Goal: Task Accomplishment & Management: Use online tool/utility

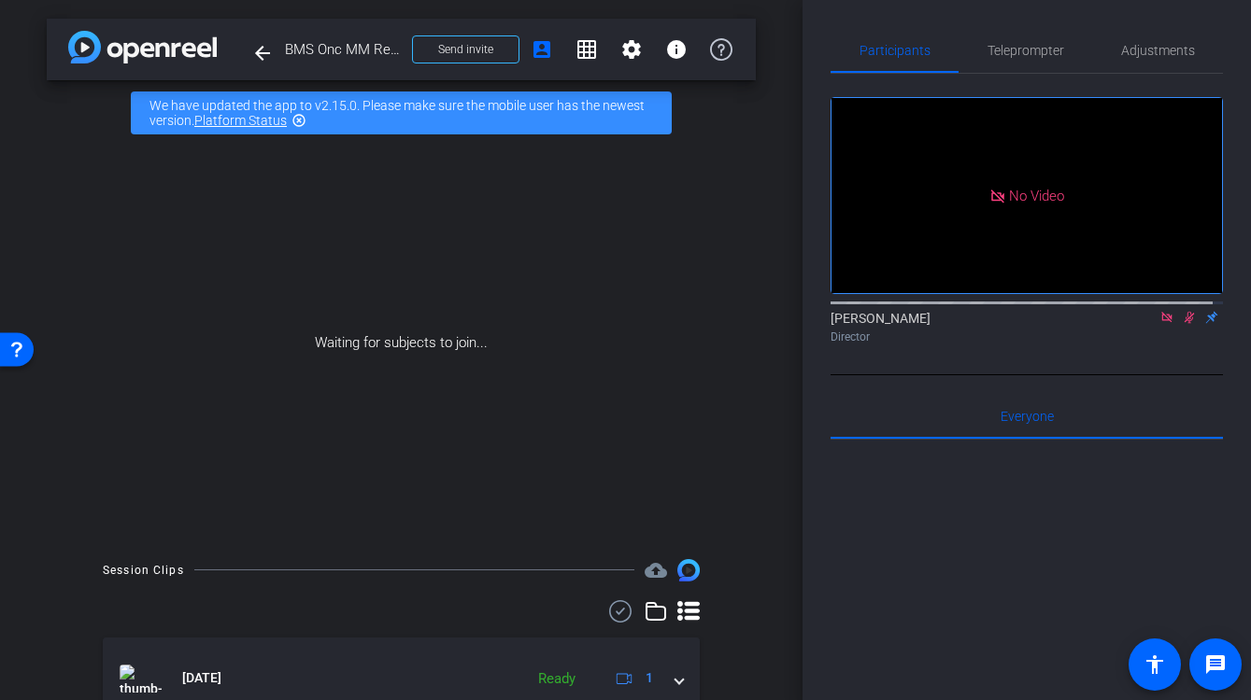
click at [1181, 324] on icon at bounding box center [1188, 317] width 15 height 13
click at [462, 50] on span "Send invite" at bounding box center [465, 49] width 55 height 15
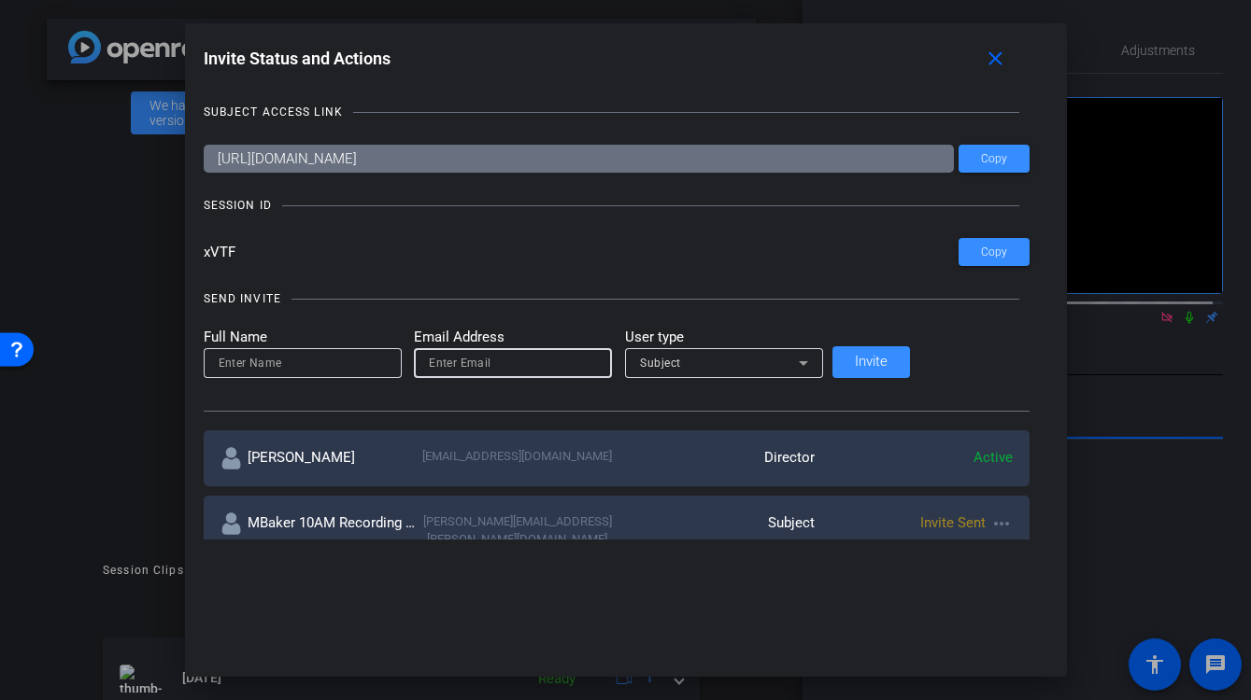
click at [490, 360] on input "email" at bounding box center [513, 363] width 168 height 22
paste input "deborah.jackson@bms.com"
type input "deborah.jackson@bms.com"
click at [358, 365] on input at bounding box center [303, 363] width 168 height 22
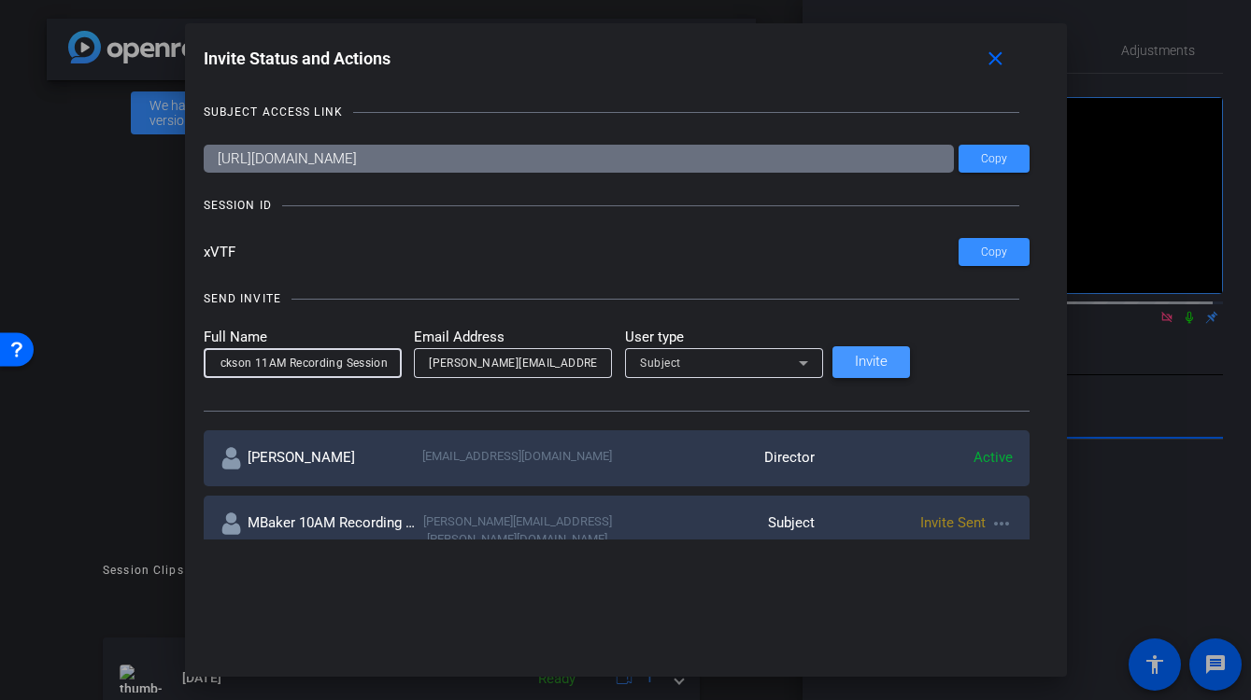
type input "DJackson 11AM Recording Session"
click at [887, 357] on span "Invite" at bounding box center [871, 362] width 33 height 14
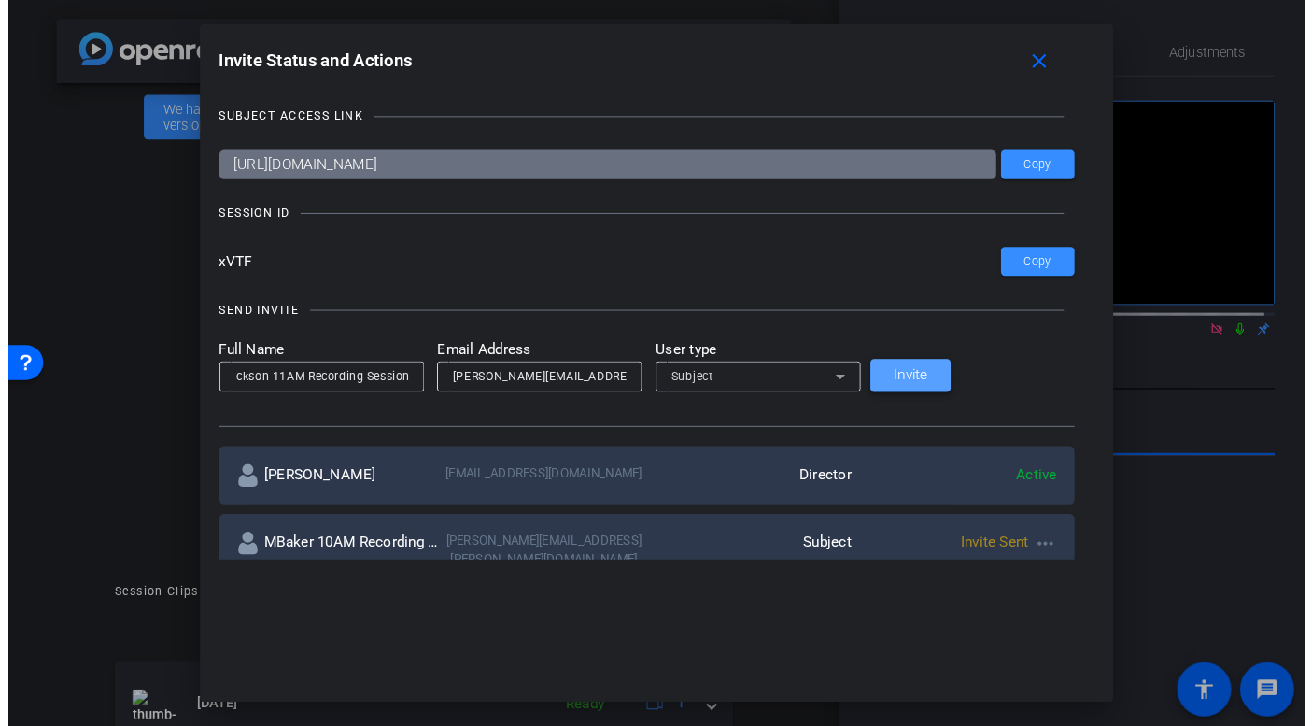
scroll to position [0, 0]
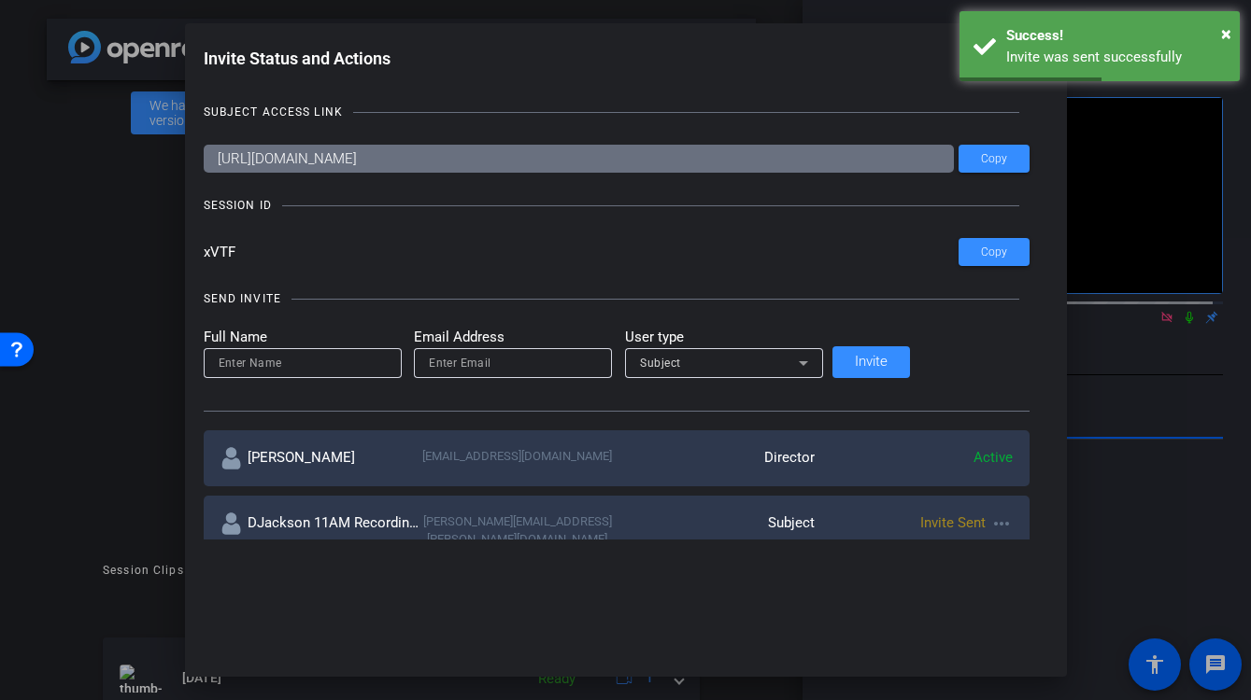
click at [433, 695] on div at bounding box center [625, 350] width 1251 height 700
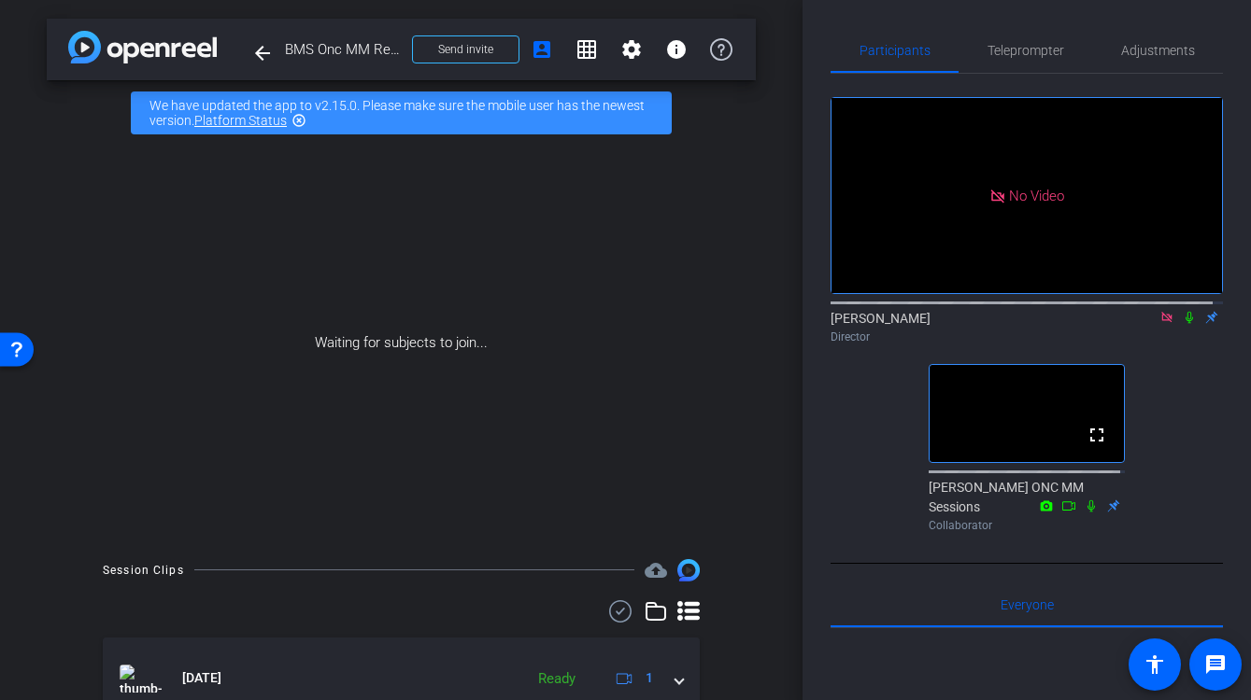
click at [1161, 322] on icon at bounding box center [1166, 317] width 10 height 10
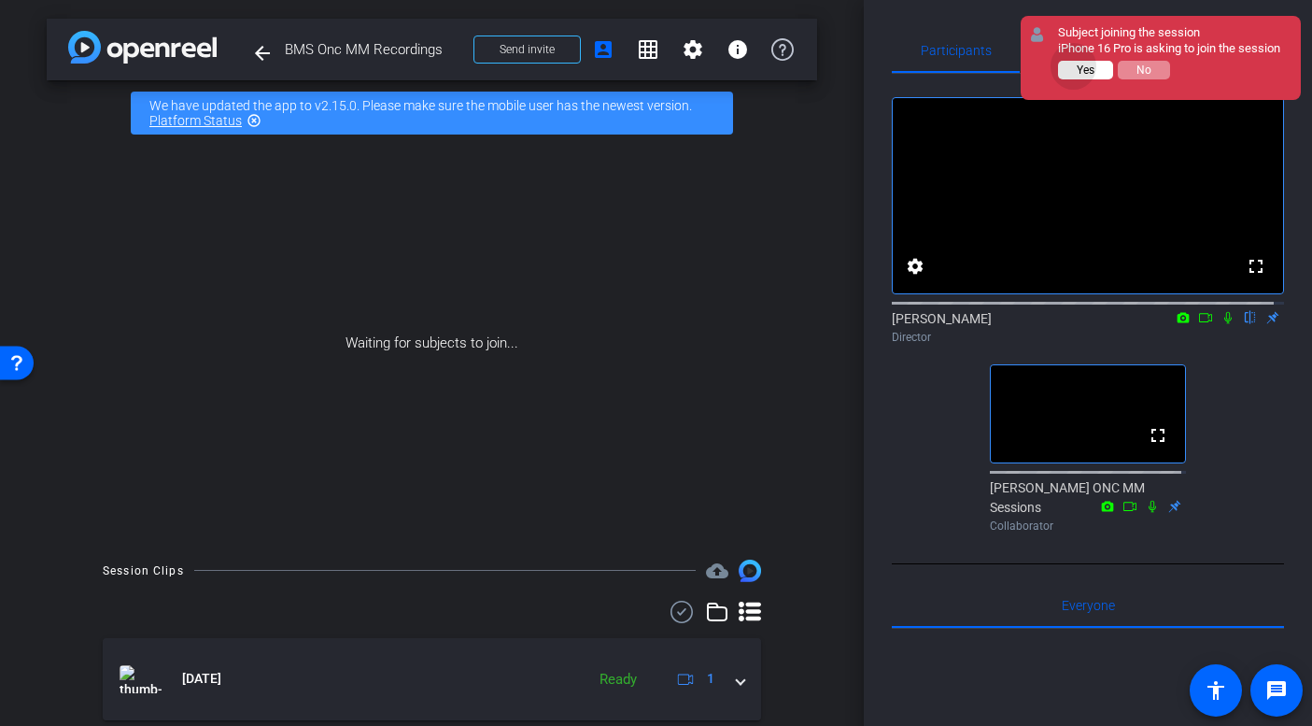
click at [1074, 66] on button "Yes" at bounding box center [1085, 70] width 55 height 19
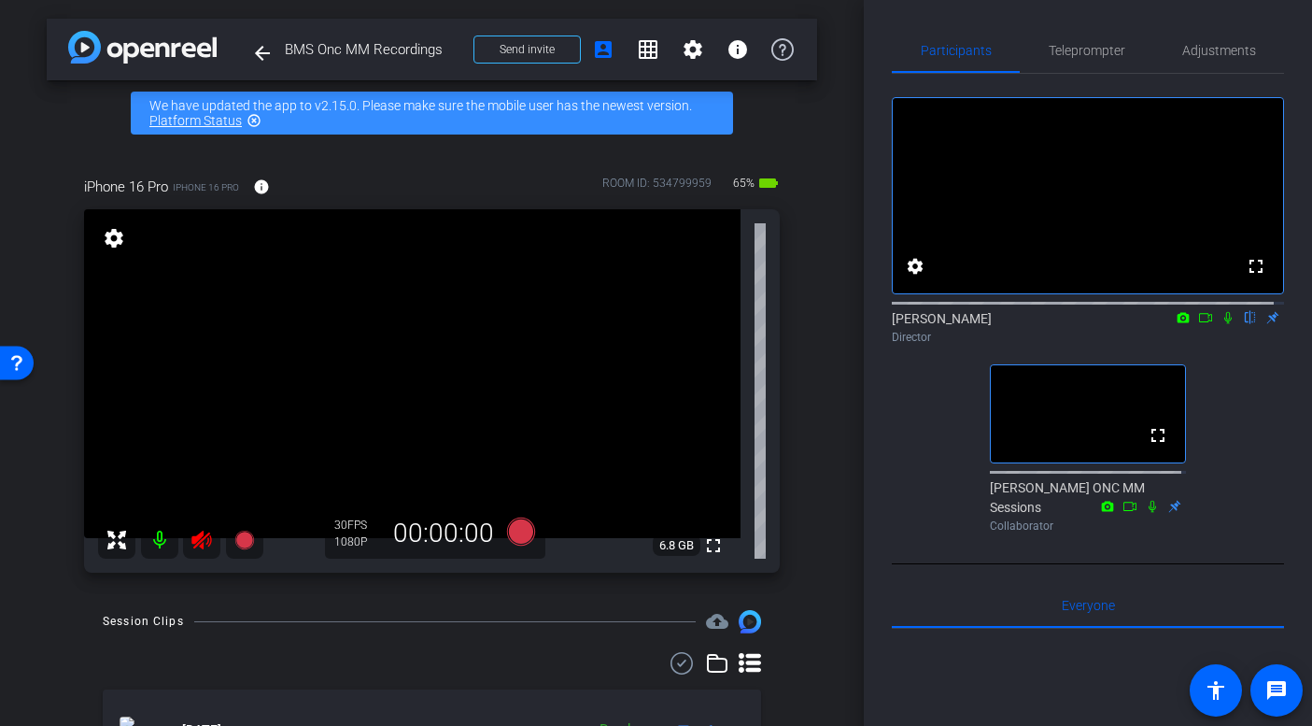
click at [198, 538] on icon at bounding box center [201, 540] width 20 height 19
click at [1200, 49] on span "Adjustments" at bounding box center [1219, 50] width 74 height 13
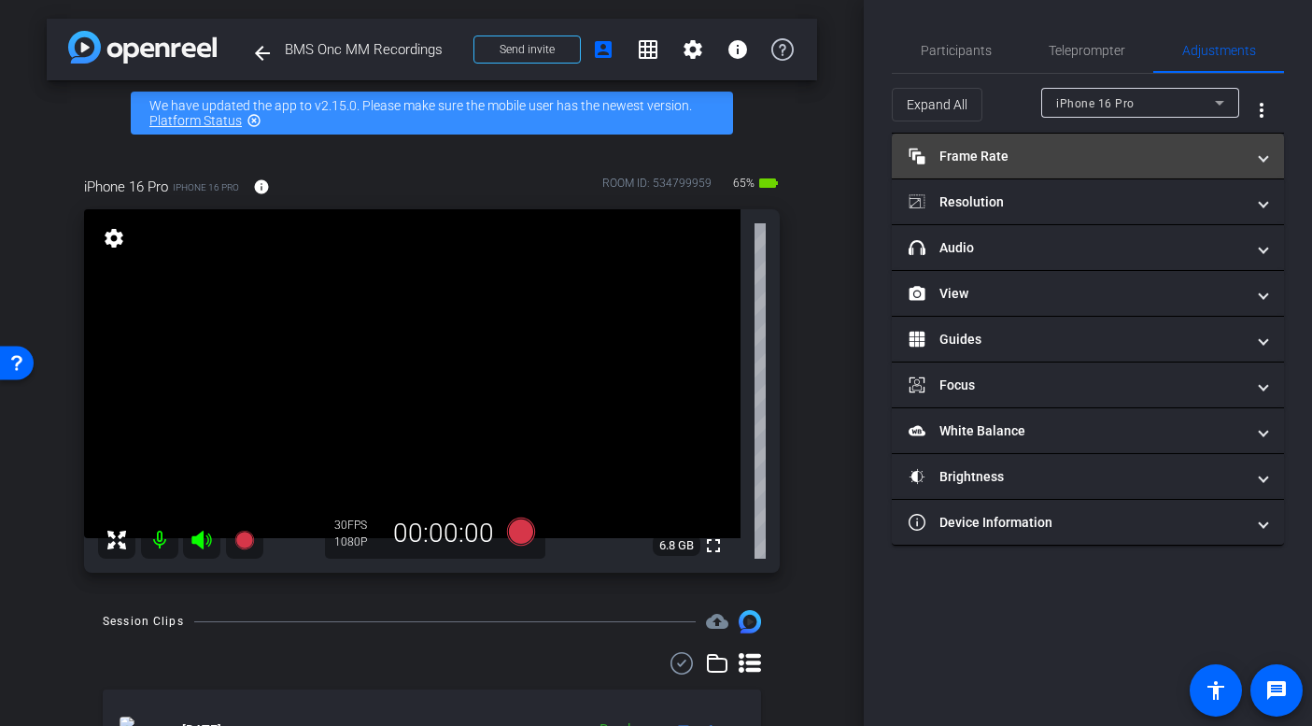
click at [1250, 157] on span at bounding box center [1263, 157] width 7 height 20
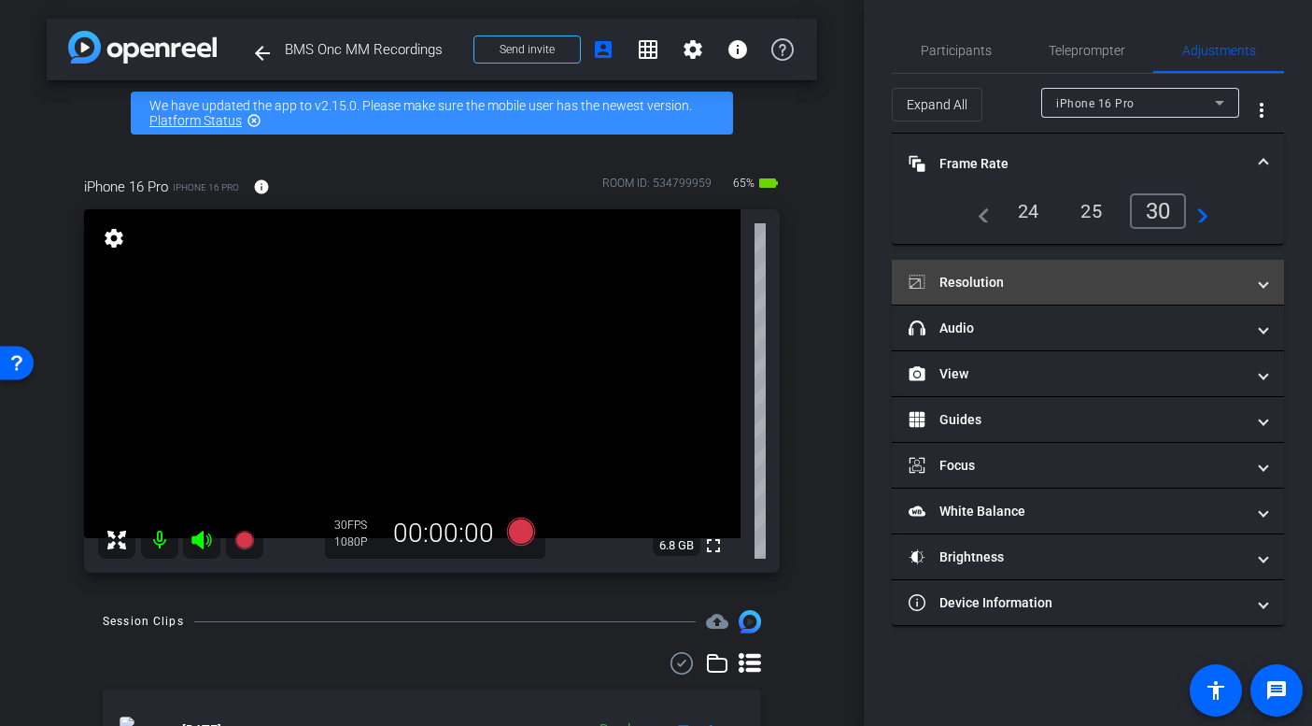
click at [1250, 284] on span at bounding box center [1263, 283] width 7 height 20
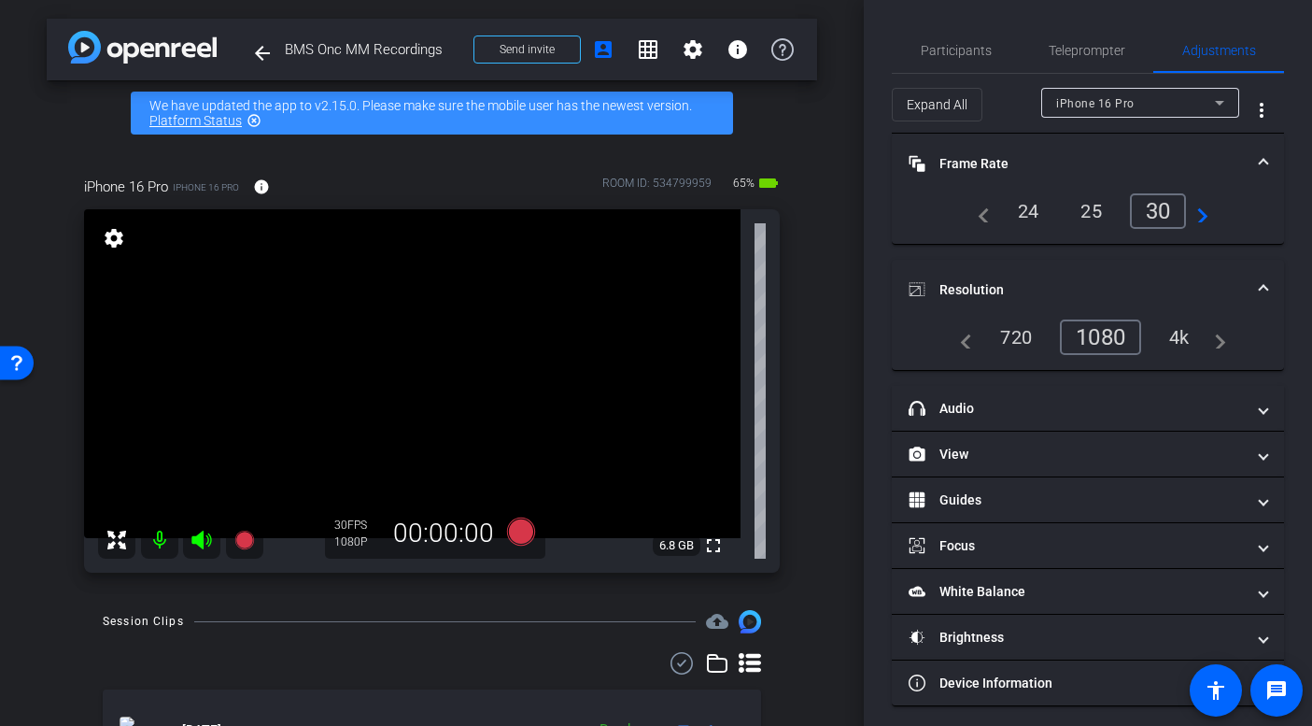
click at [1181, 335] on div "4k" at bounding box center [1179, 337] width 49 height 32
click at [976, 50] on span "Participants" at bounding box center [956, 50] width 71 height 13
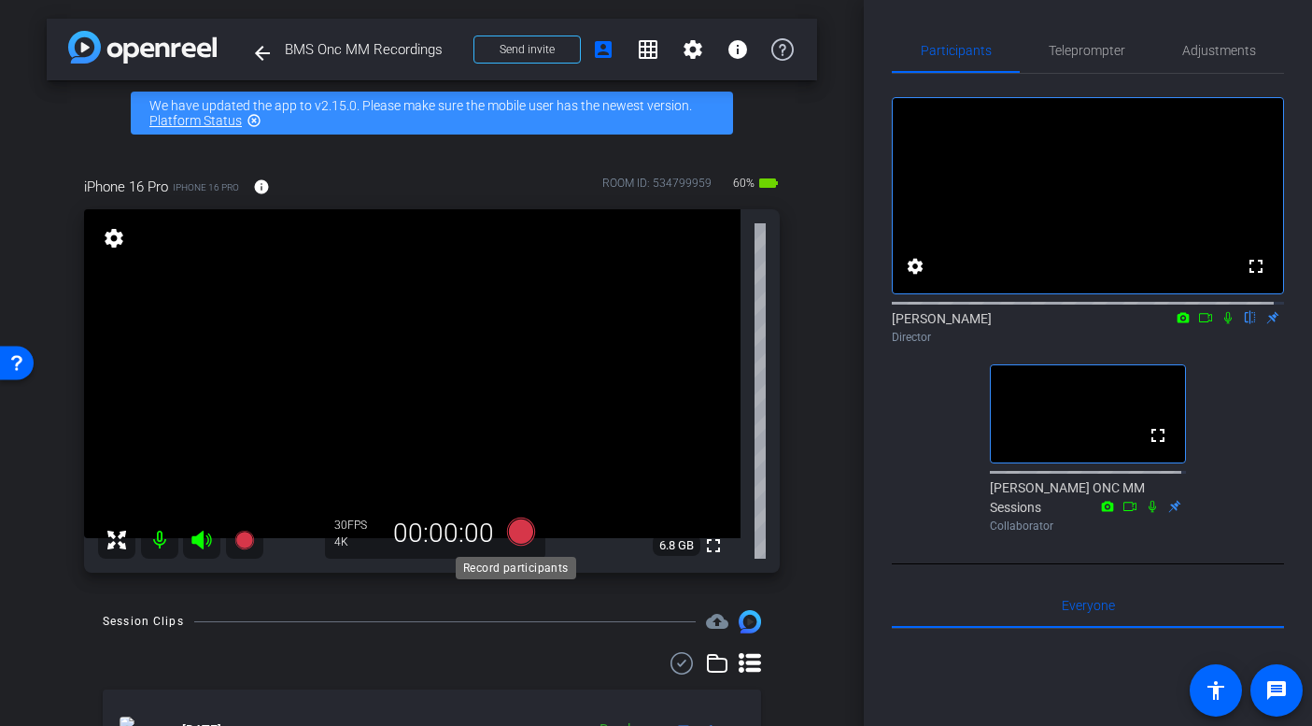
click at [519, 528] on icon at bounding box center [520, 531] width 28 height 28
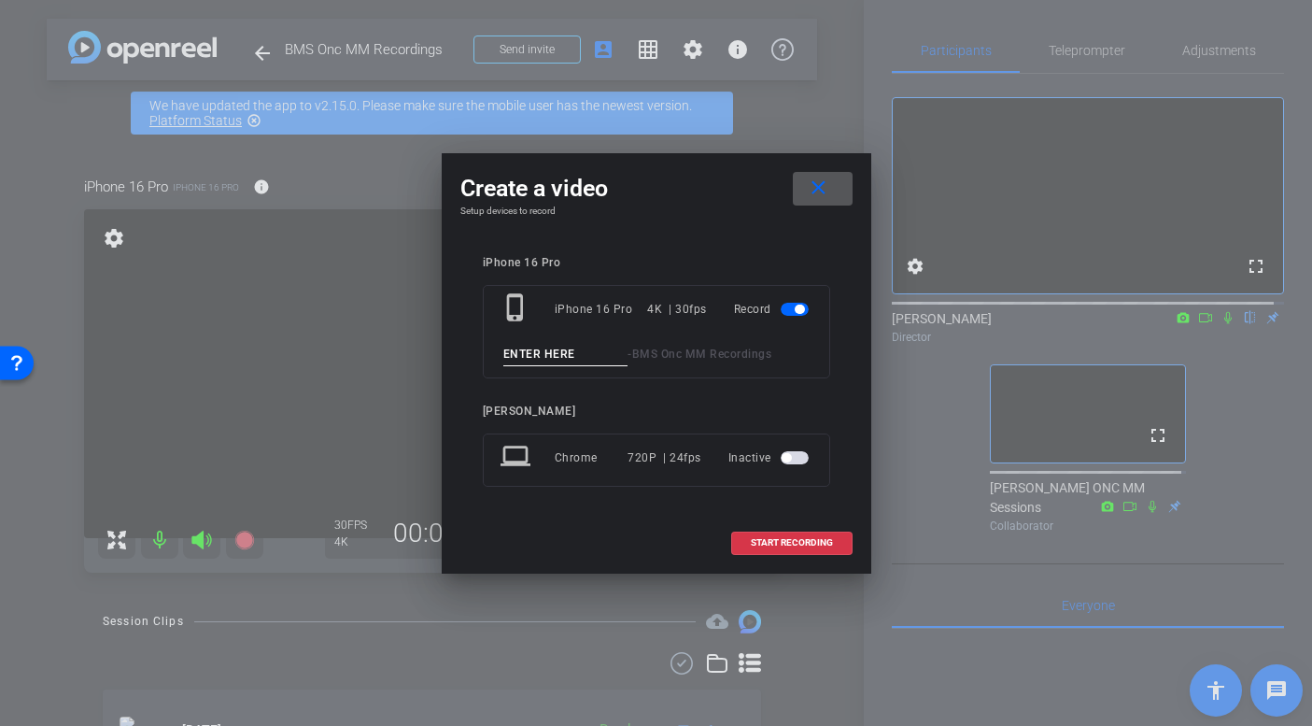
click at [538, 354] on input at bounding box center [565, 354] width 125 height 23
type input "Matt Teest"
click at [813, 538] on span "START RECORDING" at bounding box center [792, 542] width 82 height 9
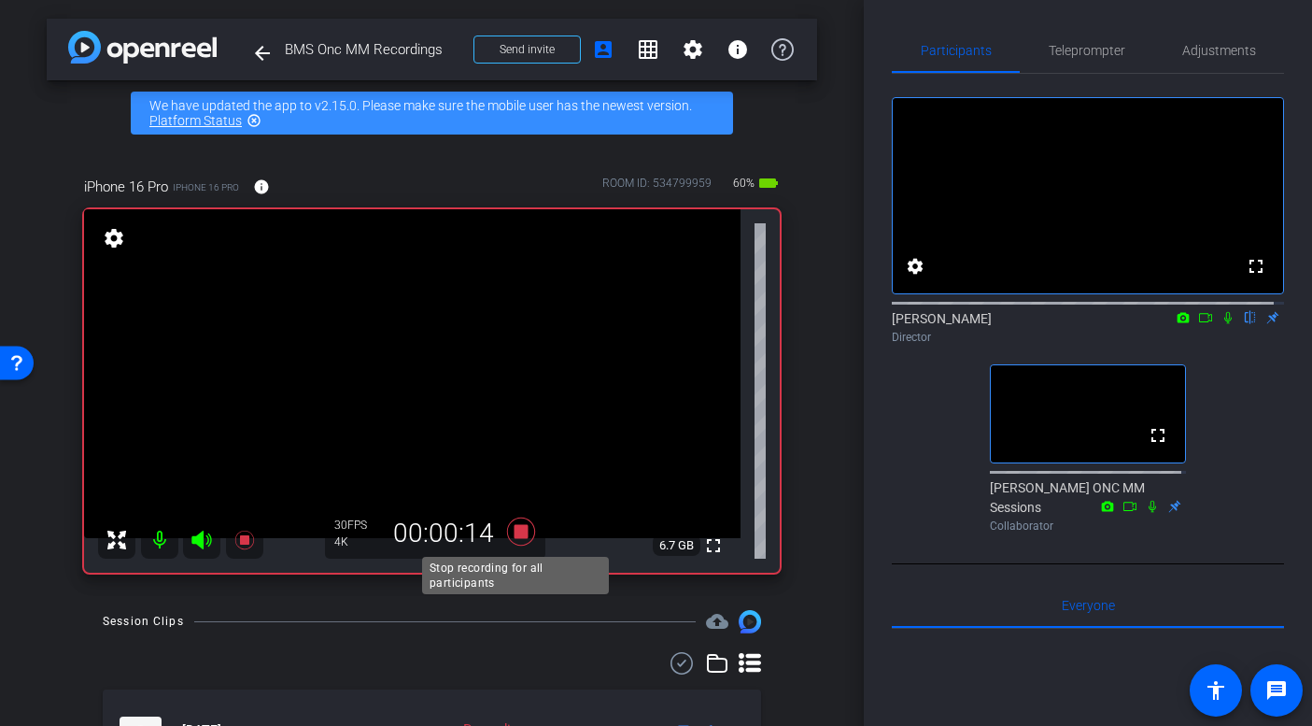
click at [516, 532] on icon at bounding box center [520, 531] width 28 height 28
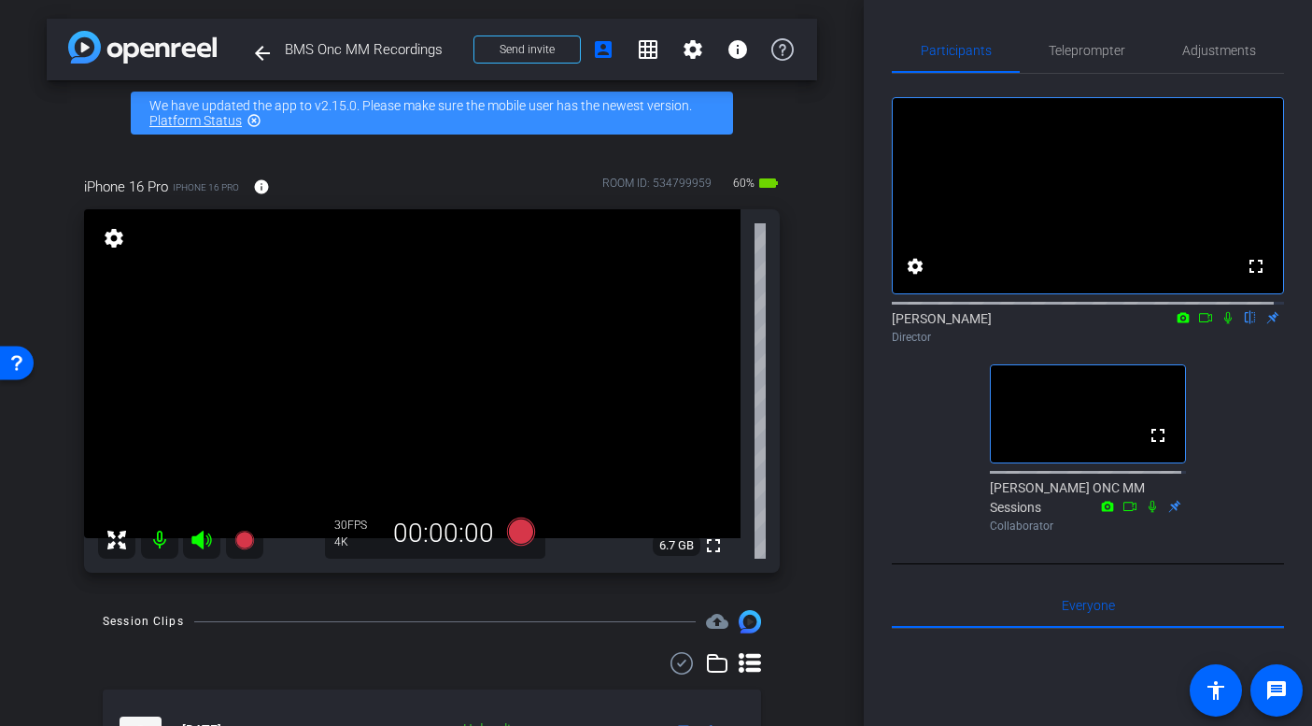
scroll to position [207, 0]
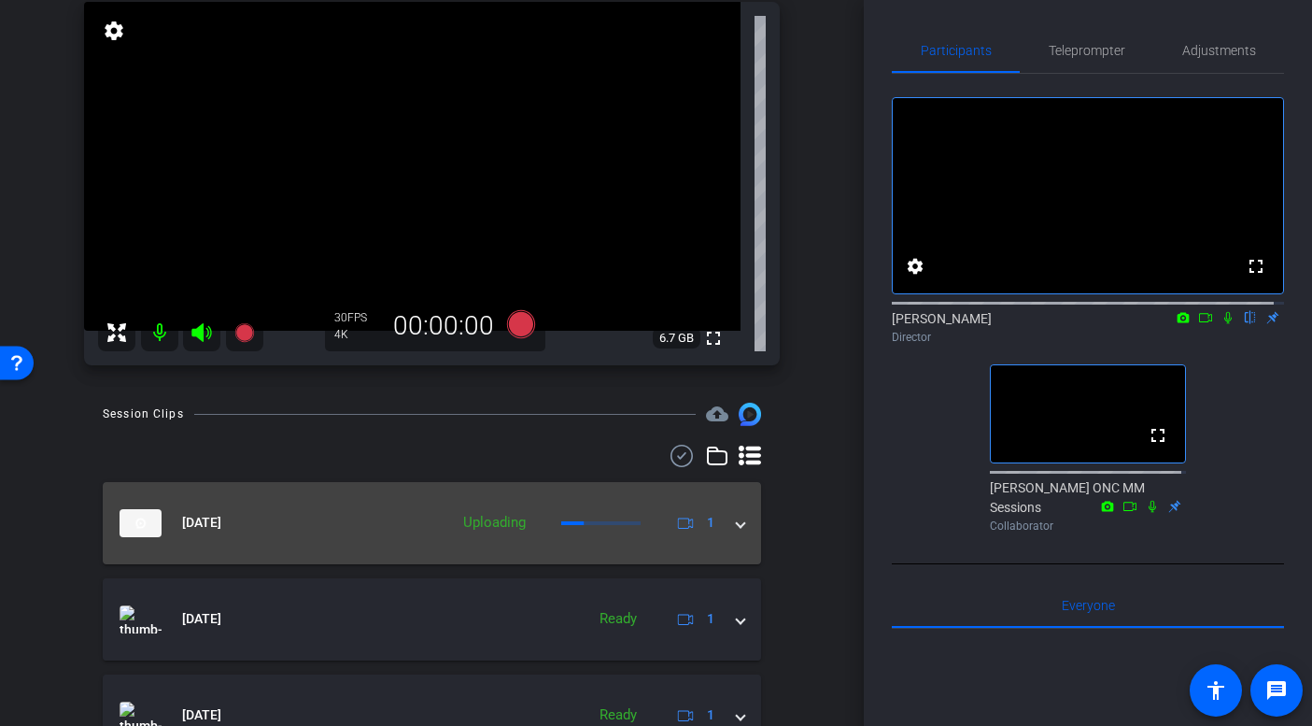
click at [737, 519] on span at bounding box center [740, 523] width 7 height 20
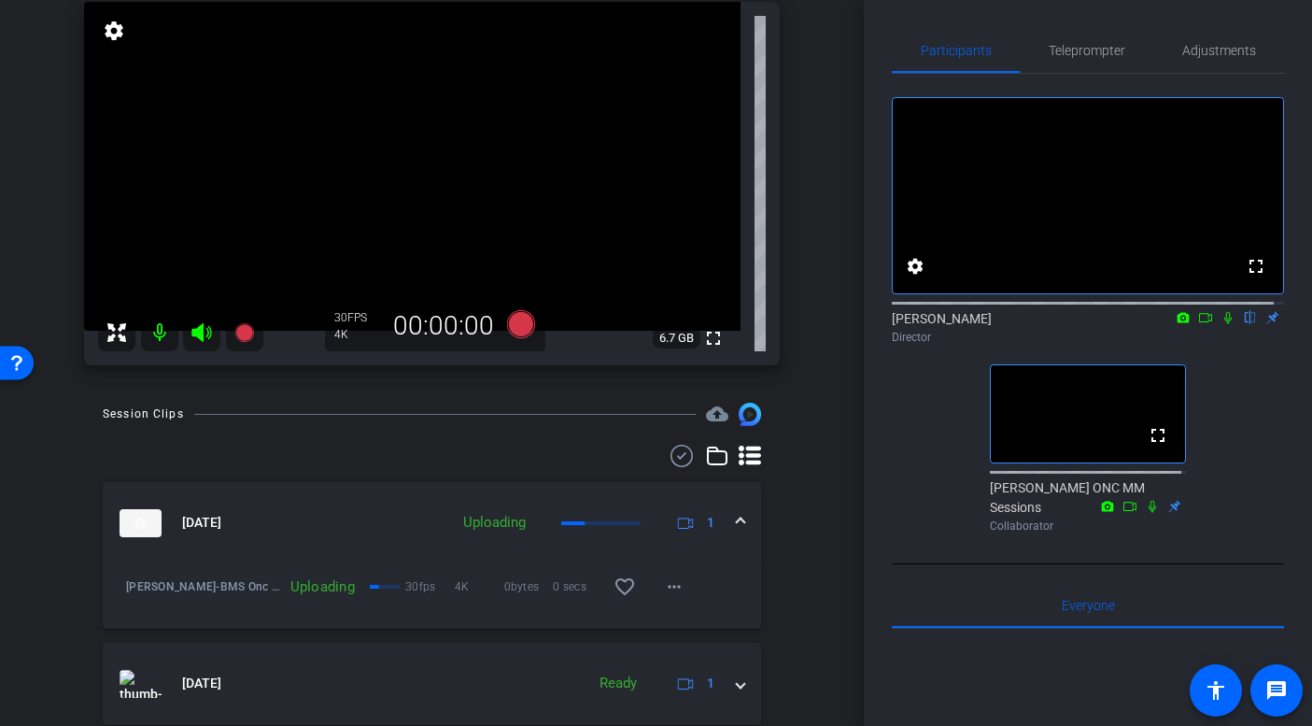
click at [660, 539] on mat-expansion-panel-header "Aug 20, 2025 Uploading 1" at bounding box center [432, 523] width 658 height 82
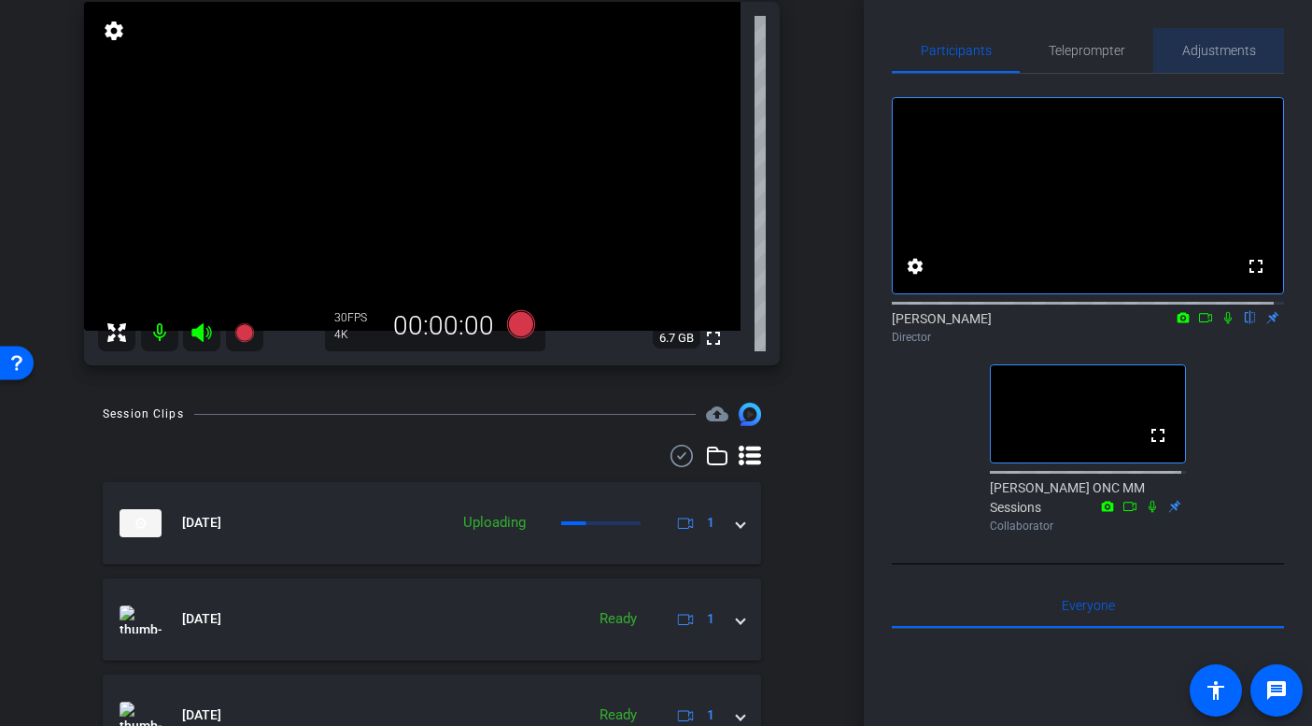
click at [1216, 52] on span "Adjustments" at bounding box center [1219, 50] width 74 height 13
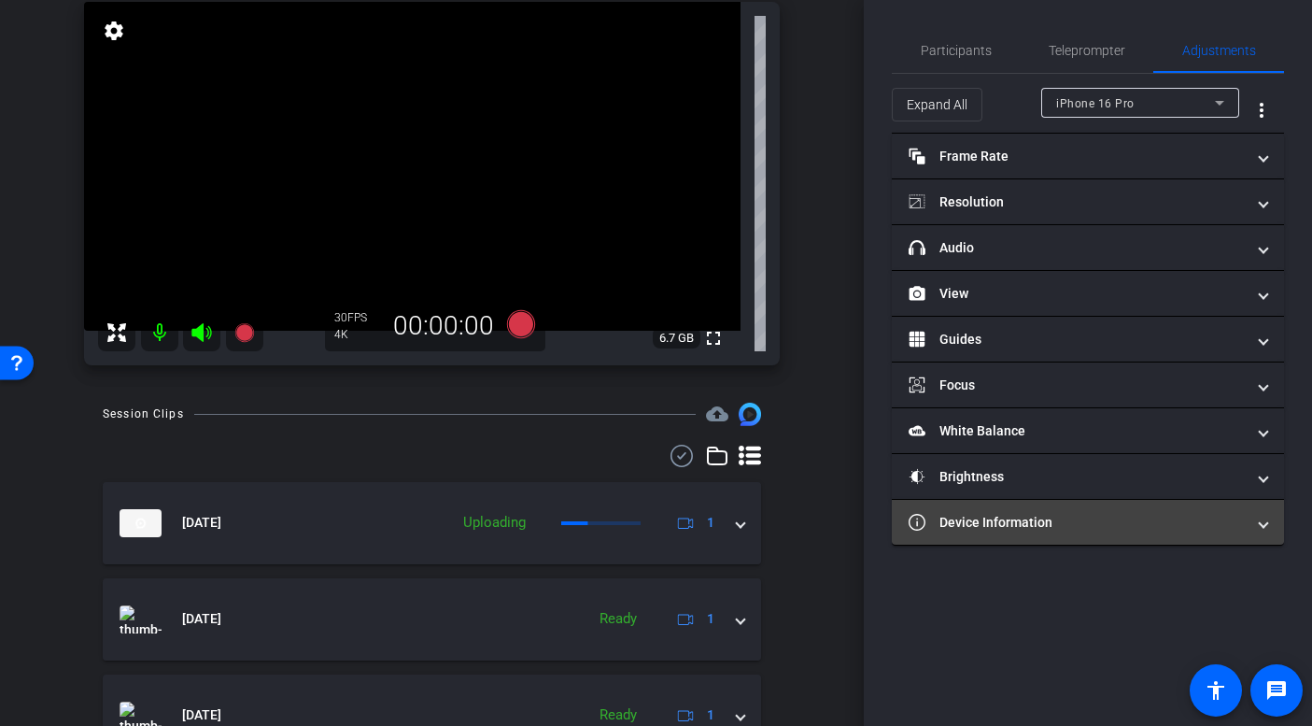
click at [1250, 522] on span at bounding box center [1263, 523] width 7 height 20
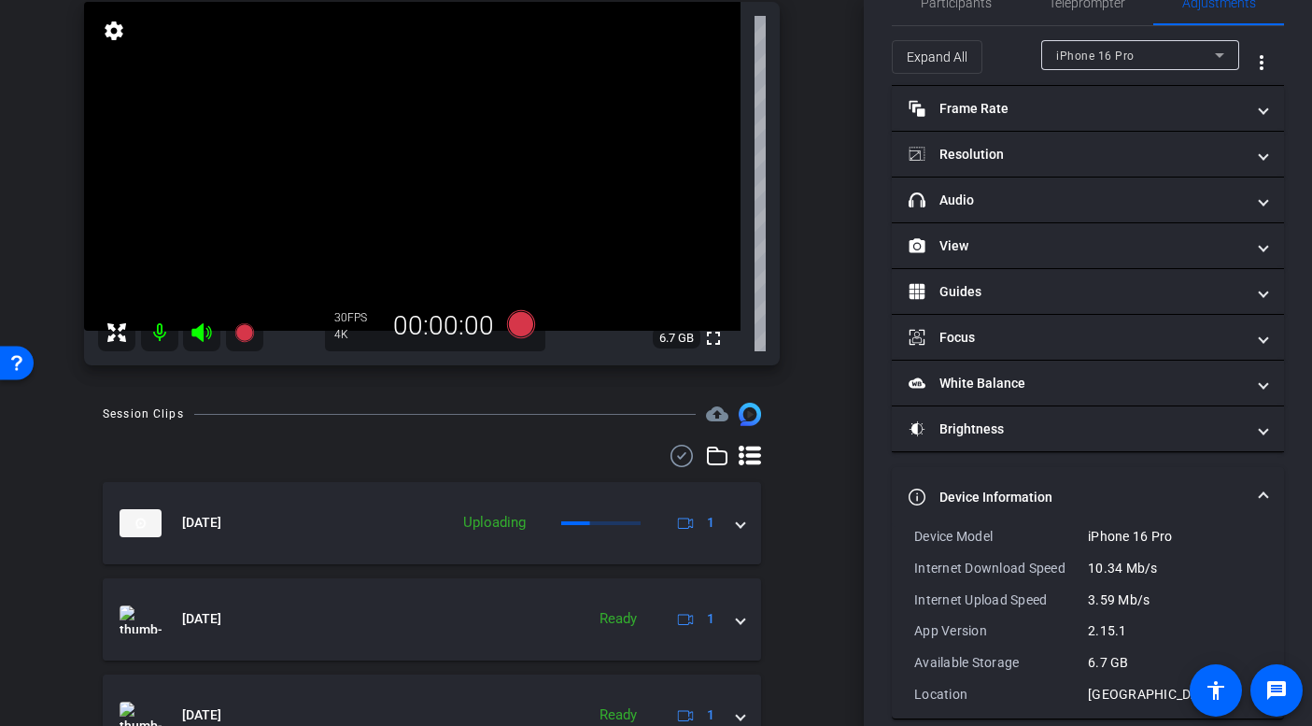
scroll to position [0, 0]
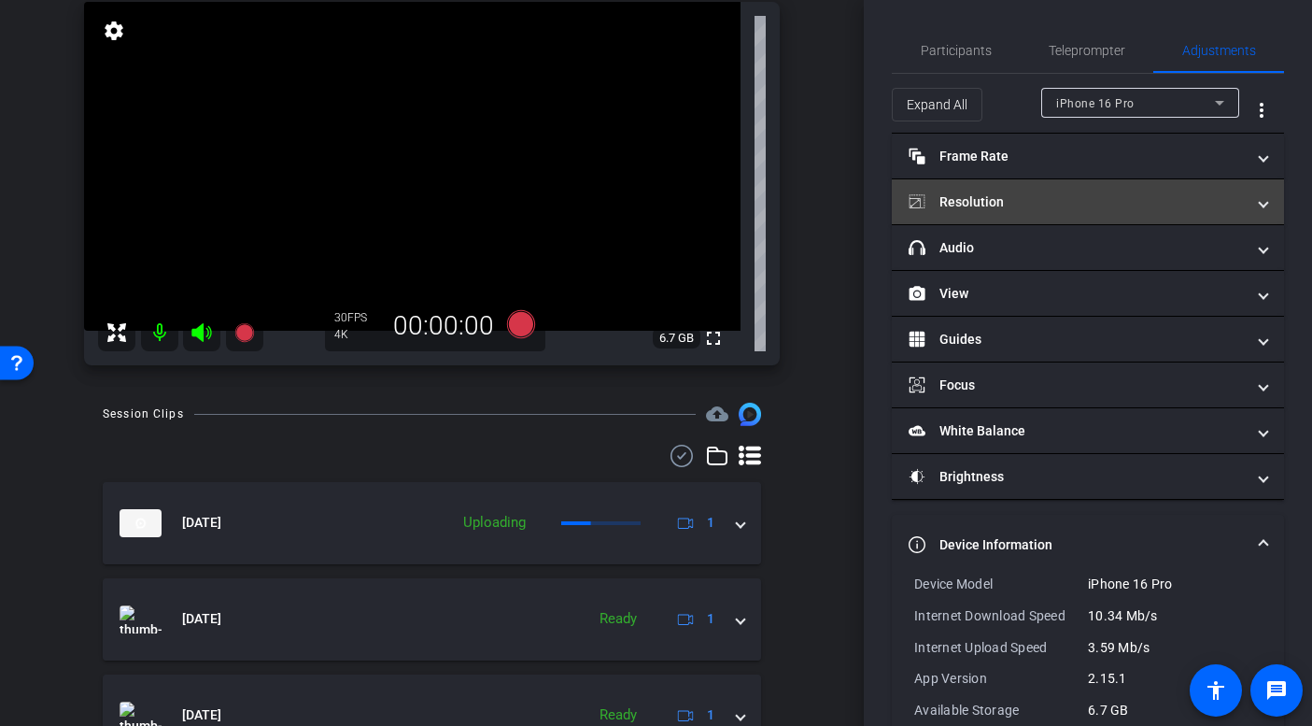
click at [1066, 204] on mat-panel-title "Resolution" at bounding box center [1077, 202] width 336 height 20
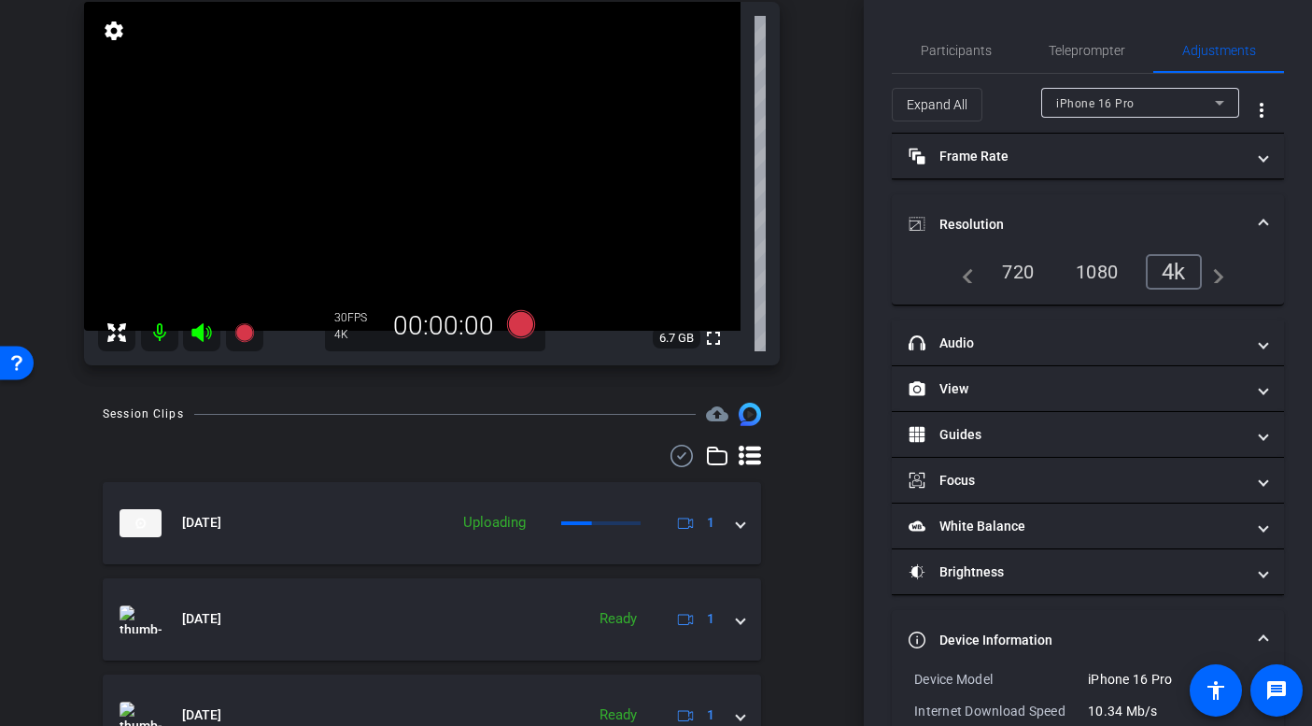
click at [1093, 268] on div "1080" at bounding box center [1097, 272] width 70 height 32
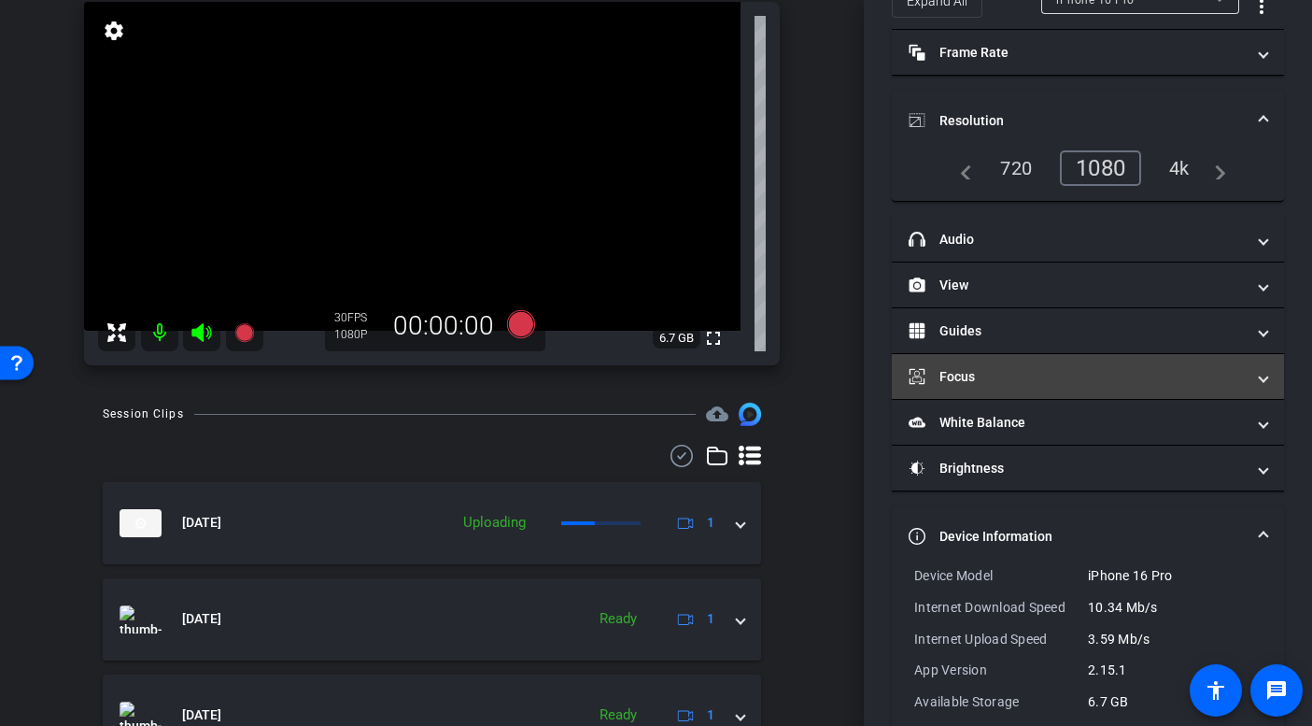
scroll to position [164, 0]
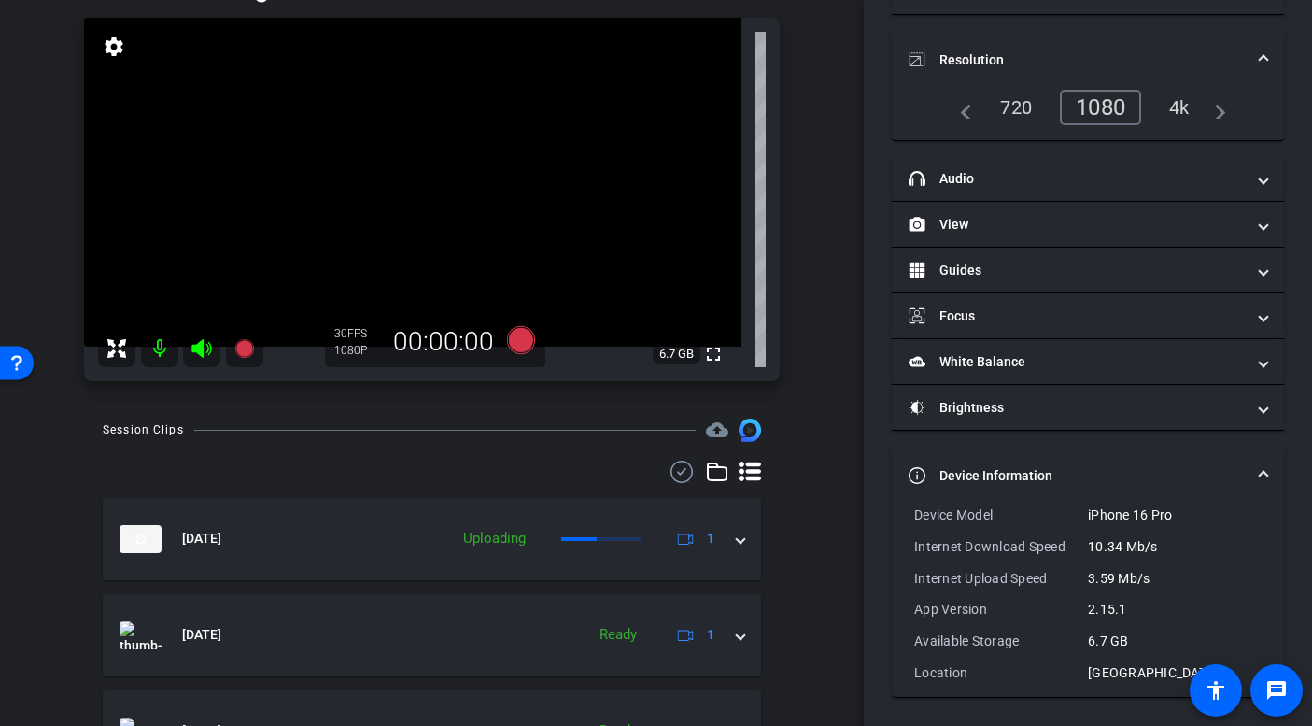
scroll to position [216, 0]
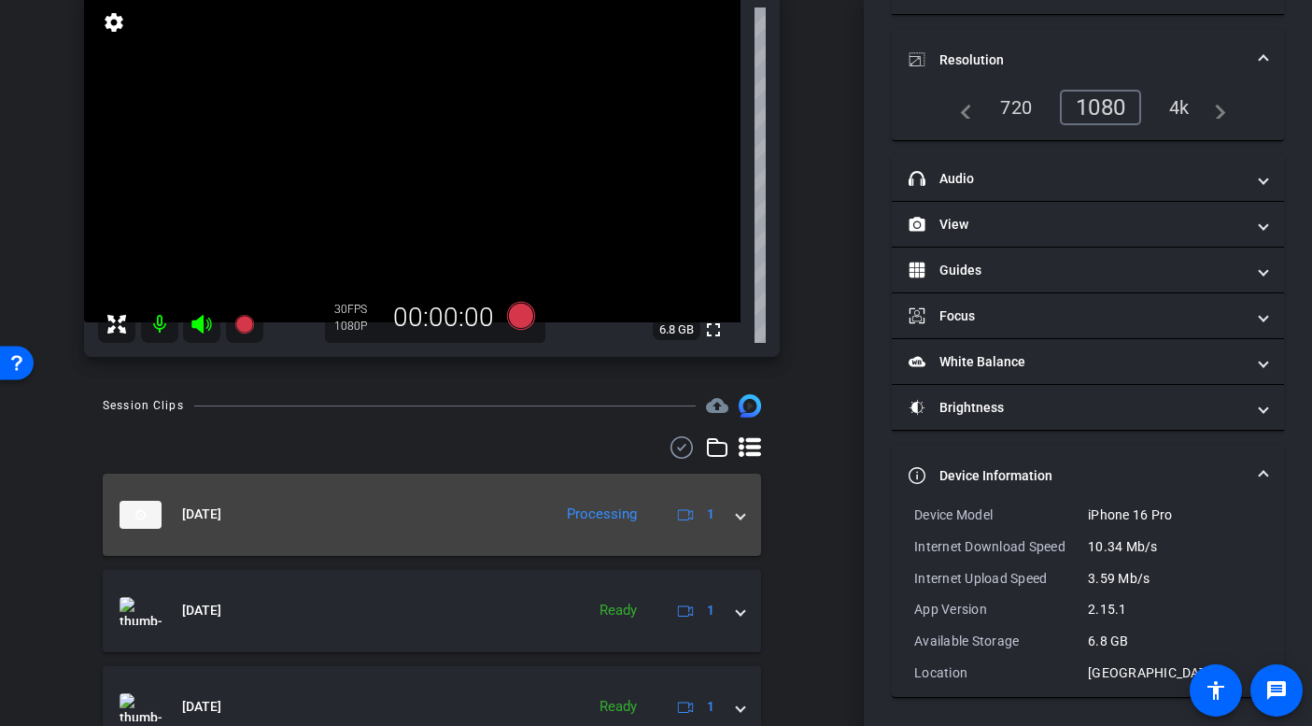
click at [737, 516] on span at bounding box center [740, 514] width 7 height 20
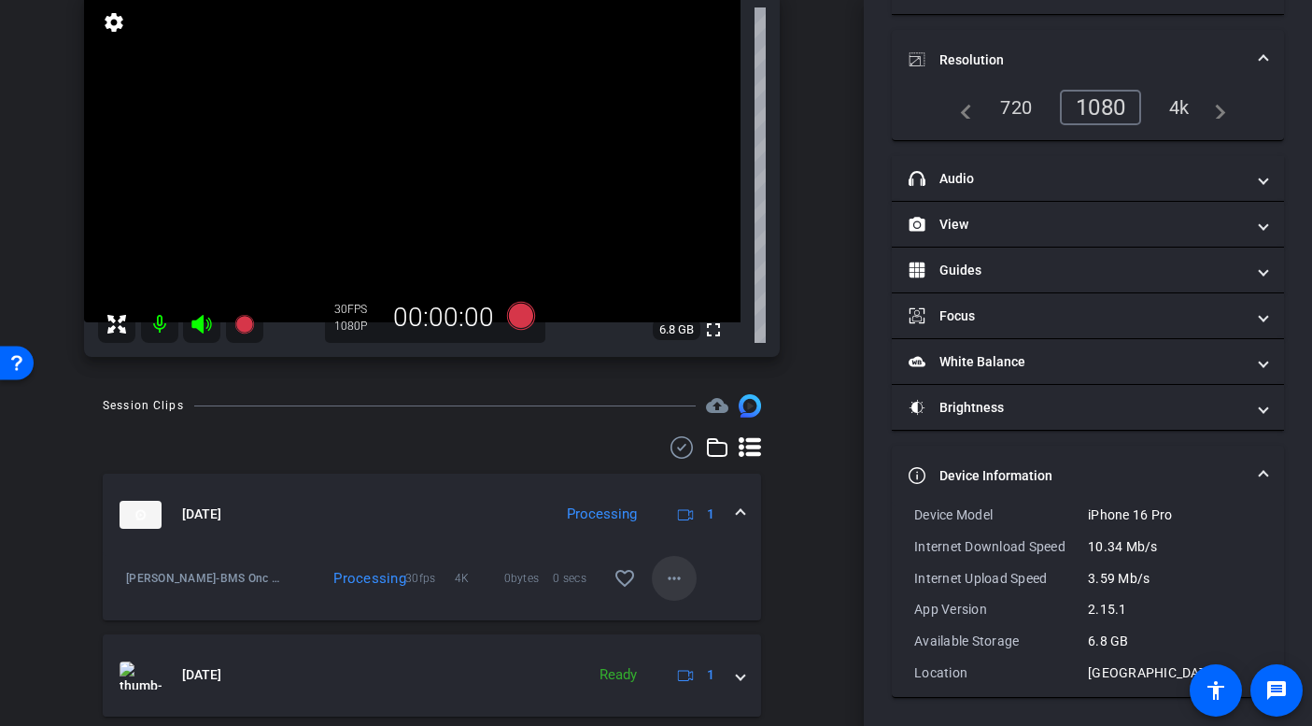
click at [672, 573] on mat-icon "more_horiz" at bounding box center [674, 578] width 22 height 22
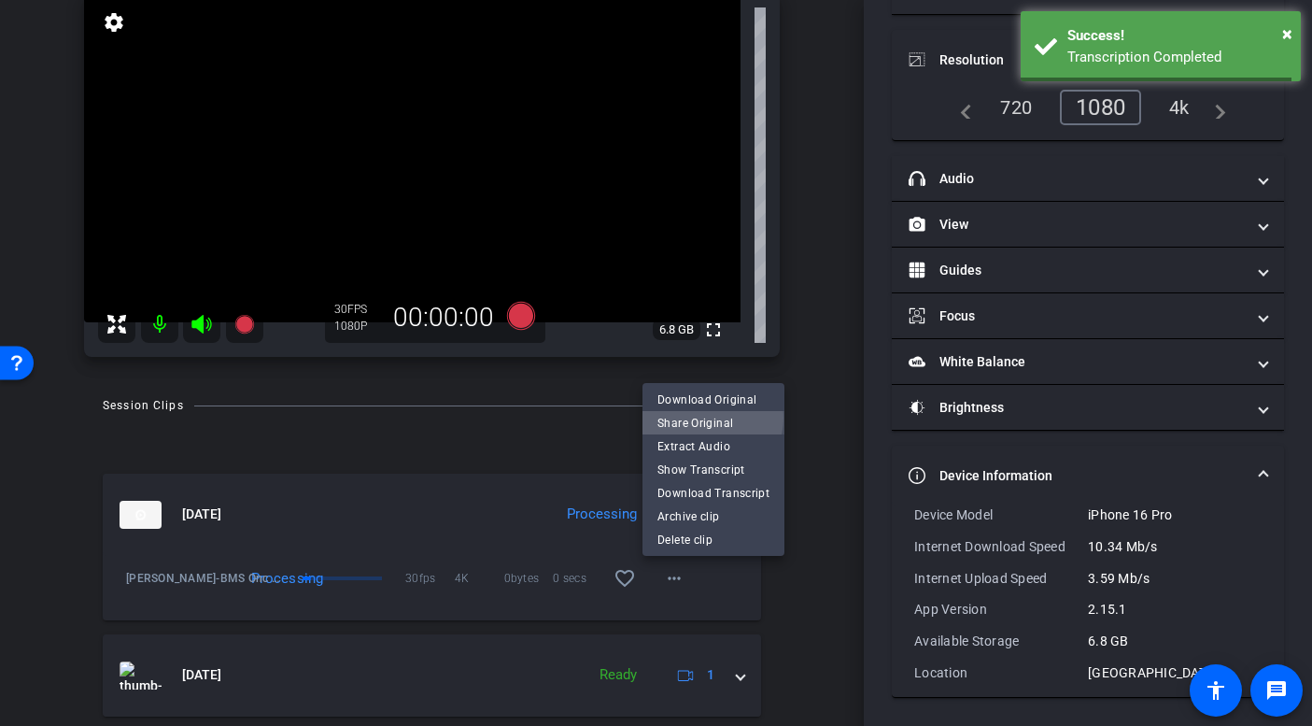
click at [710, 417] on span "Share Original" at bounding box center [714, 422] width 112 height 22
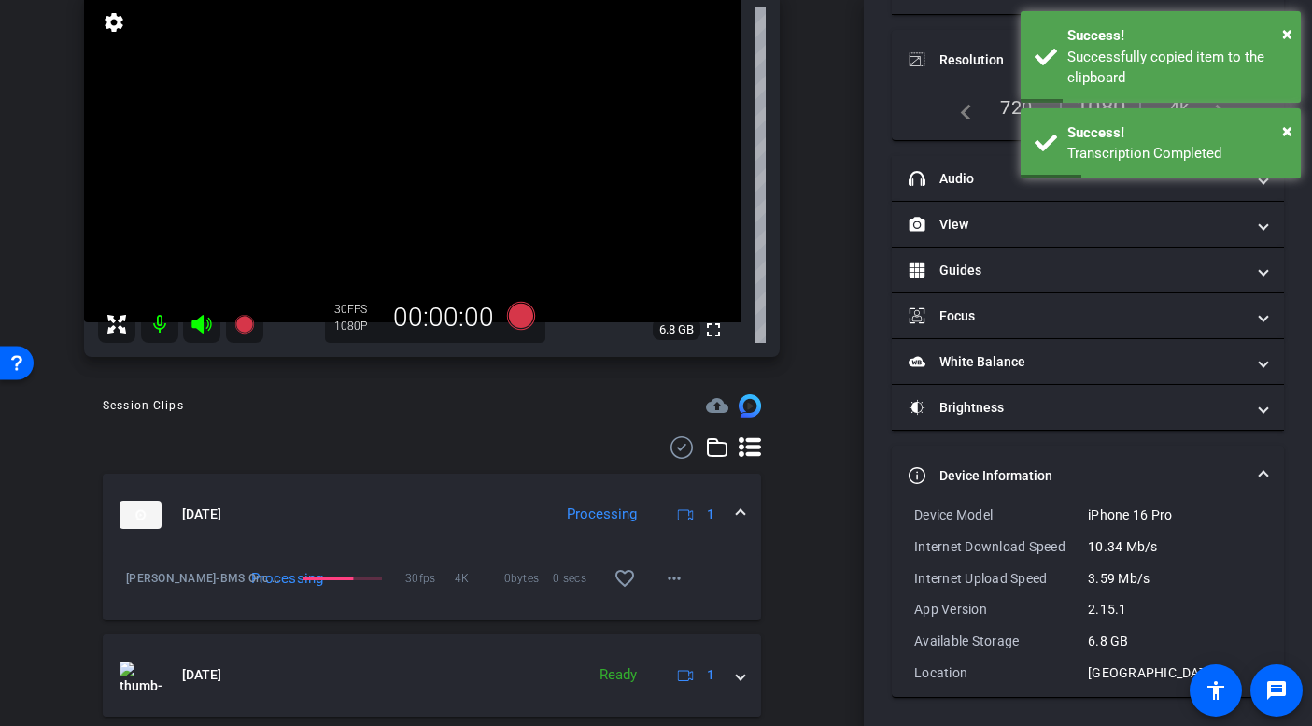
click at [706, 547] on mat-expansion-panel-header "[DATE] Processing 1" at bounding box center [432, 515] width 658 height 82
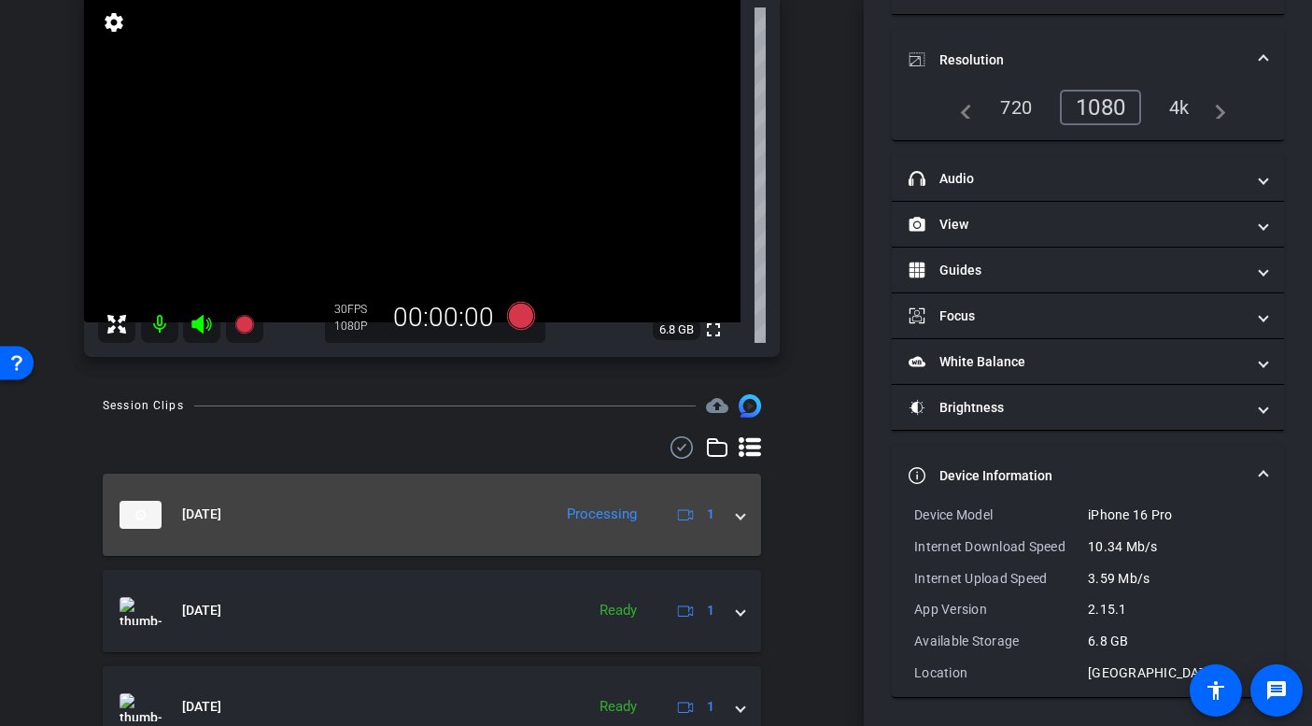
click at [737, 515] on span at bounding box center [740, 514] width 7 height 20
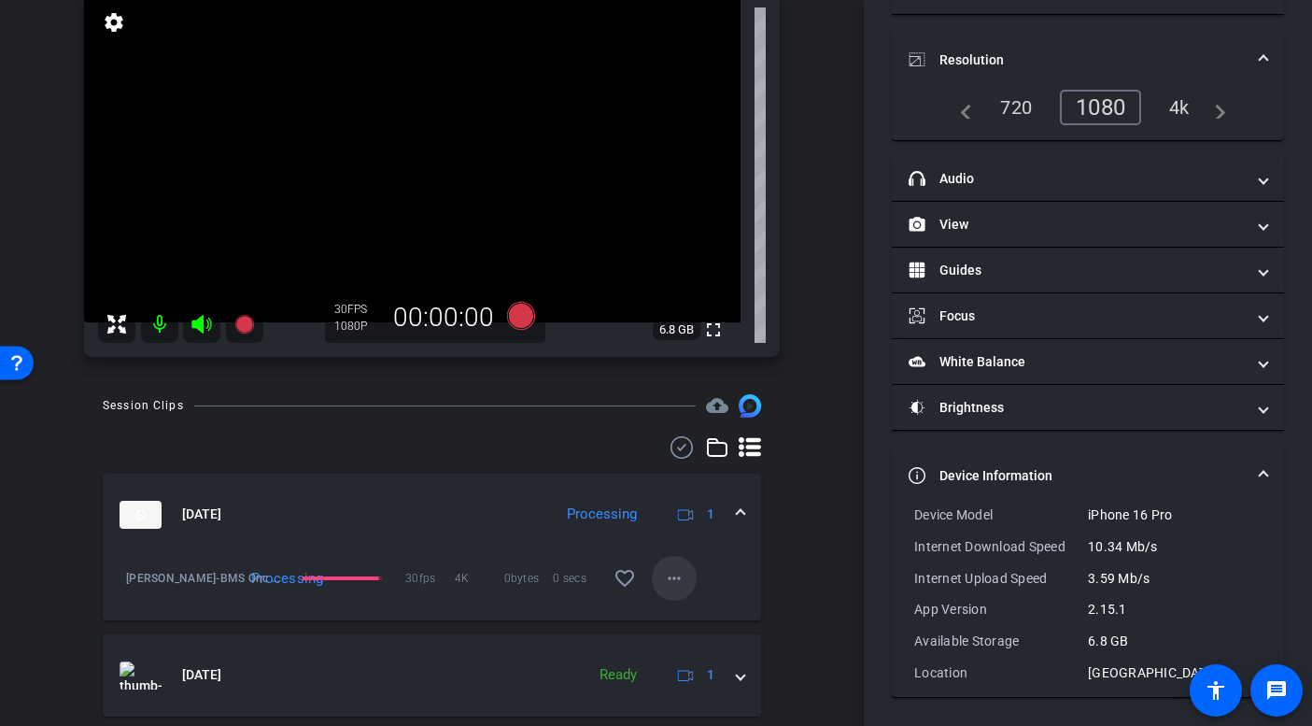
click at [663, 579] on mat-icon "more_horiz" at bounding box center [674, 578] width 22 height 22
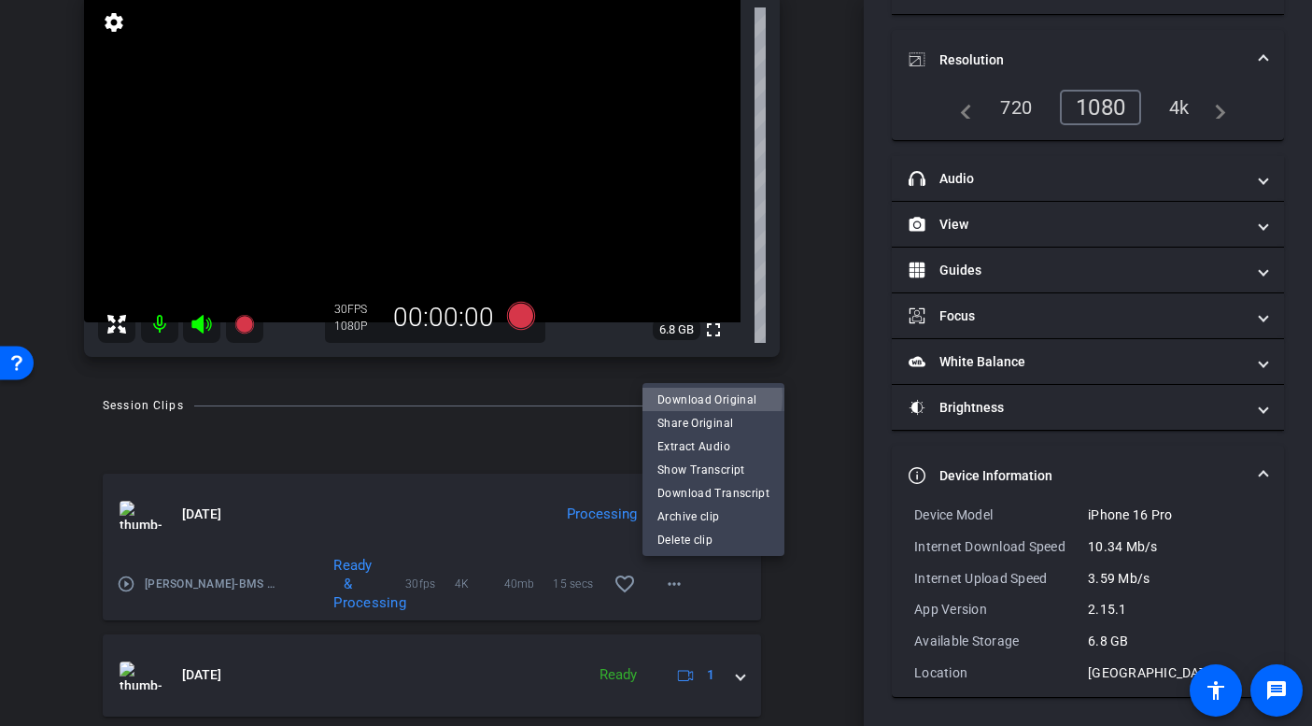
click at [690, 396] on span "Download Original" at bounding box center [714, 399] width 112 height 22
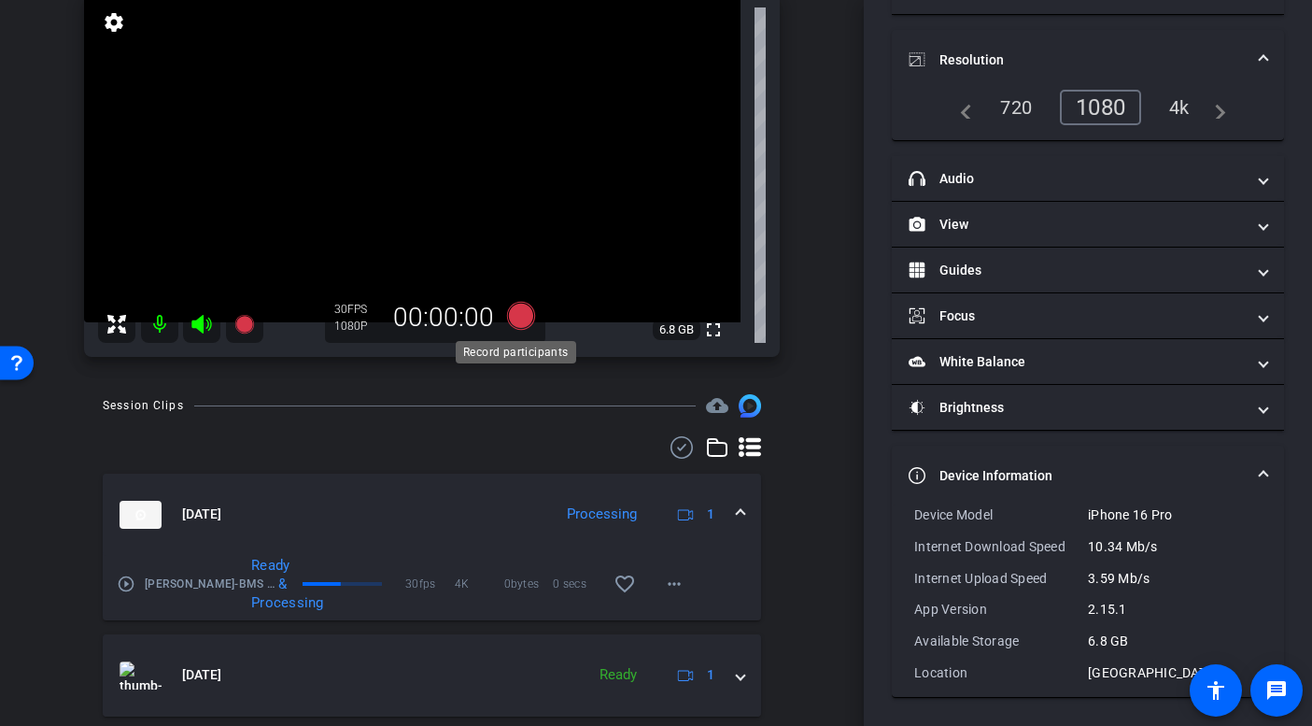
click at [520, 316] on icon at bounding box center [520, 316] width 28 height 28
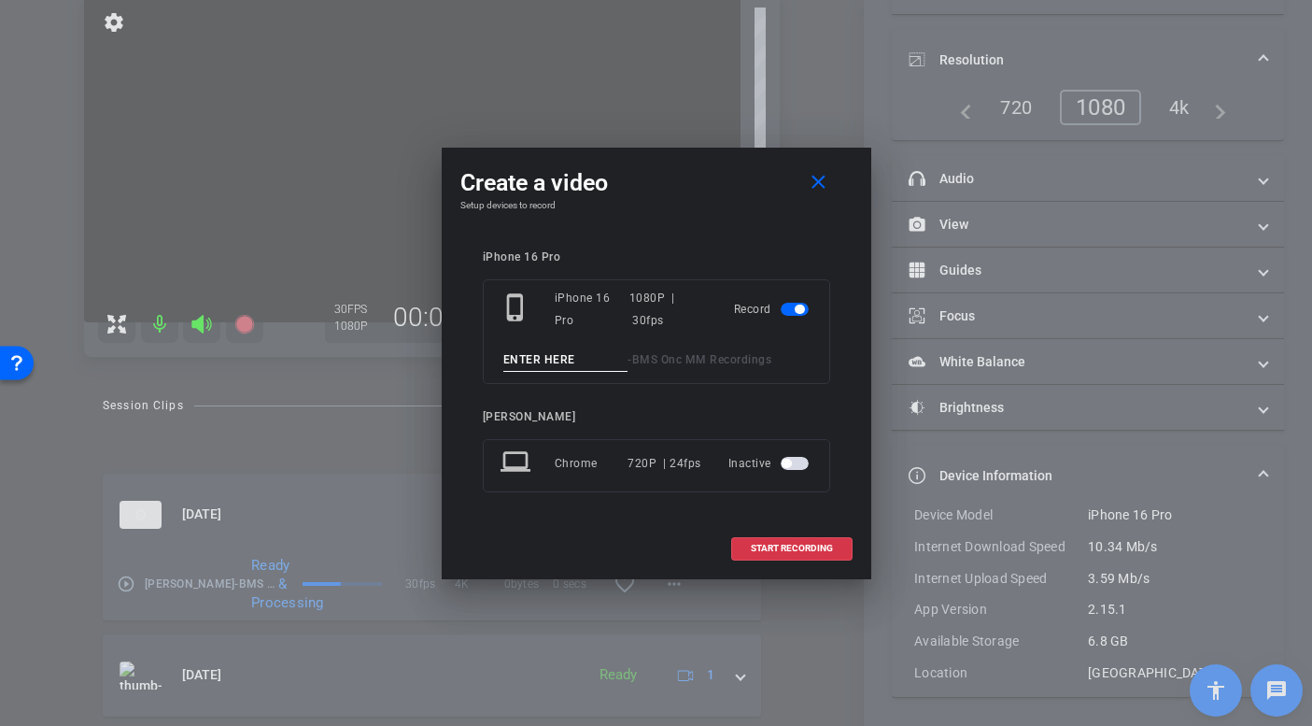
click at [559, 362] on input at bounding box center [565, 359] width 125 height 23
type input "Matt Take 1"
click at [811, 546] on span "START RECORDING" at bounding box center [792, 548] width 82 height 9
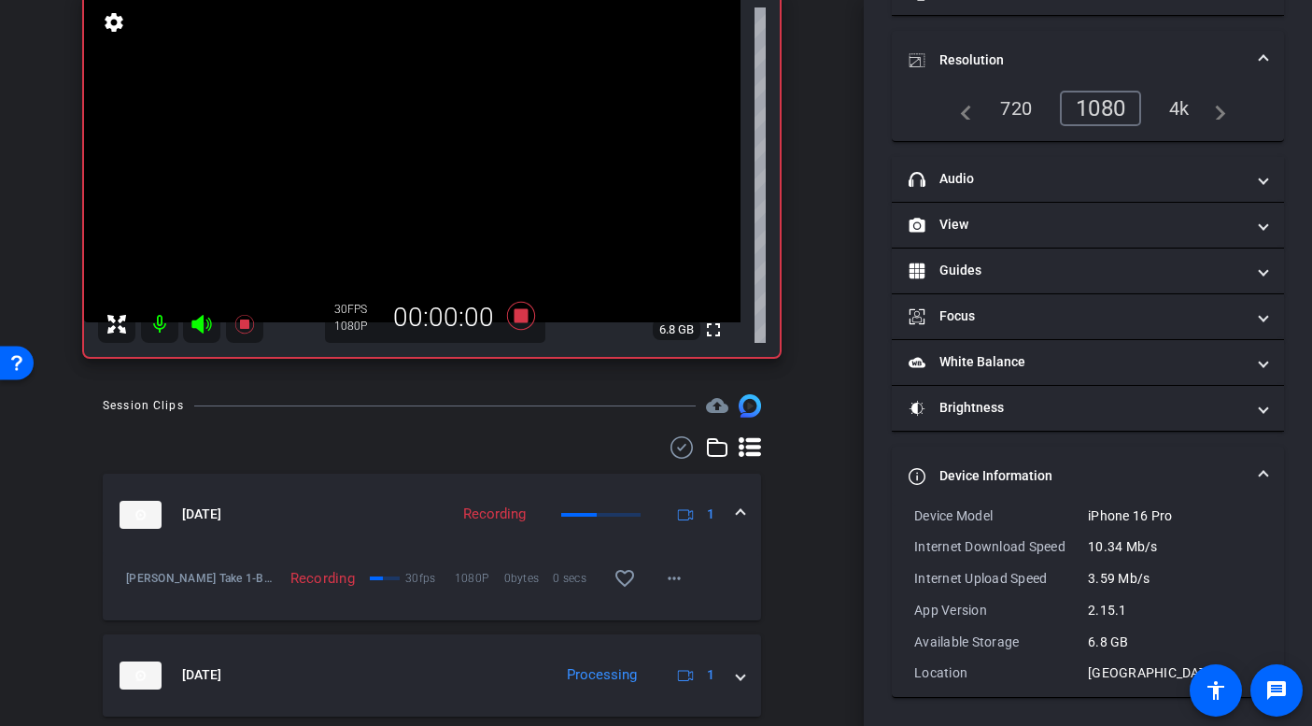
scroll to position [0, 0]
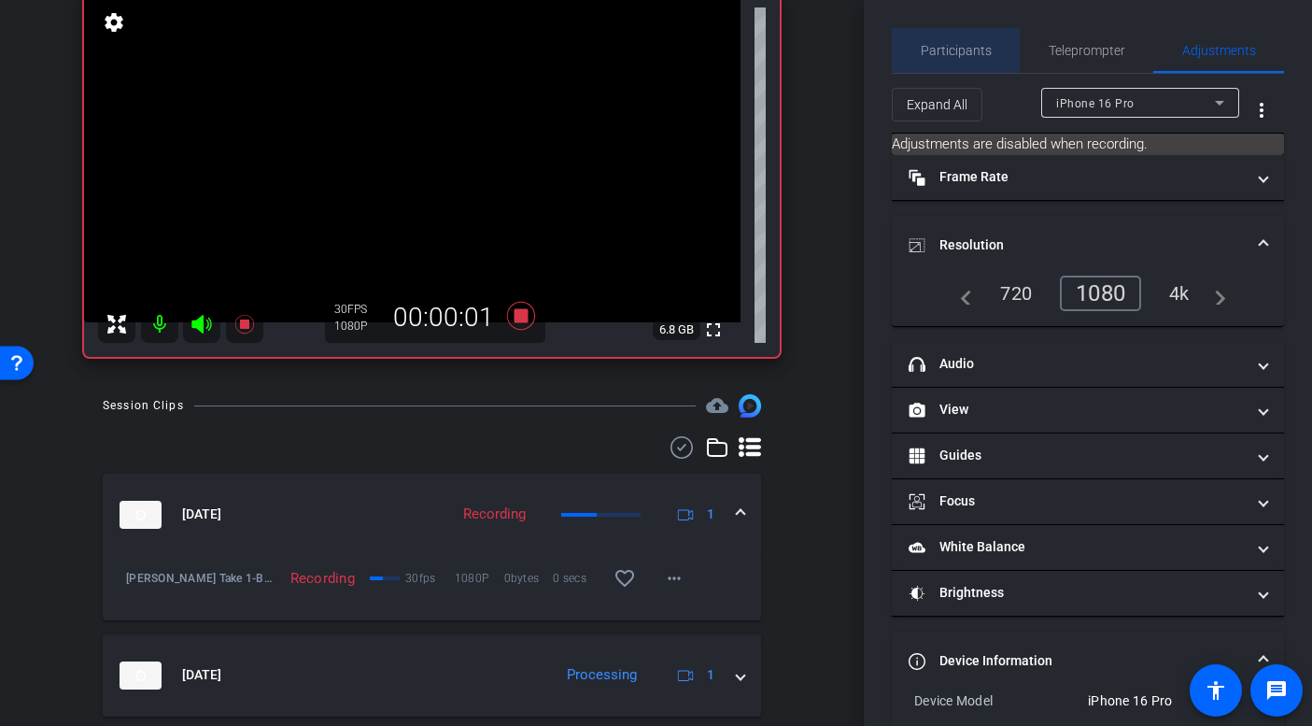
click at [963, 49] on span "Participants" at bounding box center [956, 50] width 71 height 13
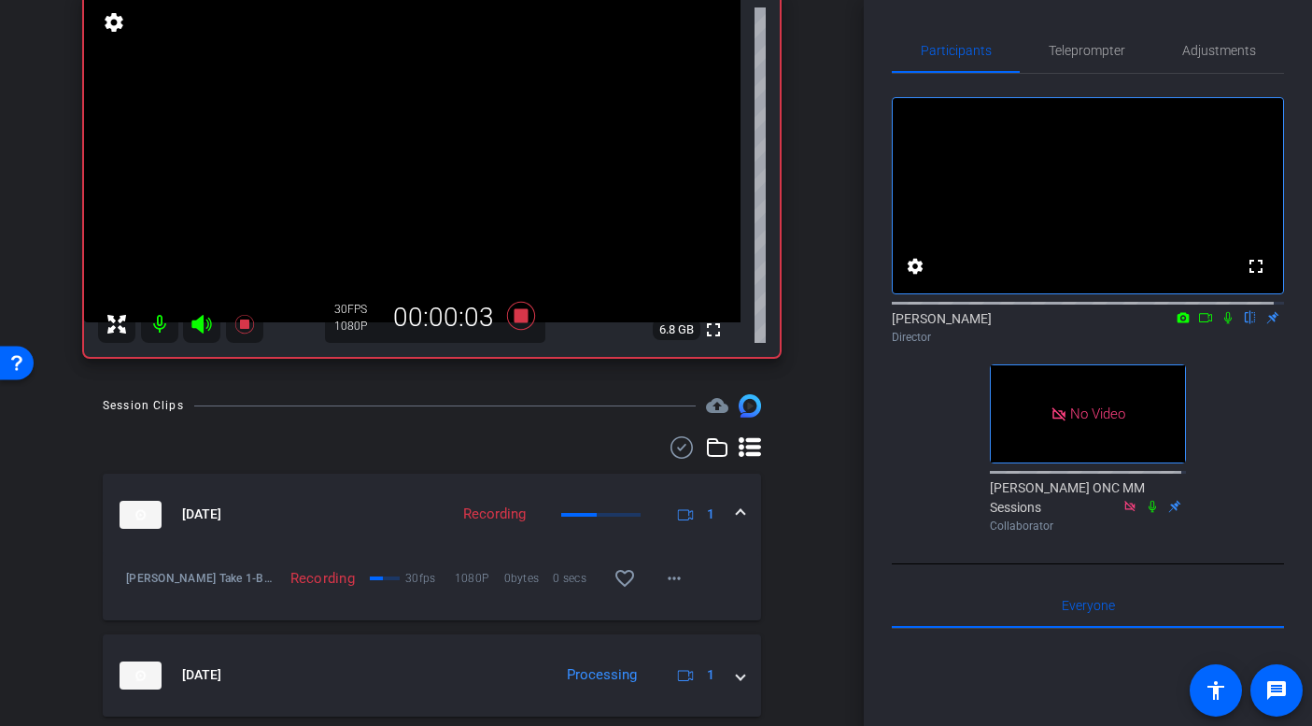
click at [1198, 324] on icon at bounding box center [1205, 317] width 15 height 13
click at [1243, 324] on icon at bounding box center [1250, 317] width 15 height 13
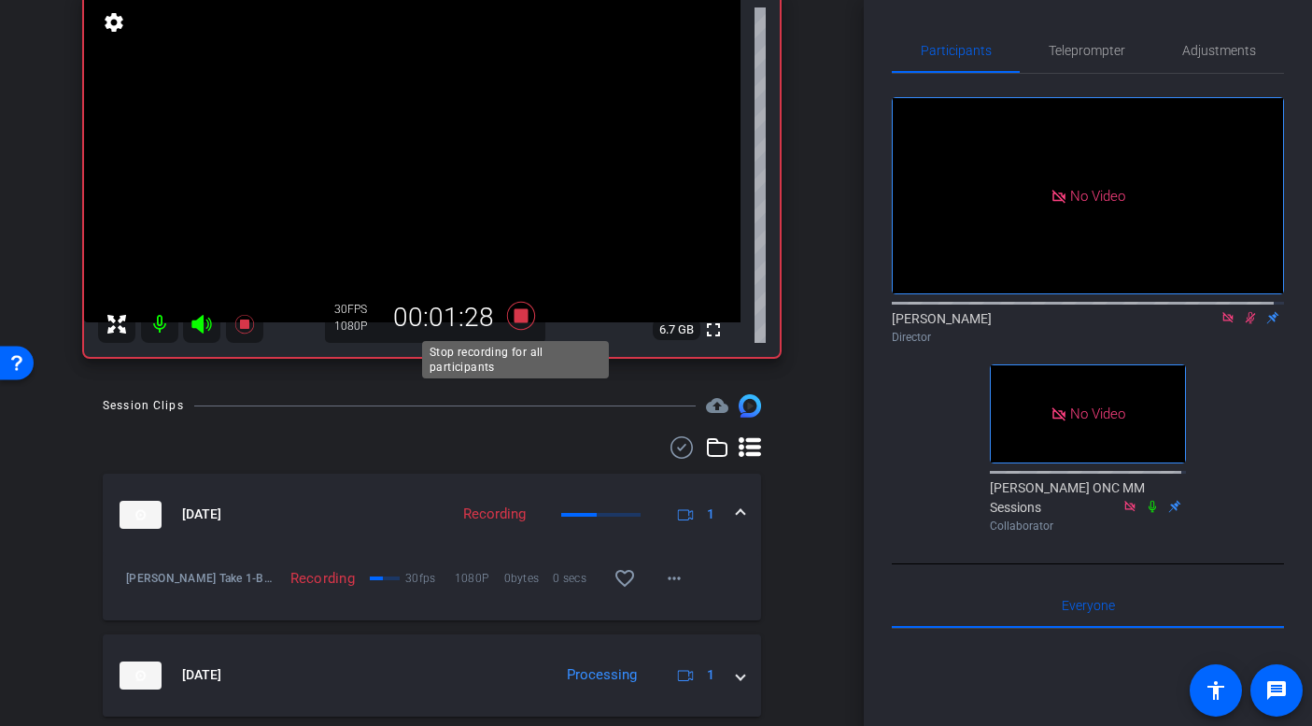
click at [520, 314] on icon at bounding box center [520, 316] width 28 height 28
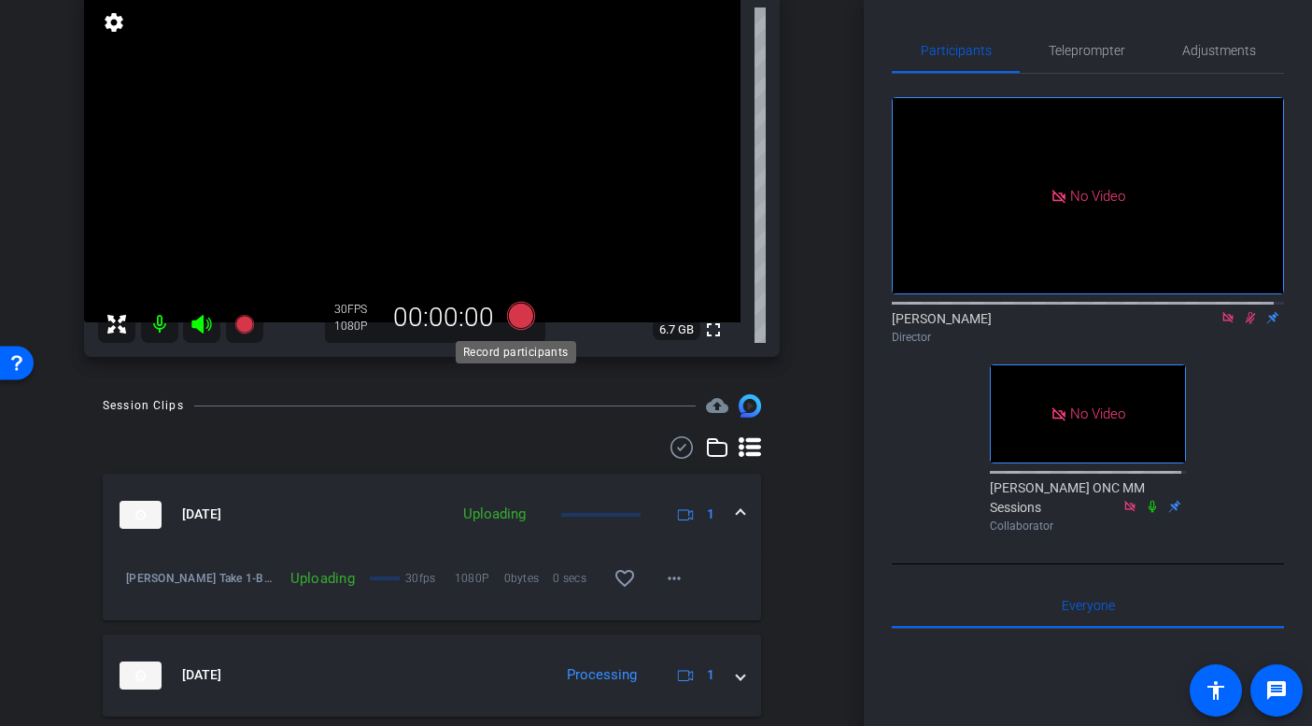
click at [520, 316] on icon at bounding box center [520, 316] width 28 height 28
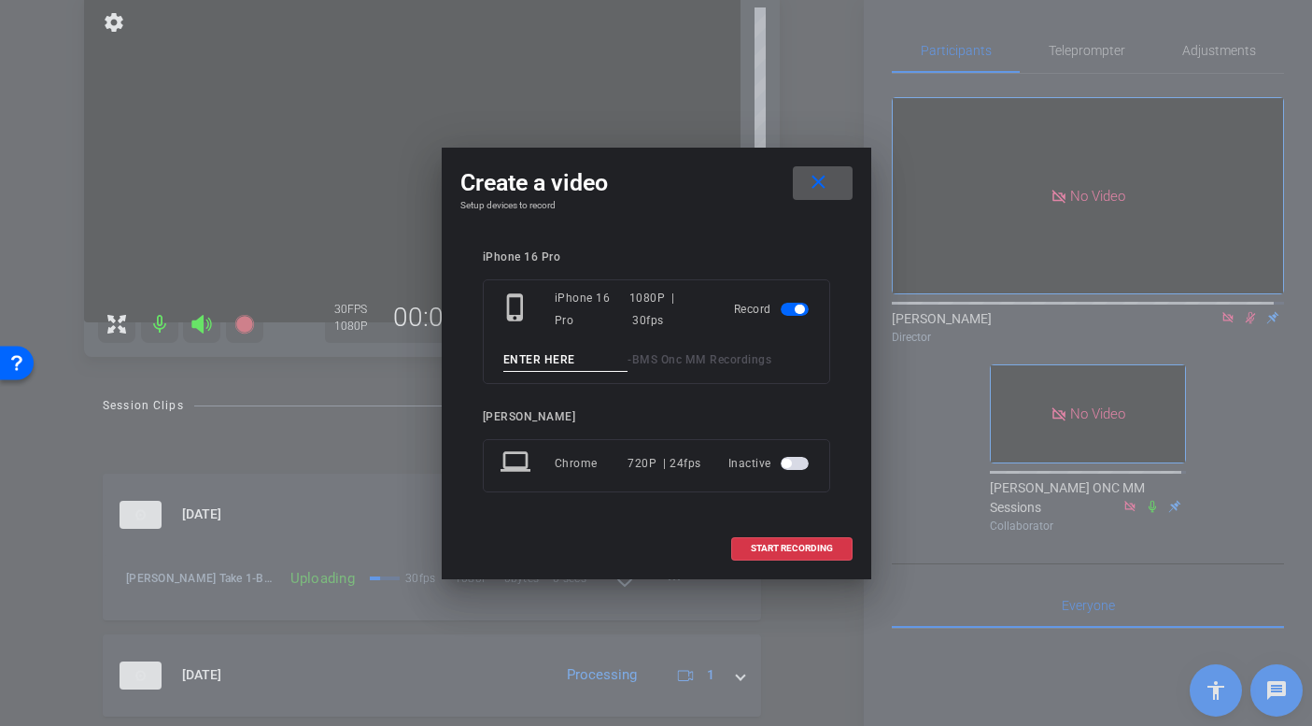
click at [538, 349] on input at bounding box center [565, 359] width 125 height 23
type input "Matt Take 2"
click at [817, 546] on span "START RECORDING" at bounding box center [792, 548] width 82 height 9
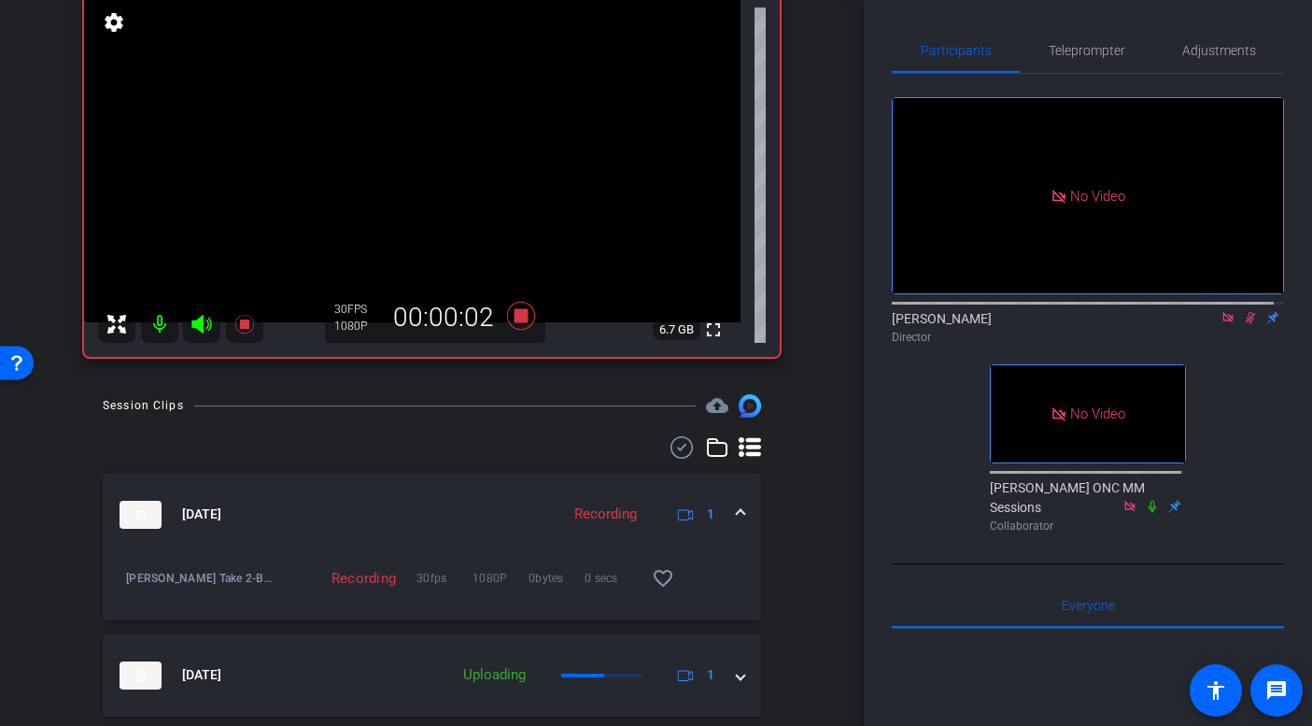
scroll to position [240, 0]
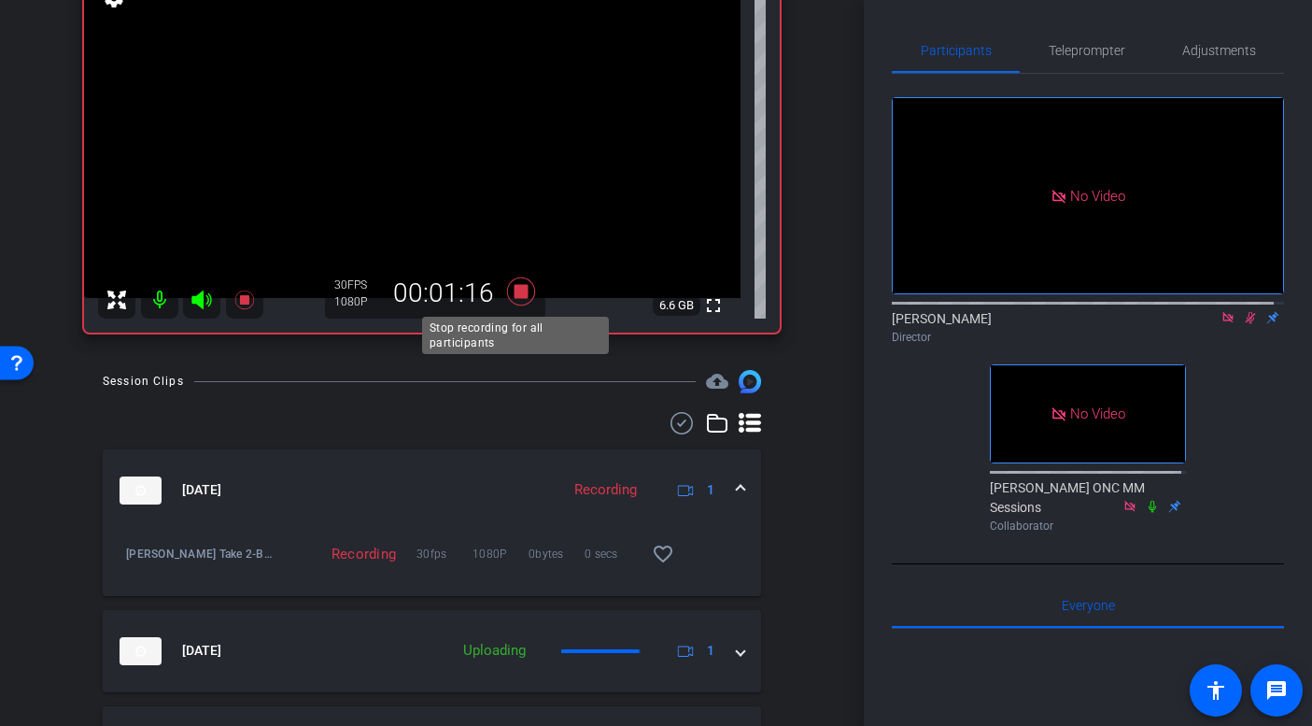
click at [521, 290] on icon at bounding box center [520, 291] width 28 height 28
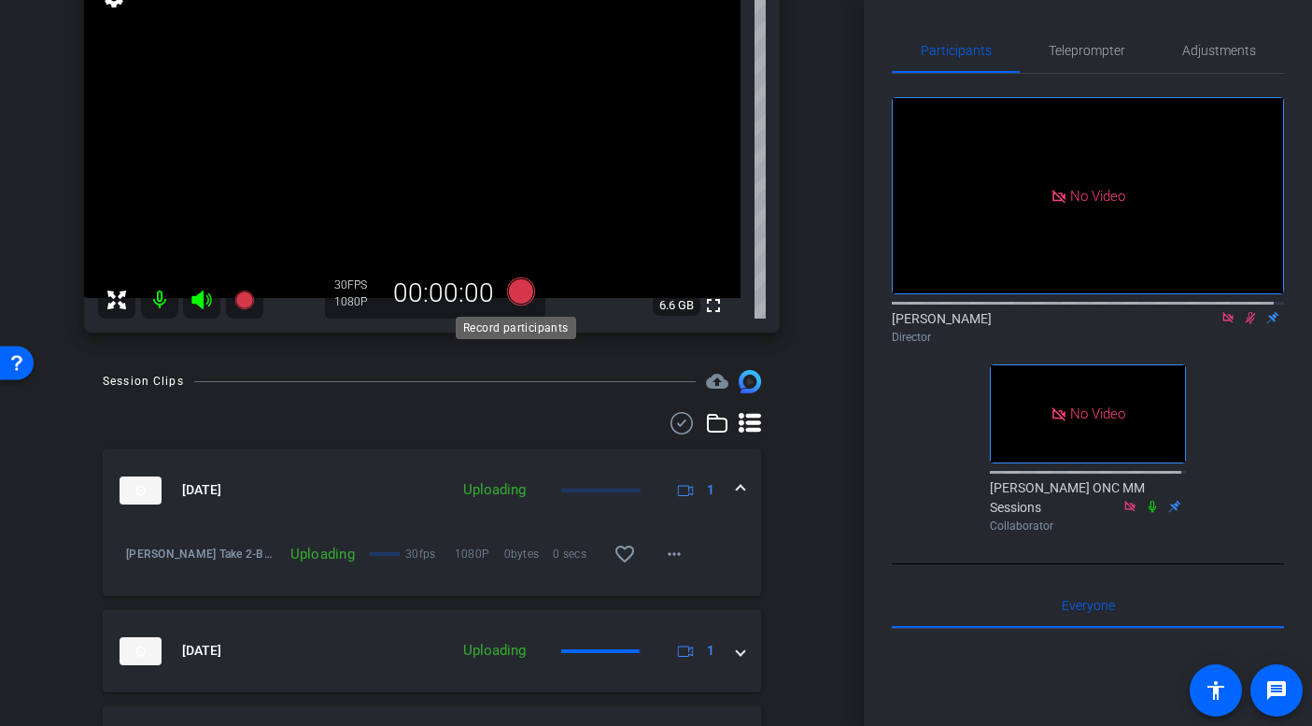
click at [521, 290] on icon at bounding box center [520, 291] width 28 height 28
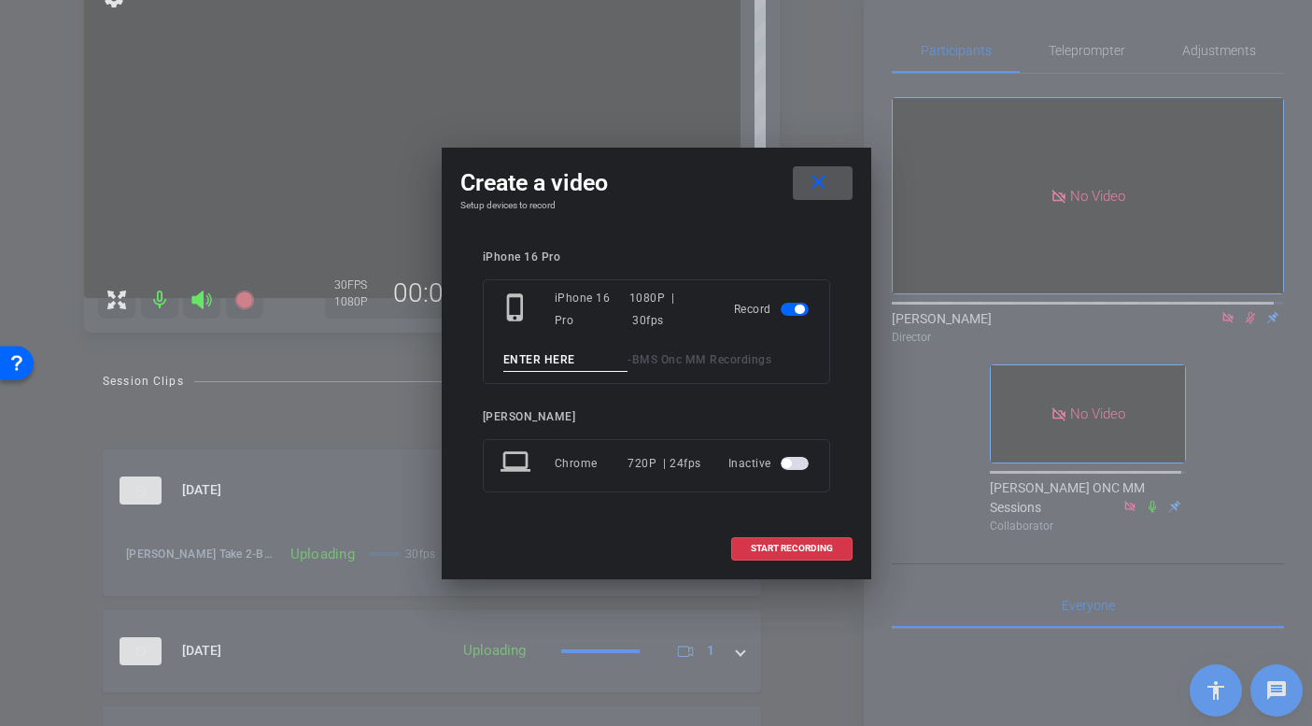
click at [535, 348] on input at bounding box center [565, 359] width 125 height 23
type input "Matt Take 3"
click at [790, 544] on span "START RECORDING" at bounding box center [792, 548] width 82 height 9
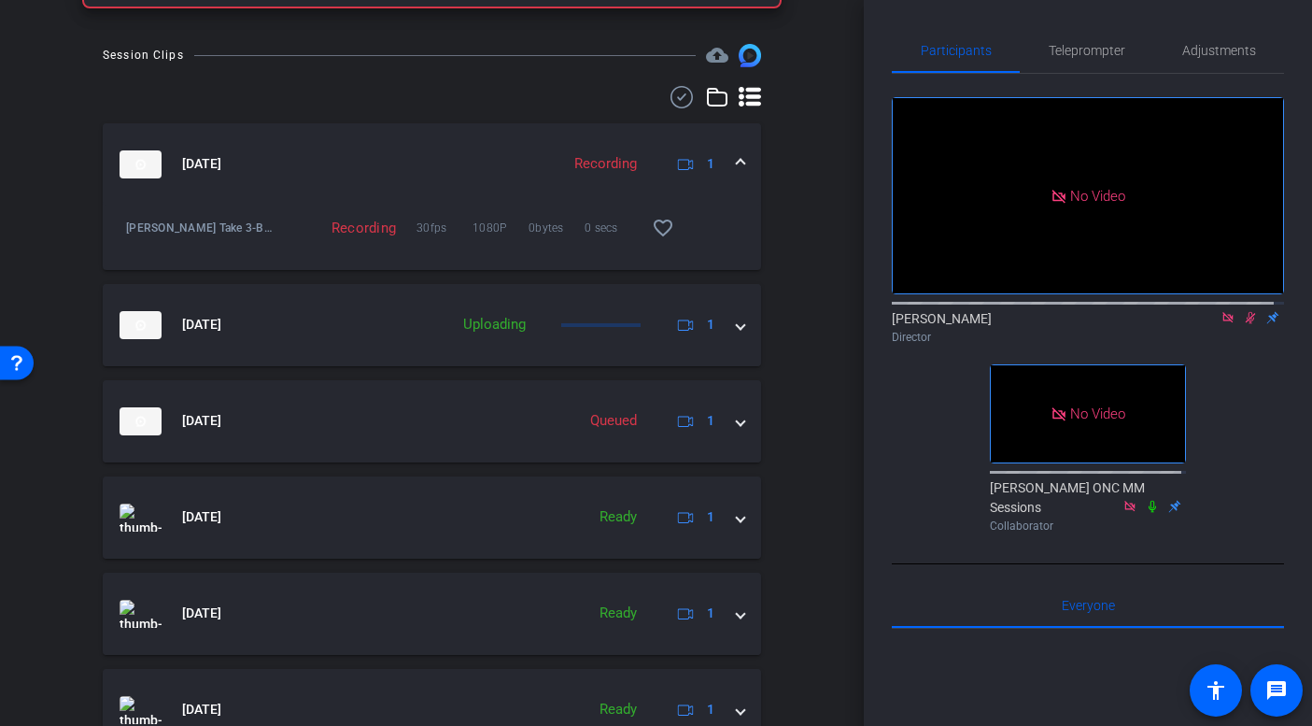
scroll to position [665, 0]
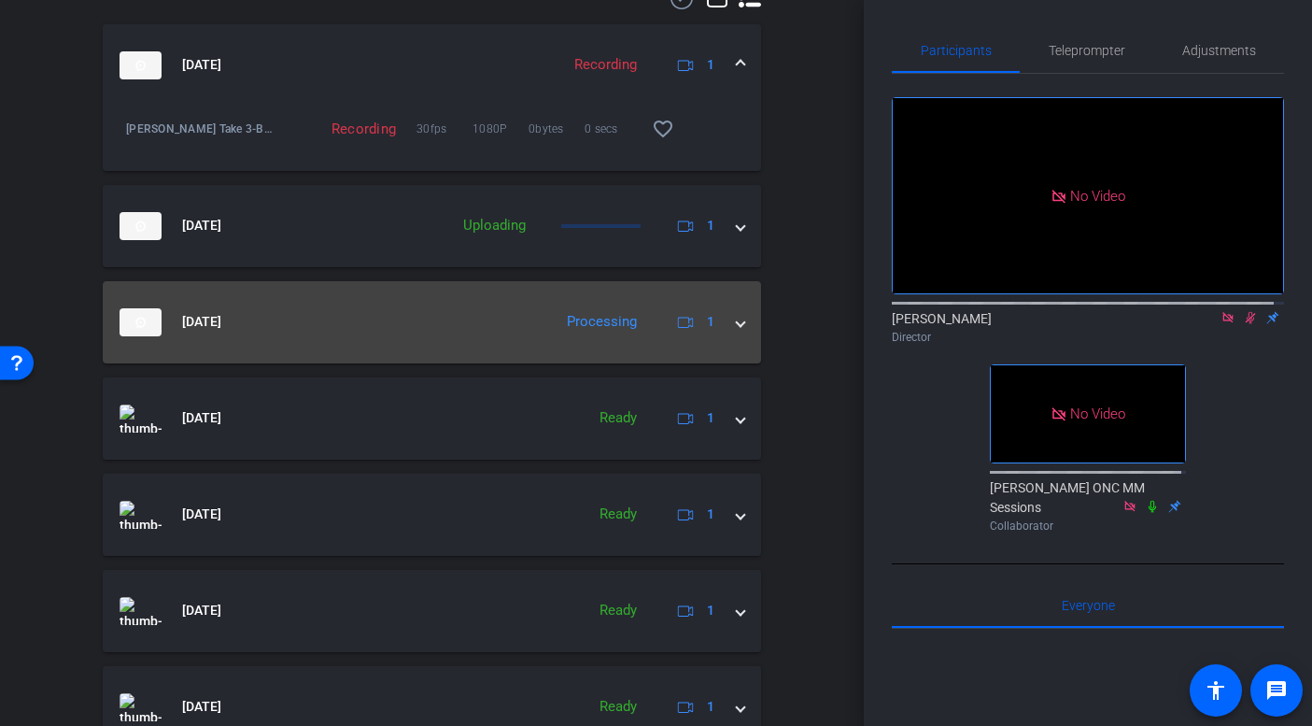
click at [737, 326] on span at bounding box center [740, 322] width 7 height 20
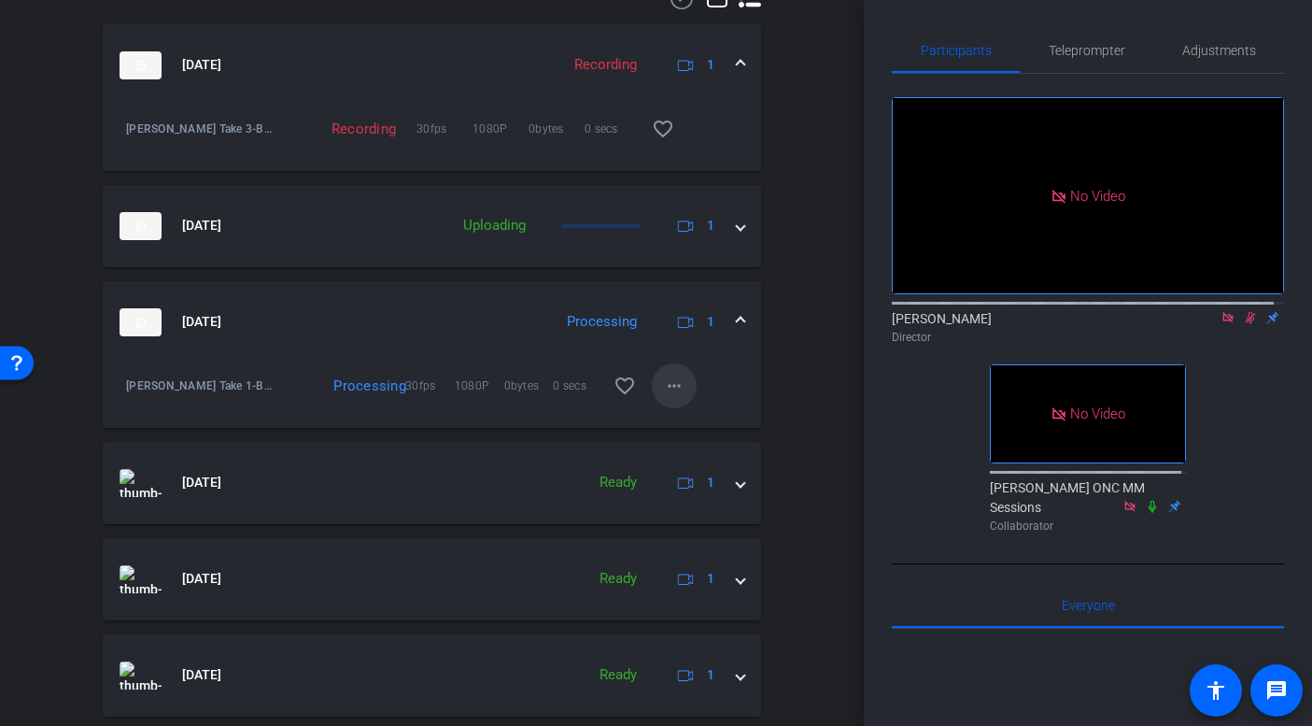
click at [667, 388] on mat-icon "more_horiz" at bounding box center [674, 386] width 22 height 22
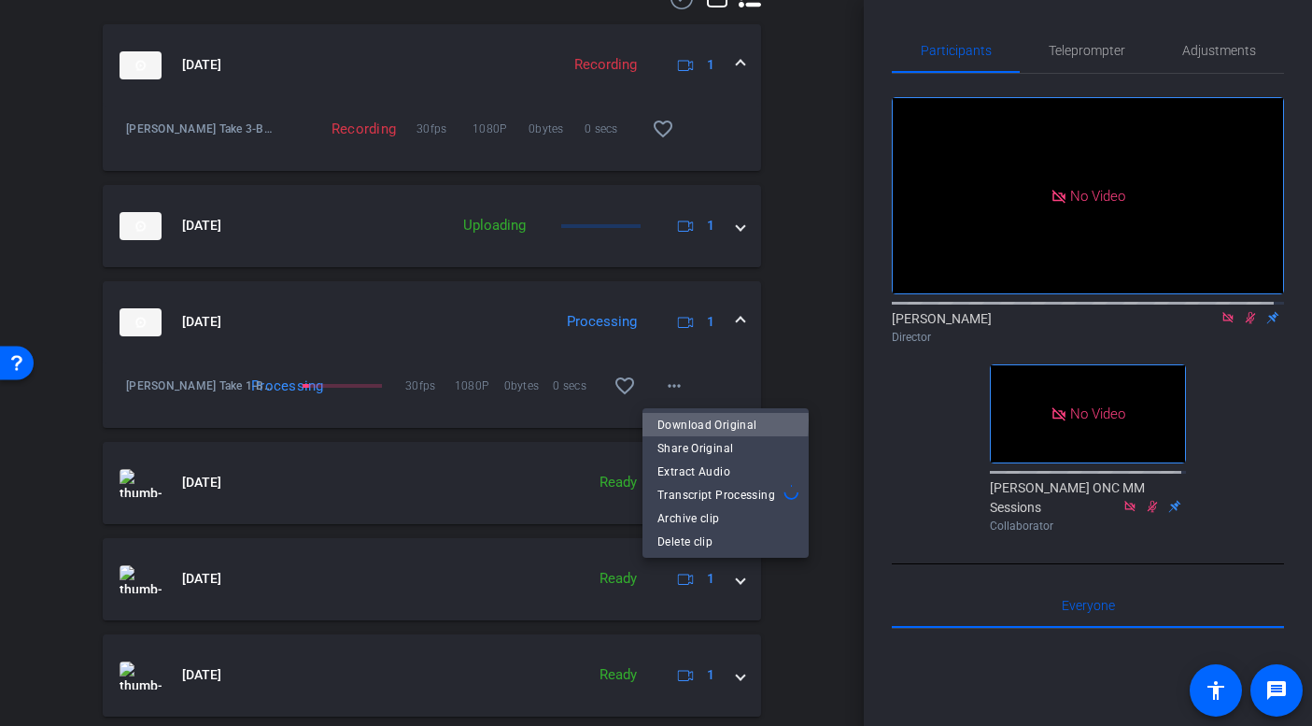
click at [683, 419] on span "Download Original" at bounding box center [726, 424] width 136 height 22
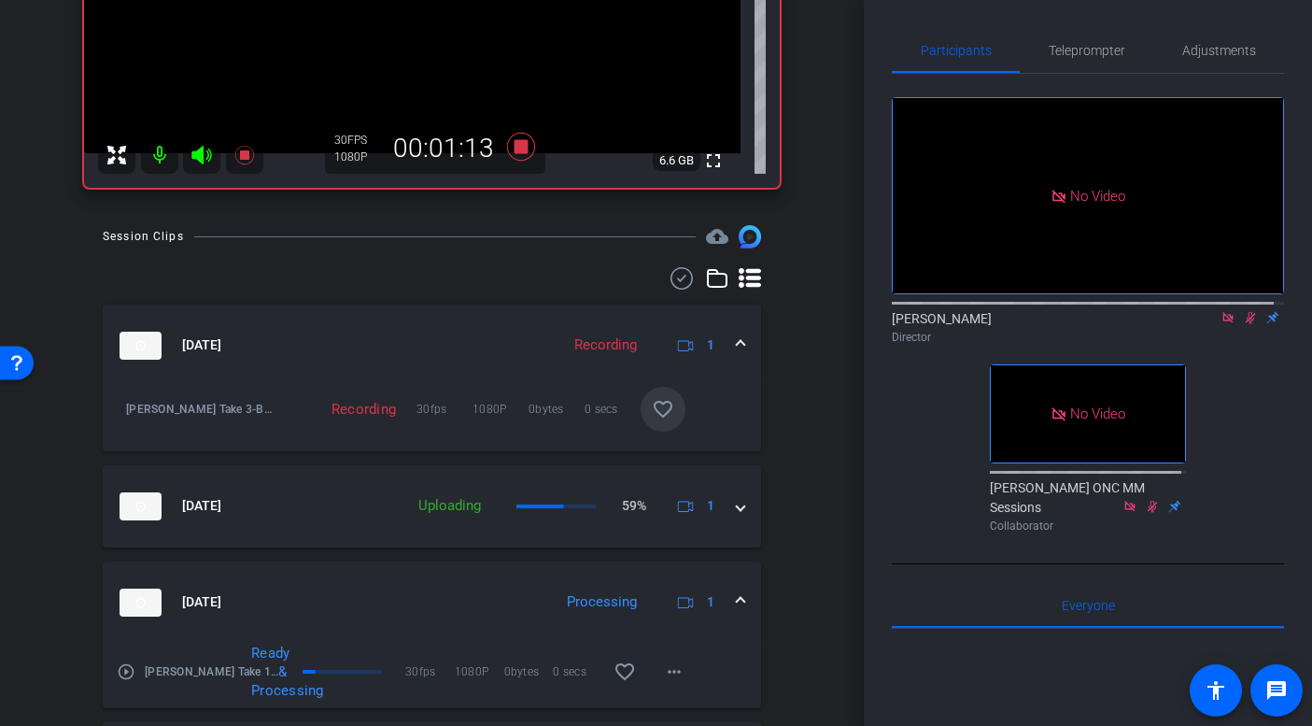
scroll to position [171, 0]
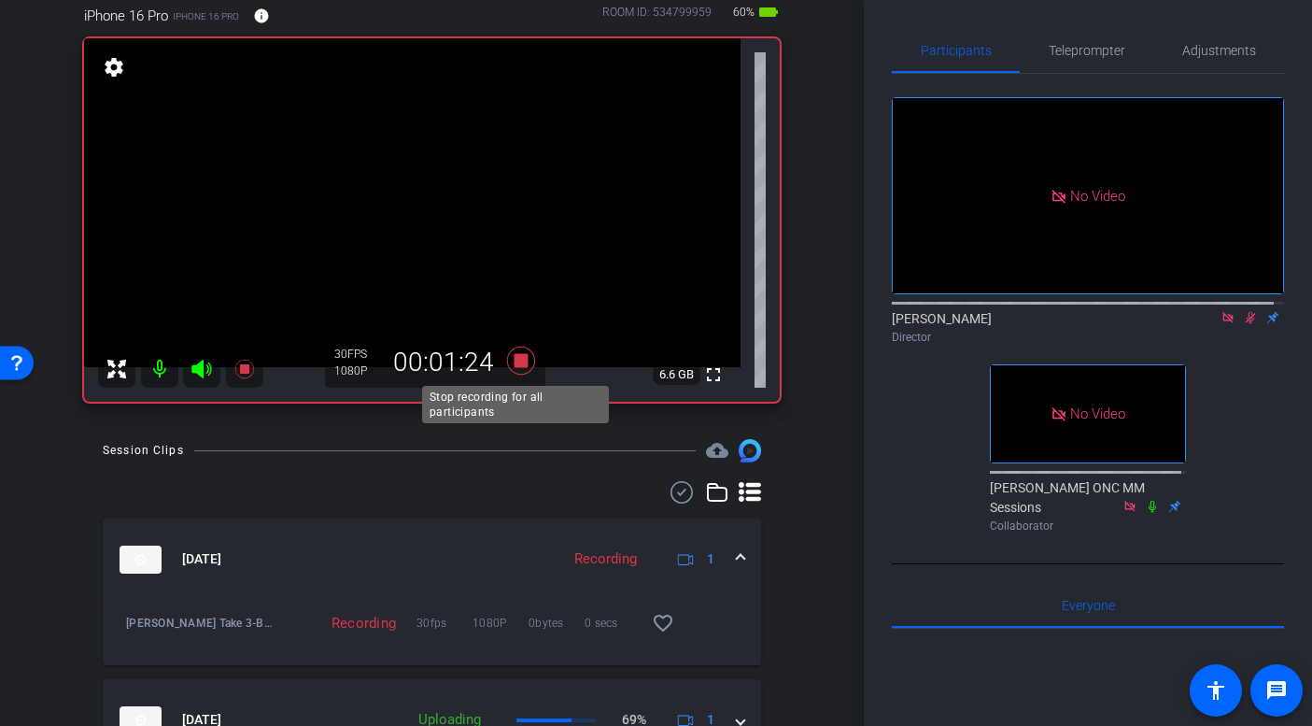
click at [515, 362] on icon at bounding box center [520, 361] width 28 height 28
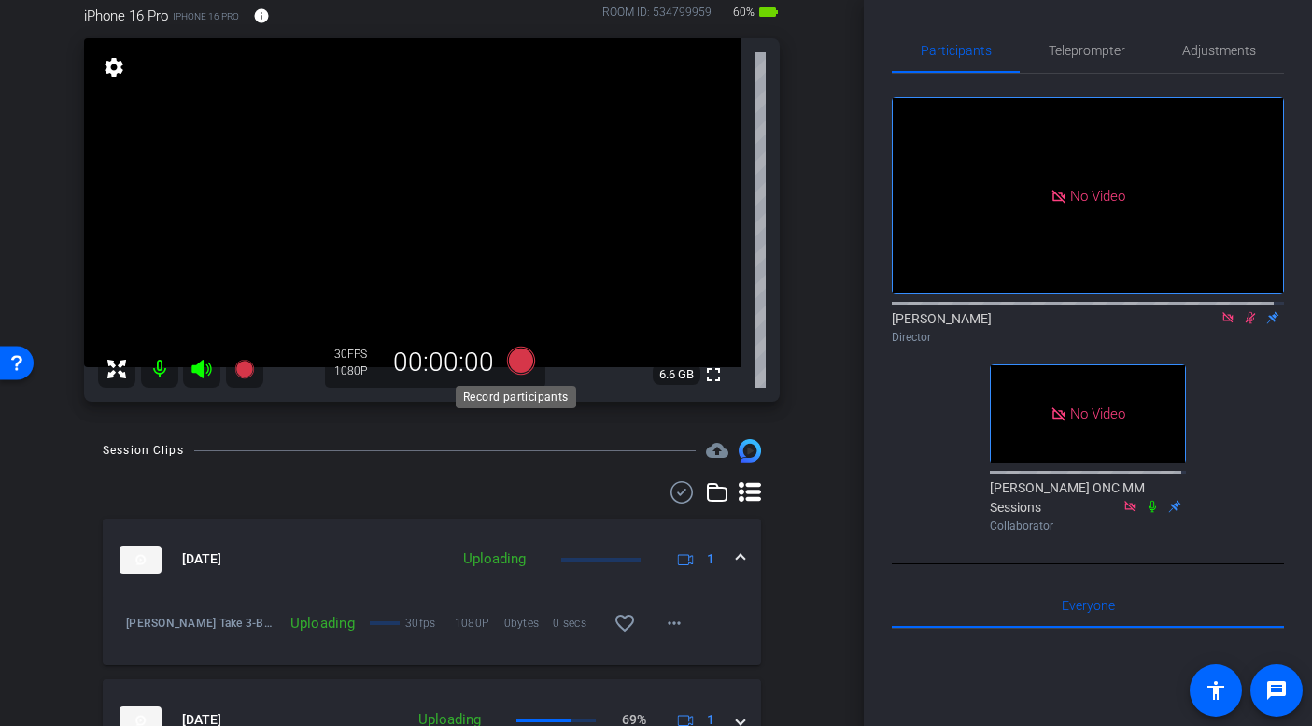
click at [516, 361] on icon at bounding box center [520, 361] width 28 height 28
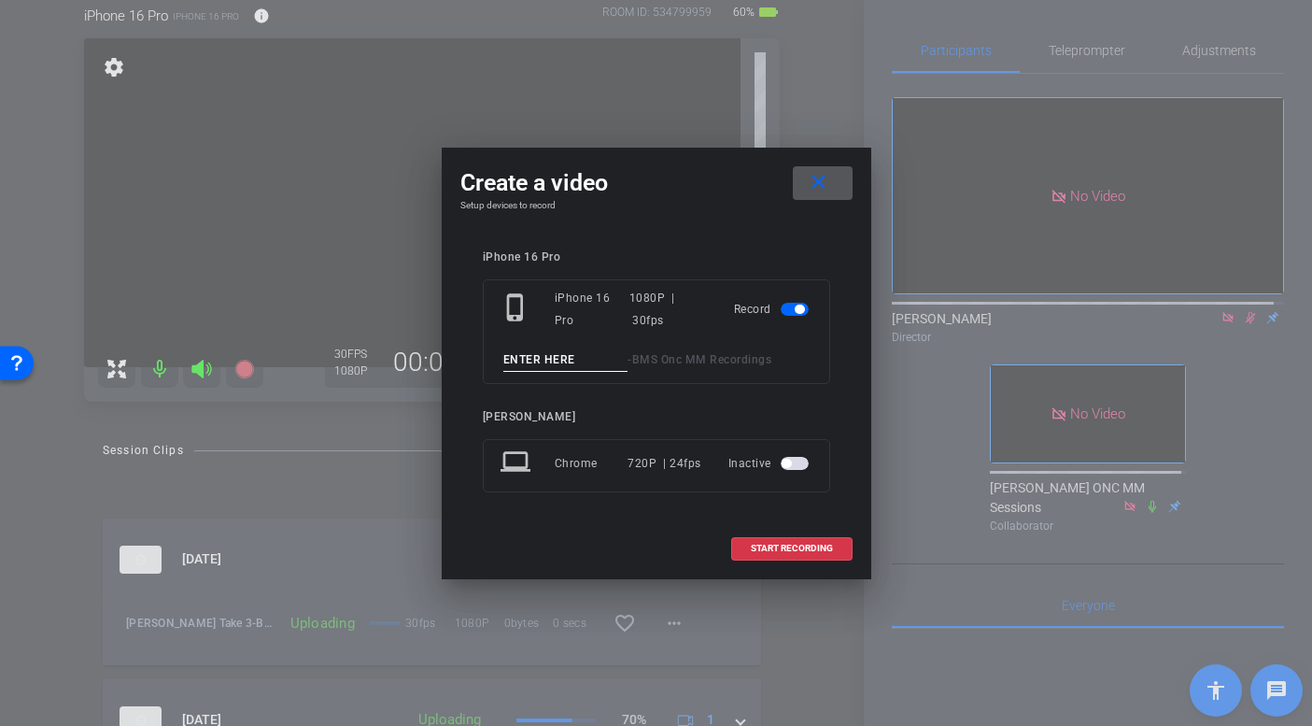
click at [524, 361] on input at bounding box center [565, 359] width 125 height 23
type input "Take 4"
click at [779, 546] on span "START RECORDING" at bounding box center [792, 548] width 82 height 9
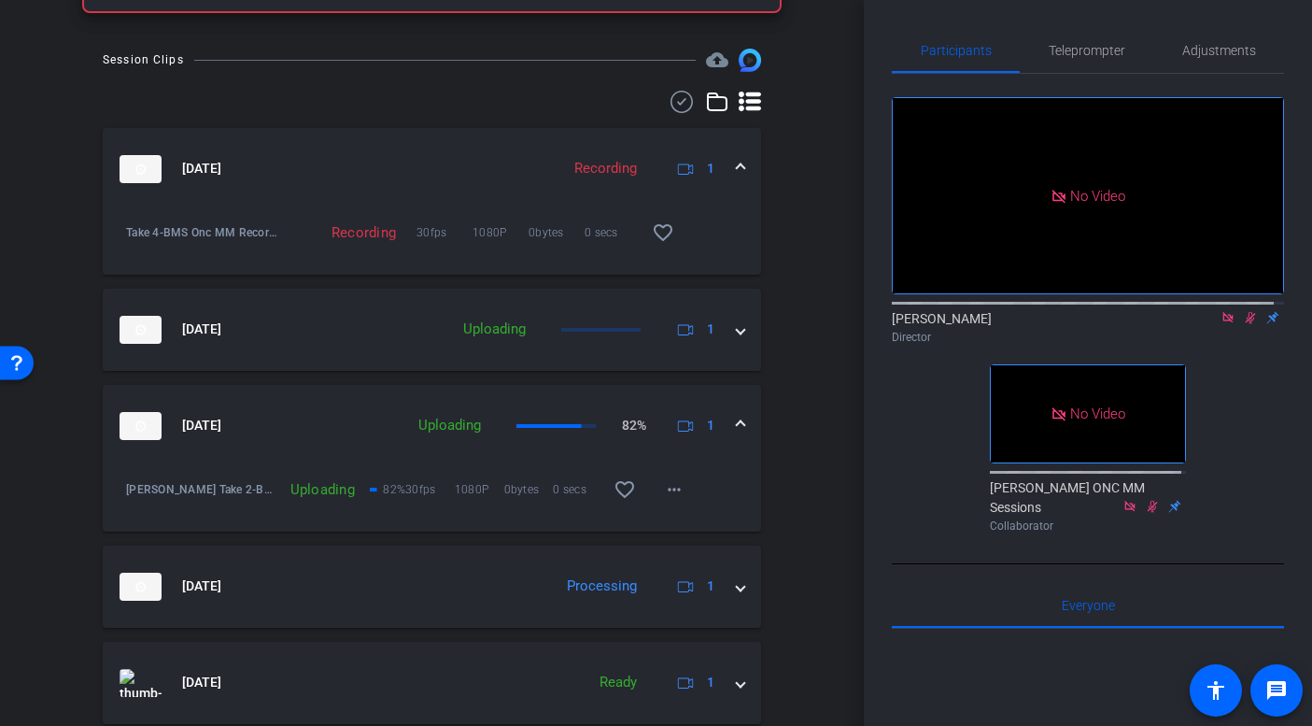
scroll to position [603, 0]
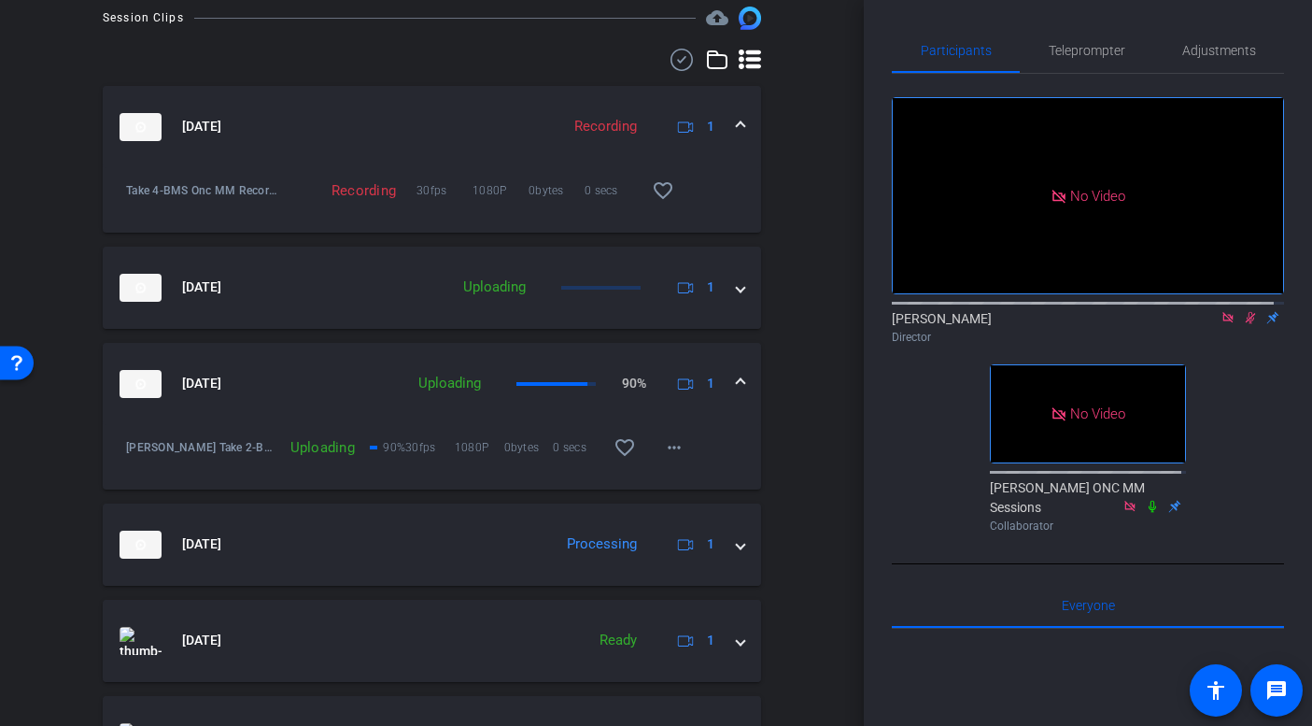
click at [793, 453] on div "Session Clips cloud_upload Aug 20, 2025 Recording 1 Take 4-BMS Onc MM Recording…" at bounding box center [432, 618] width 771 height 1222
click at [674, 446] on mat-icon "more_horiz" at bounding box center [674, 447] width 22 height 22
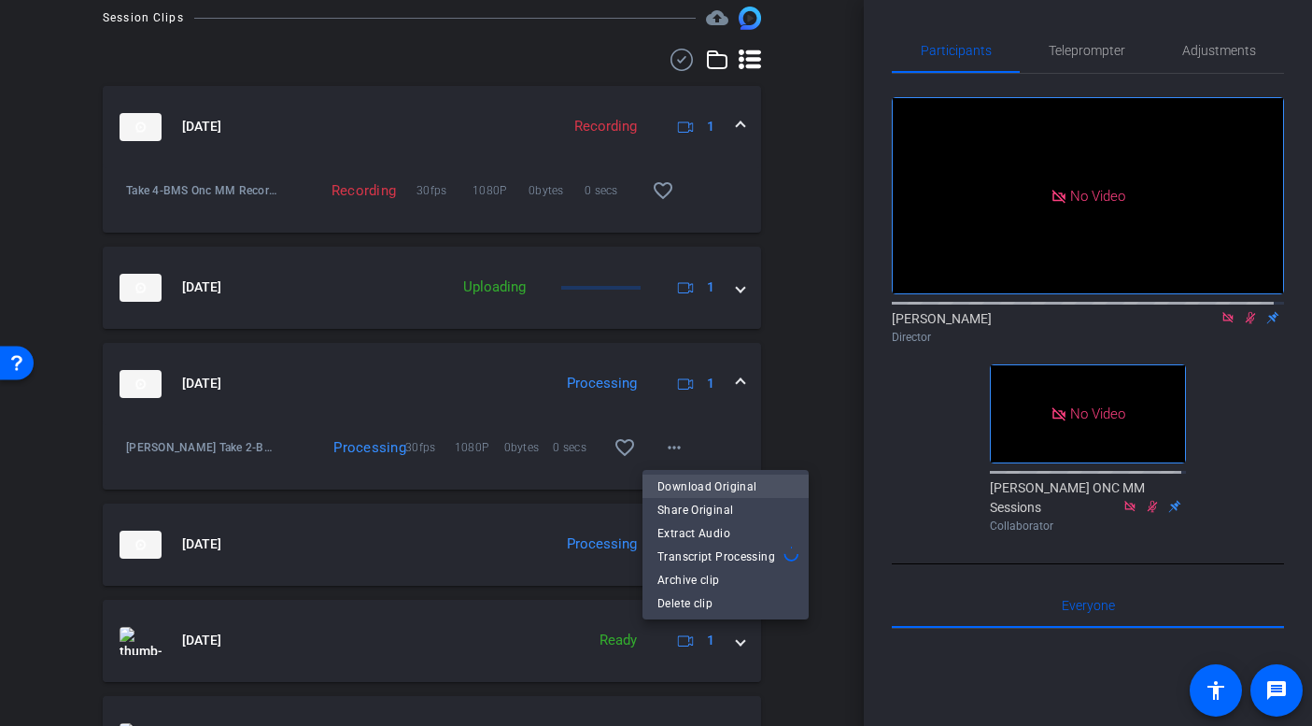
click at [689, 482] on span "Download Original" at bounding box center [726, 485] width 136 height 22
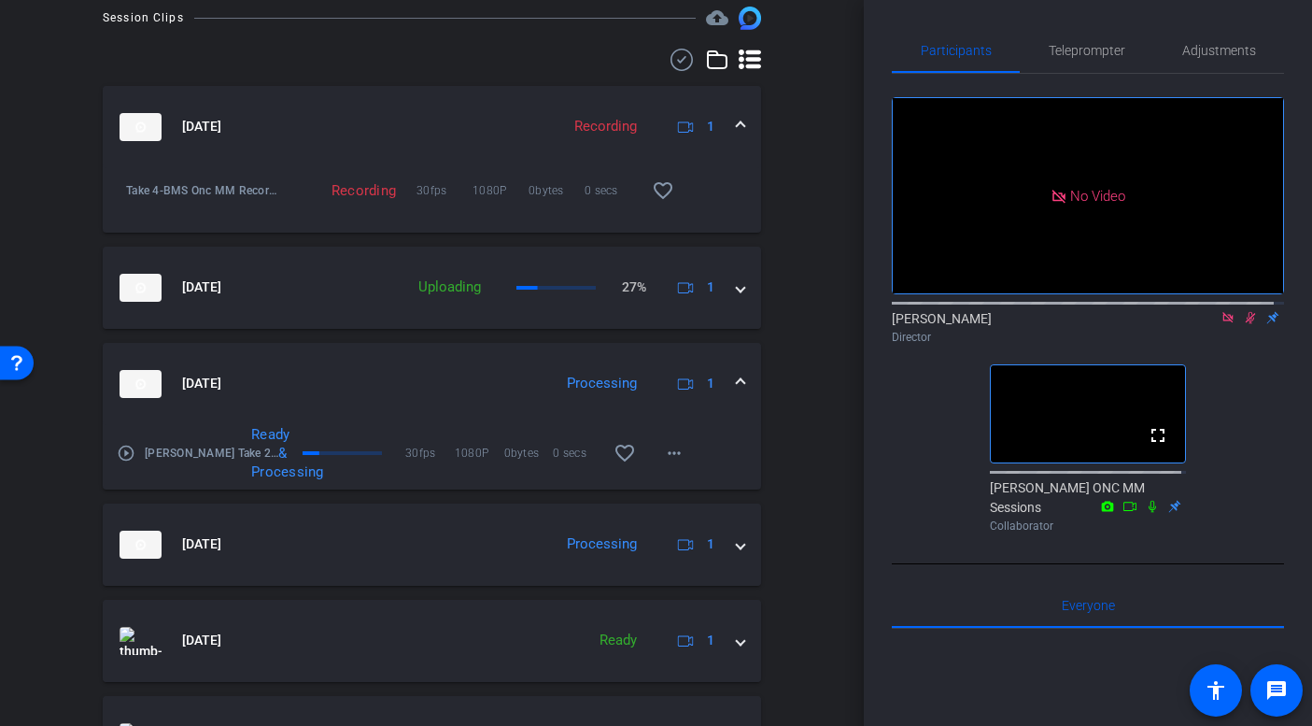
scroll to position [423, 0]
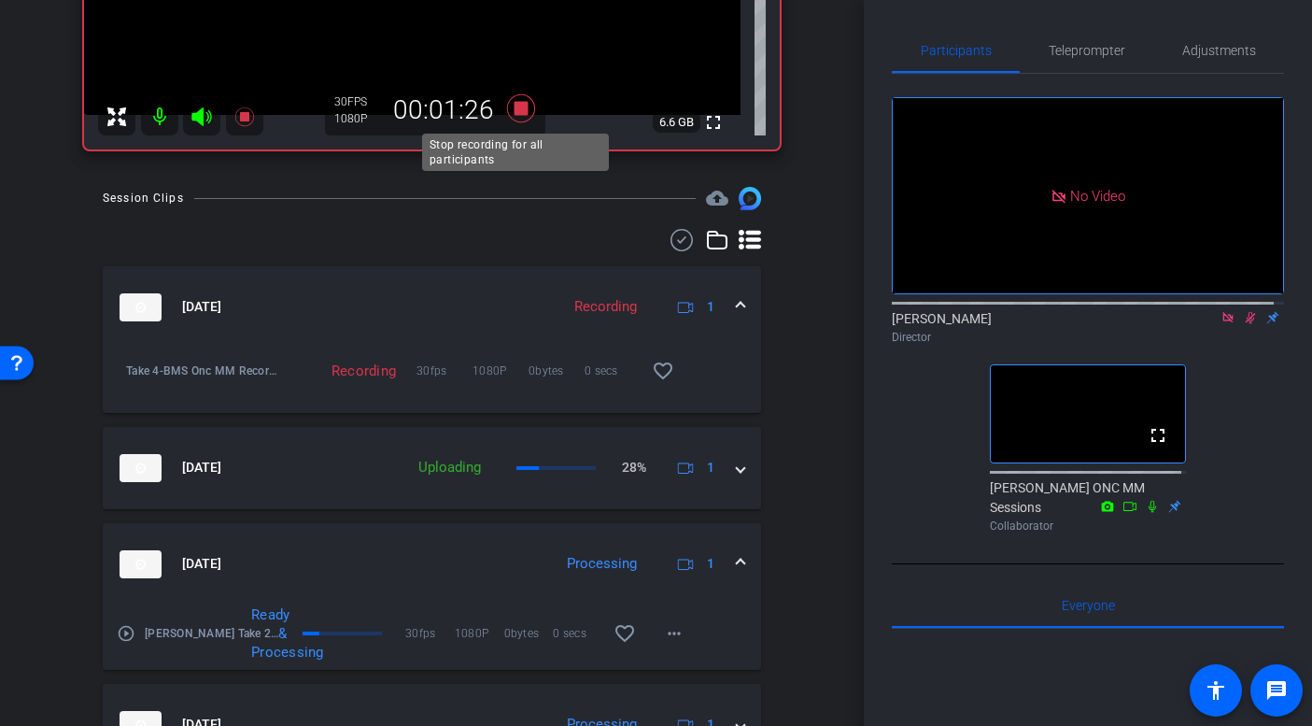
click at [511, 103] on icon at bounding box center [520, 108] width 28 height 28
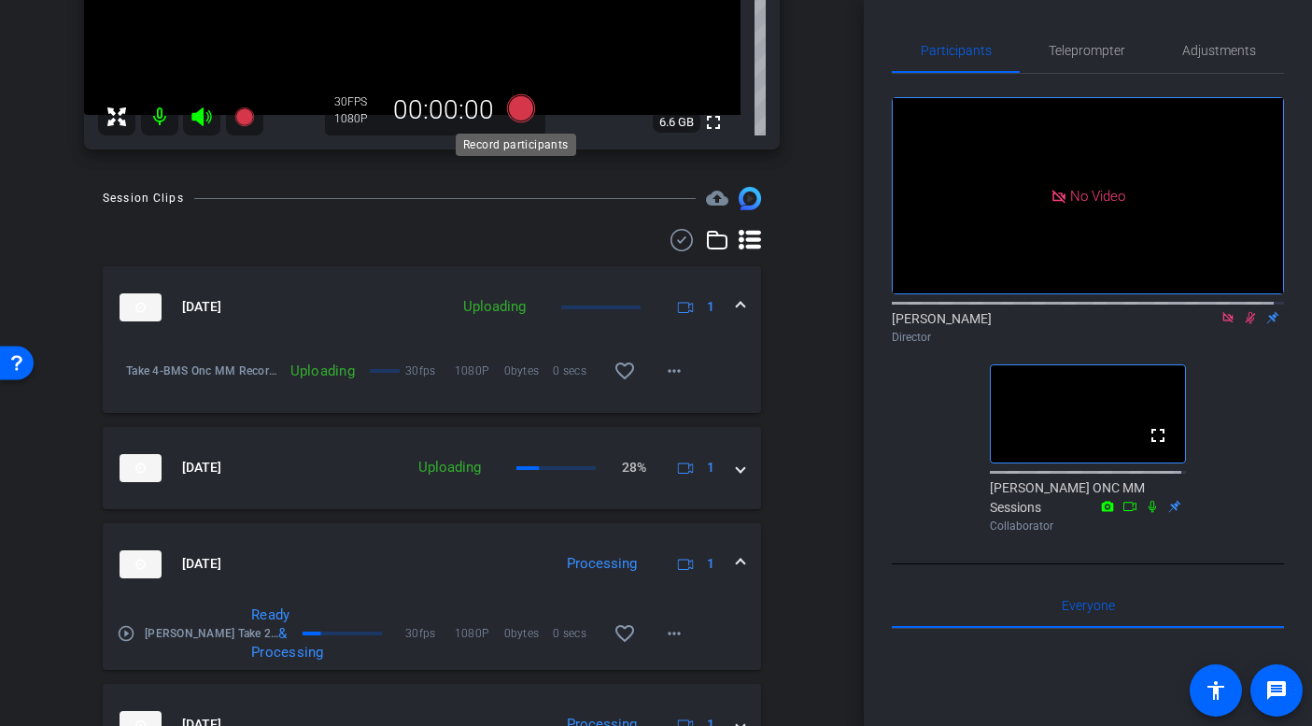
click at [516, 106] on icon at bounding box center [520, 108] width 28 height 28
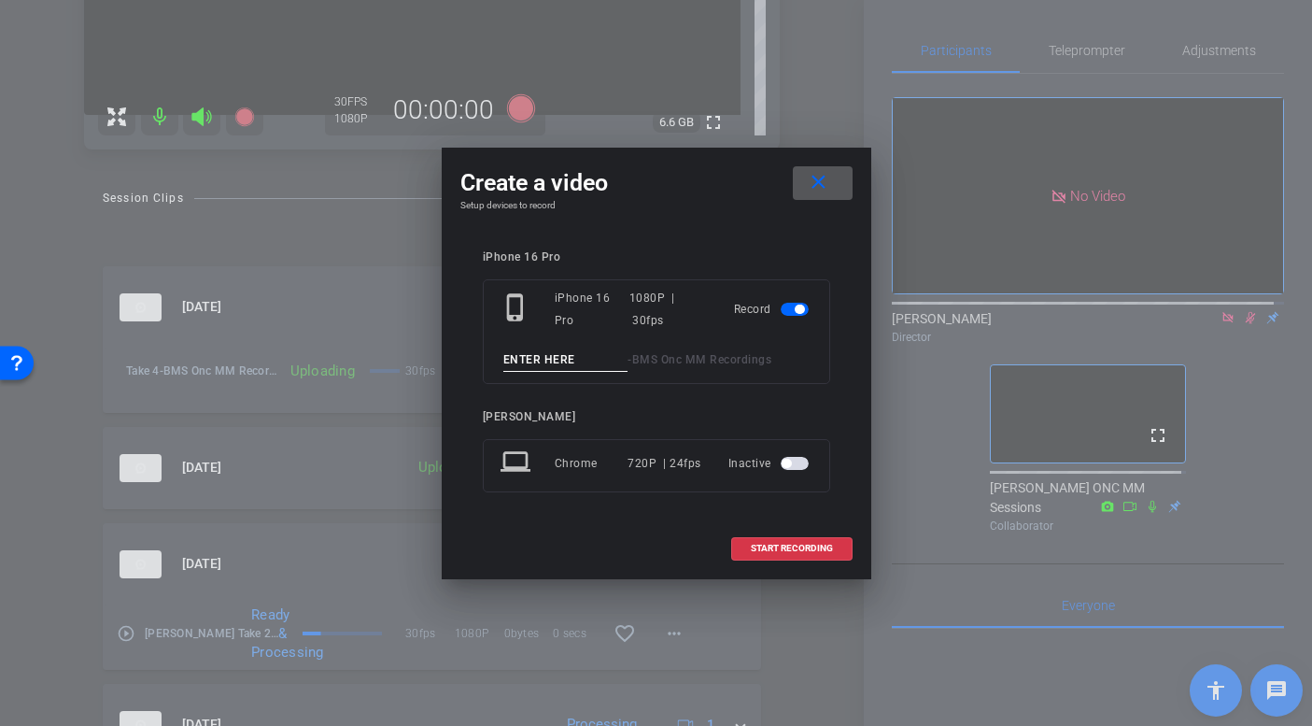
click at [552, 352] on input at bounding box center [565, 359] width 125 height 23
type input "Matt Take 5"
click at [764, 545] on span "START RECORDING" at bounding box center [792, 548] width 82 height 9
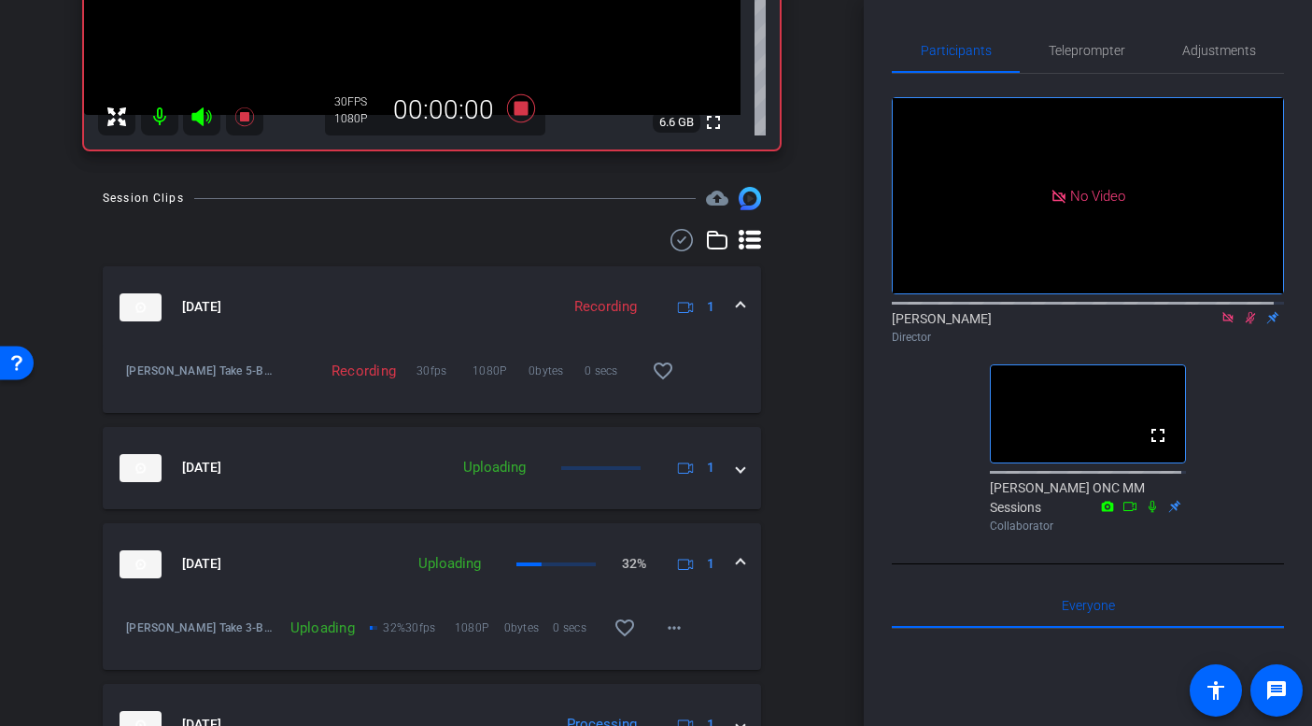
click at [1246, 324] on icon at bounding box center [1251, 318] width 10 height 12
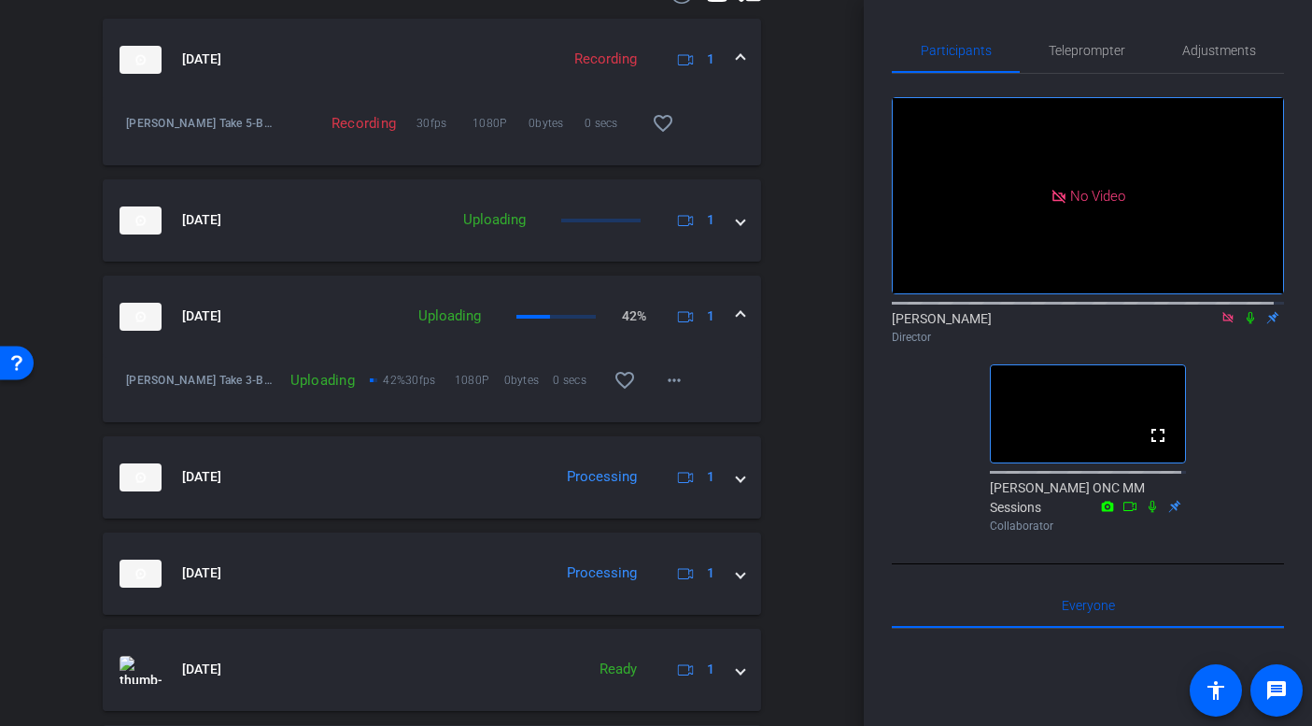
scroll to position [695, 0]
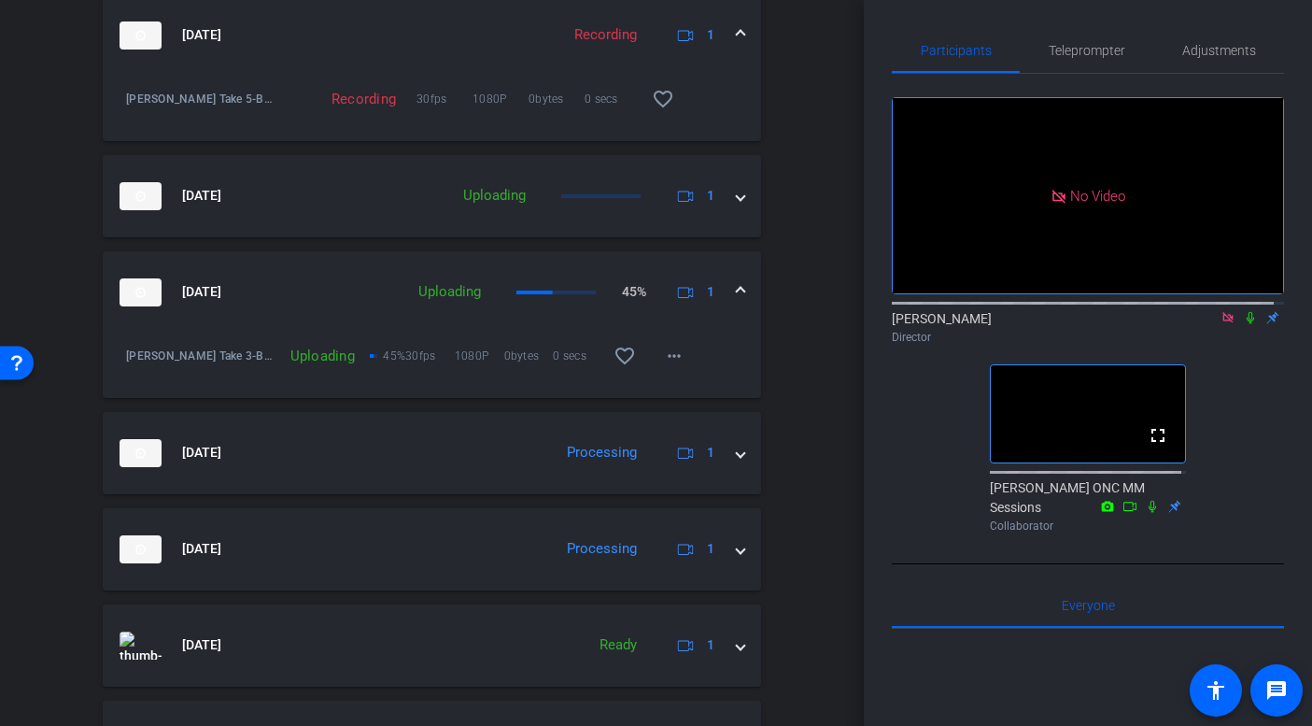
click at [796, 304] on div "Session Clips cloud_upload Aug 20, 2025 Recording 1 Matt Take 5-BMS Onc MM Reco…" at bounding box center [432, 526] width 771 height 1222
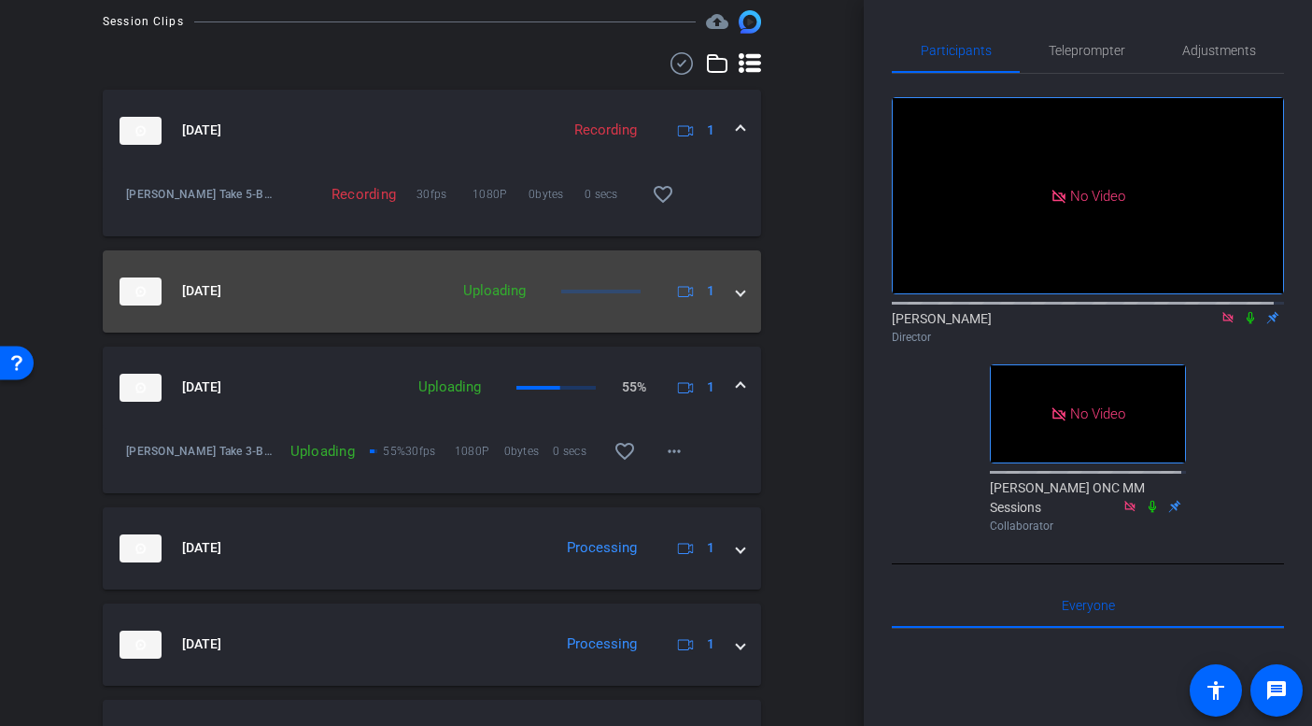
scroll to position [374, 0]
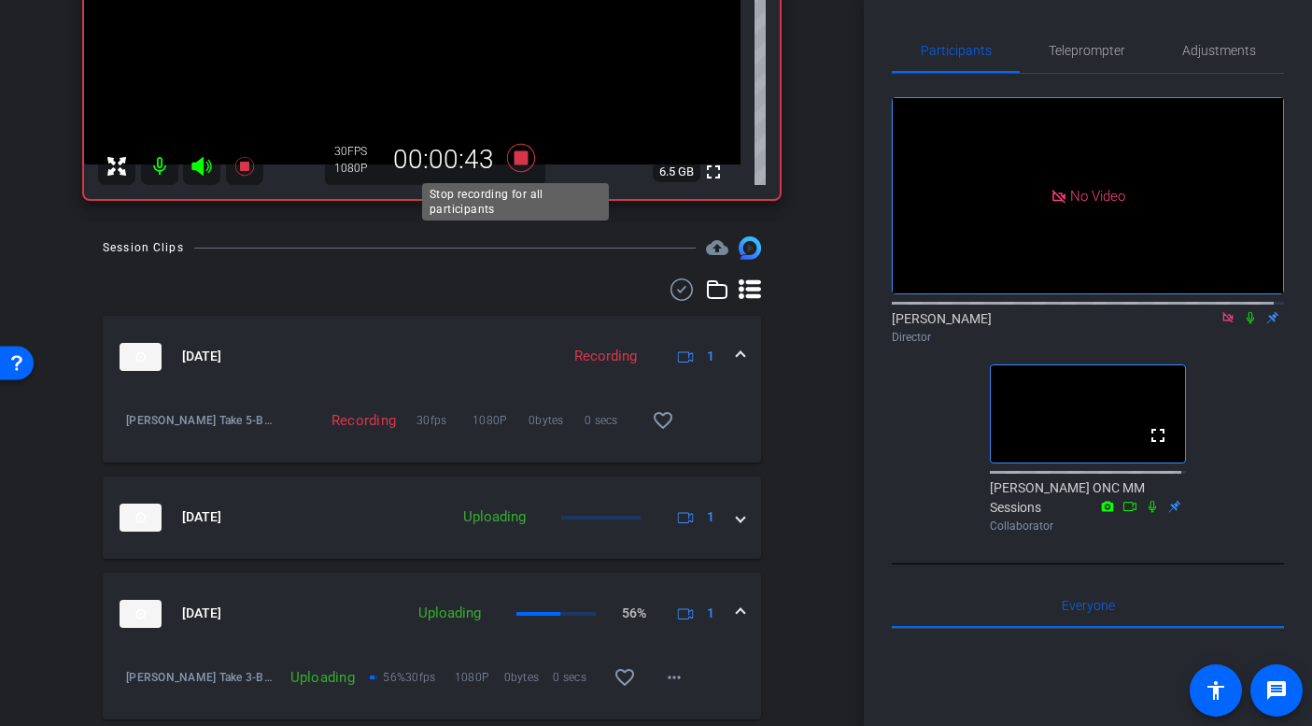
click at [520, 162] on icon at bounding box center [520, 158] width 28 height 28
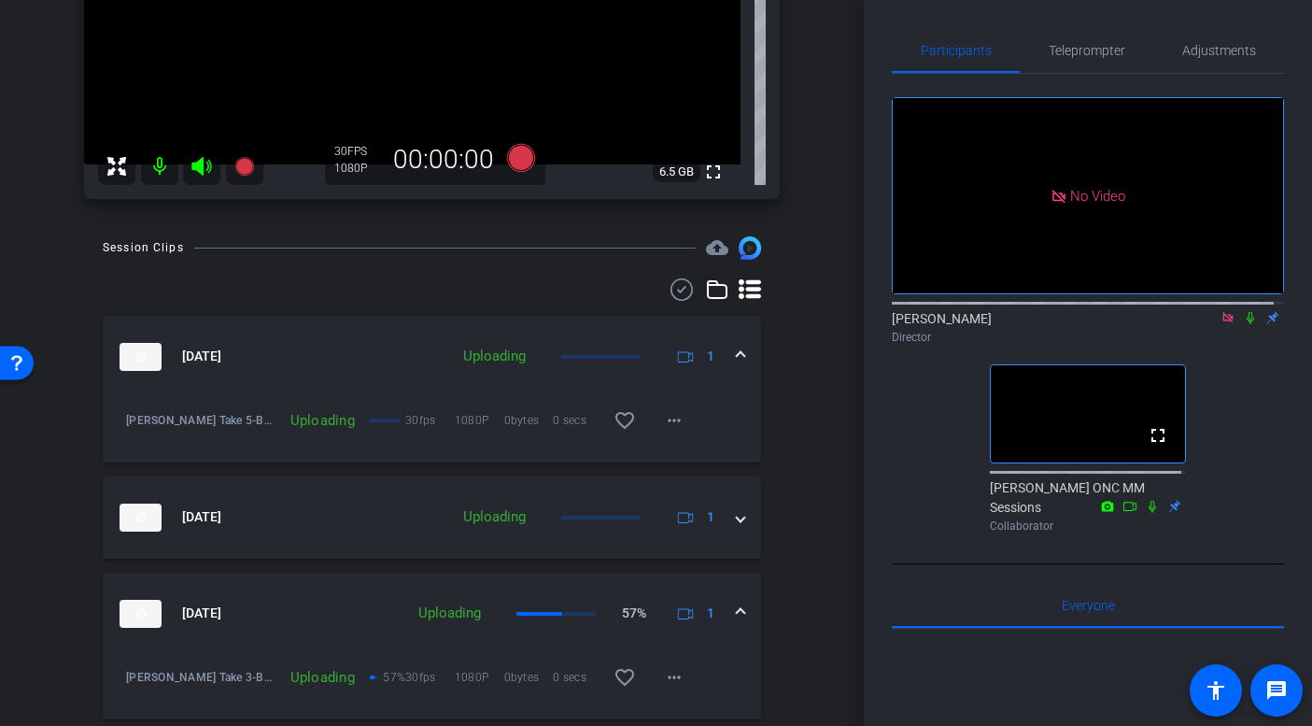
click at [1224, 324] on icon at bounding box center [1228, 317] width 15 height 13
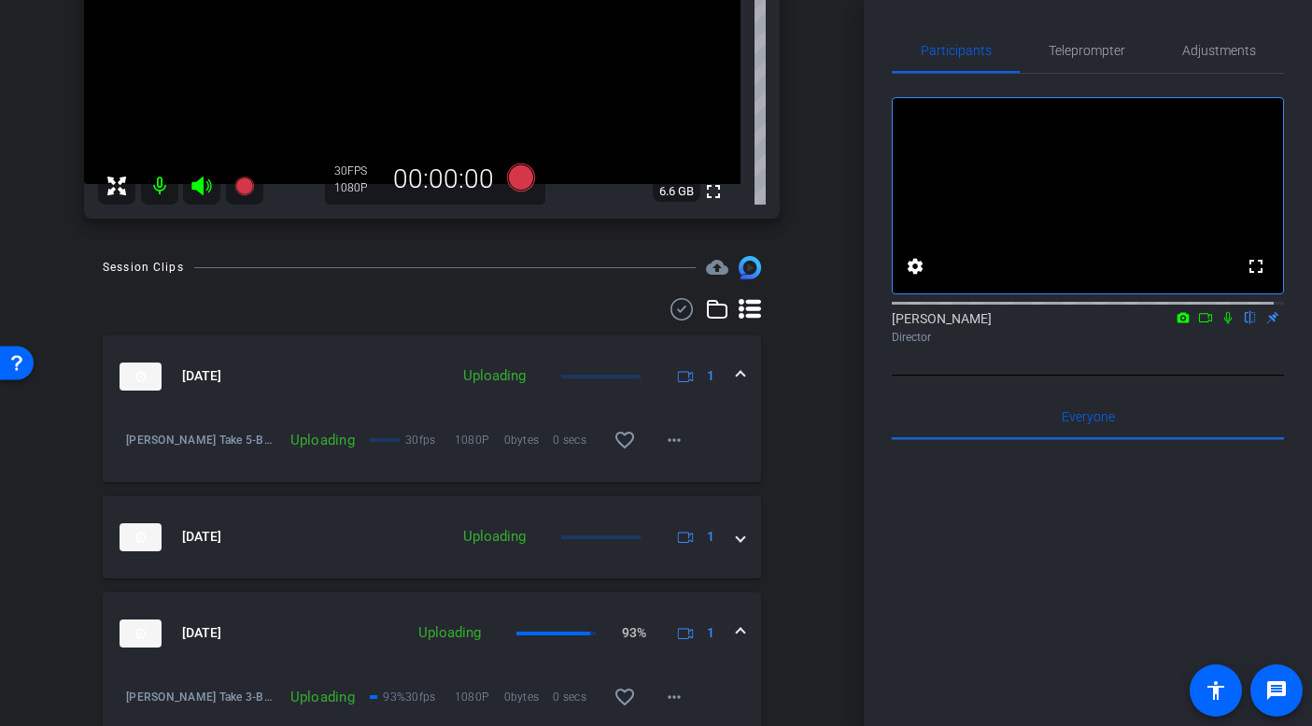
scroll to position [441, 0]
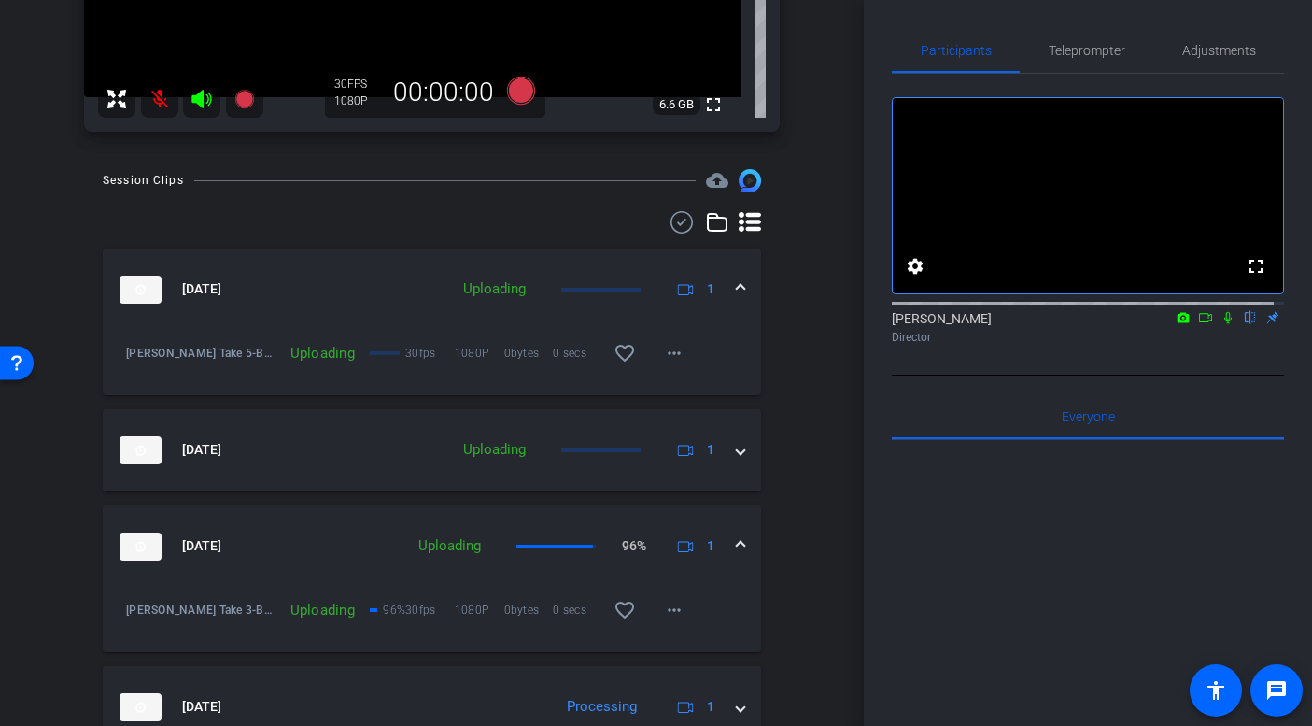
click at [1221, 324] on icon at bounding box center [1228, 317] width 15 height 13
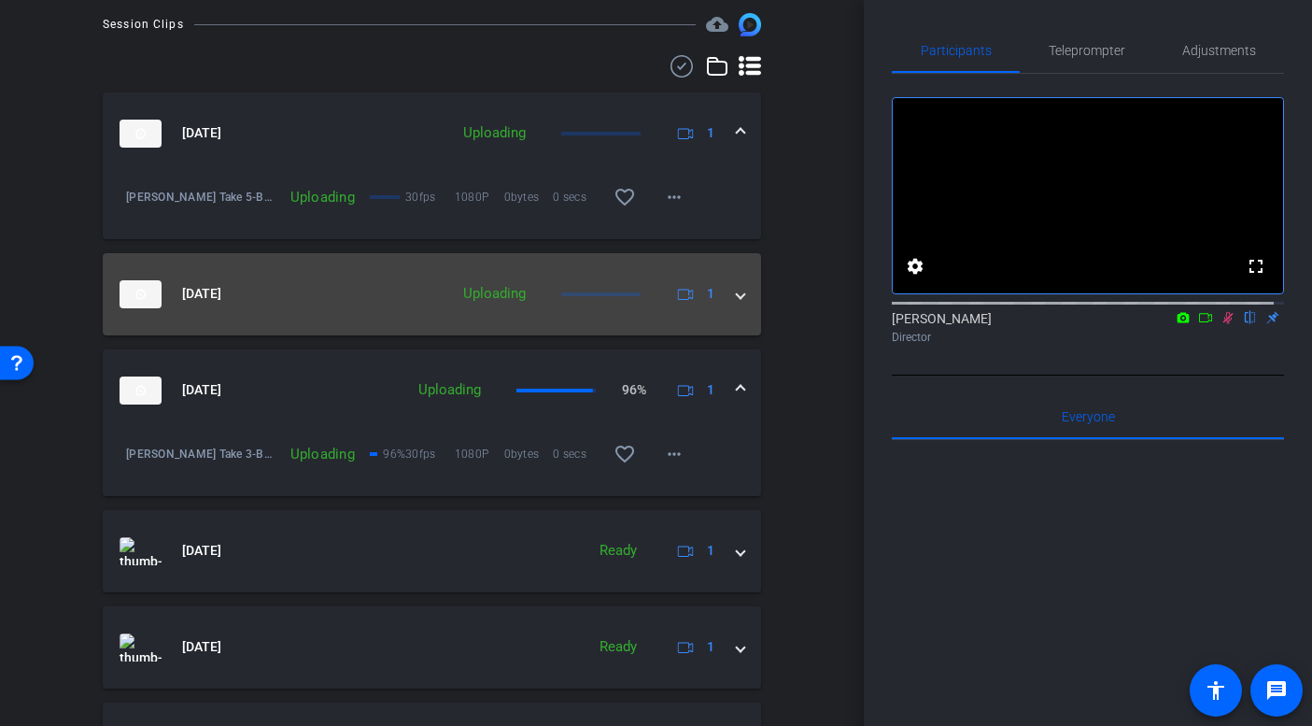
scroll to position [609, 0]
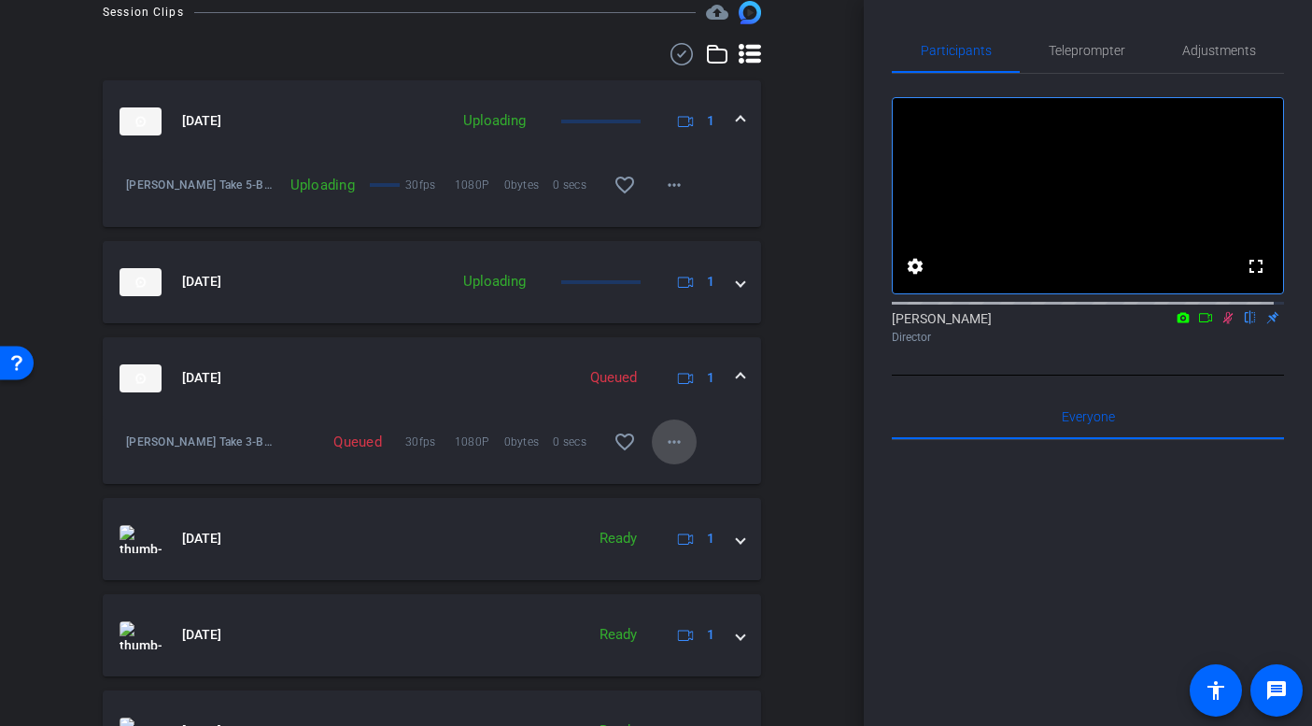
click at [665, 437] on mat-icon "more_horiz" at bounding box center [674, 442] width 22 height 22
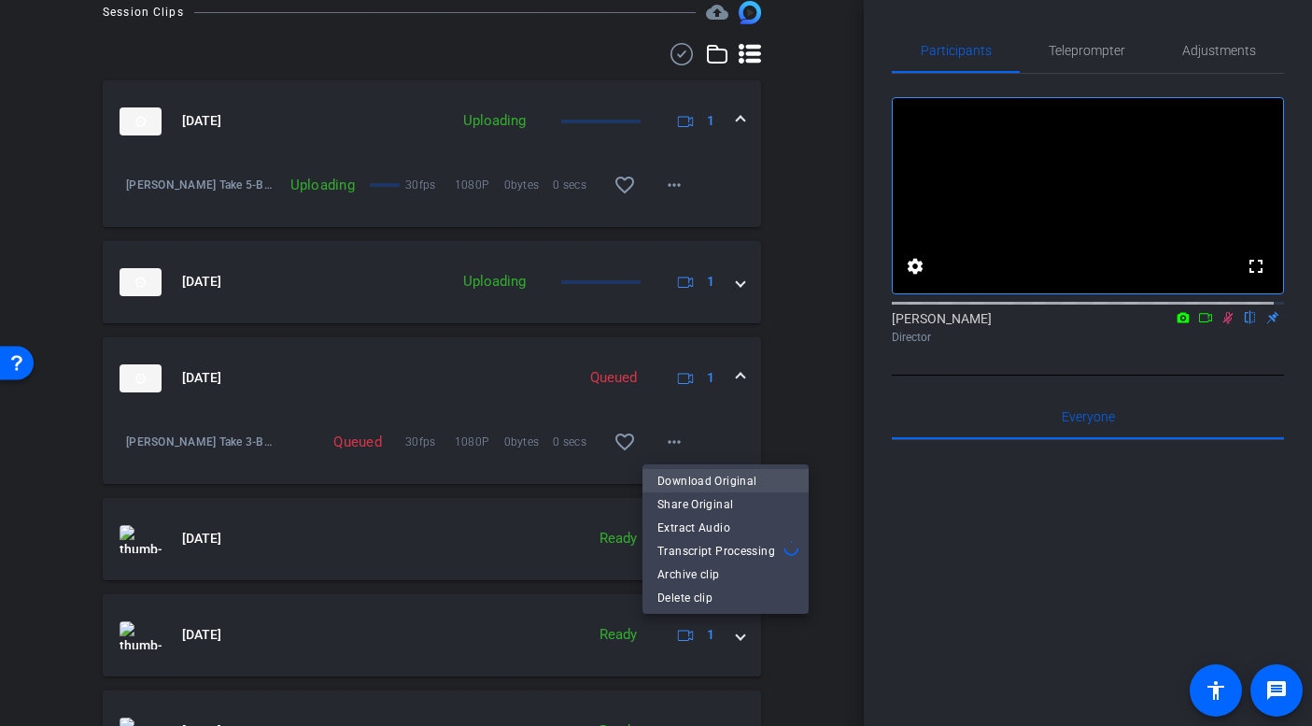
click at [690, 477] on span "Download Original" at bounding box center [726, 480] width 136 height 22
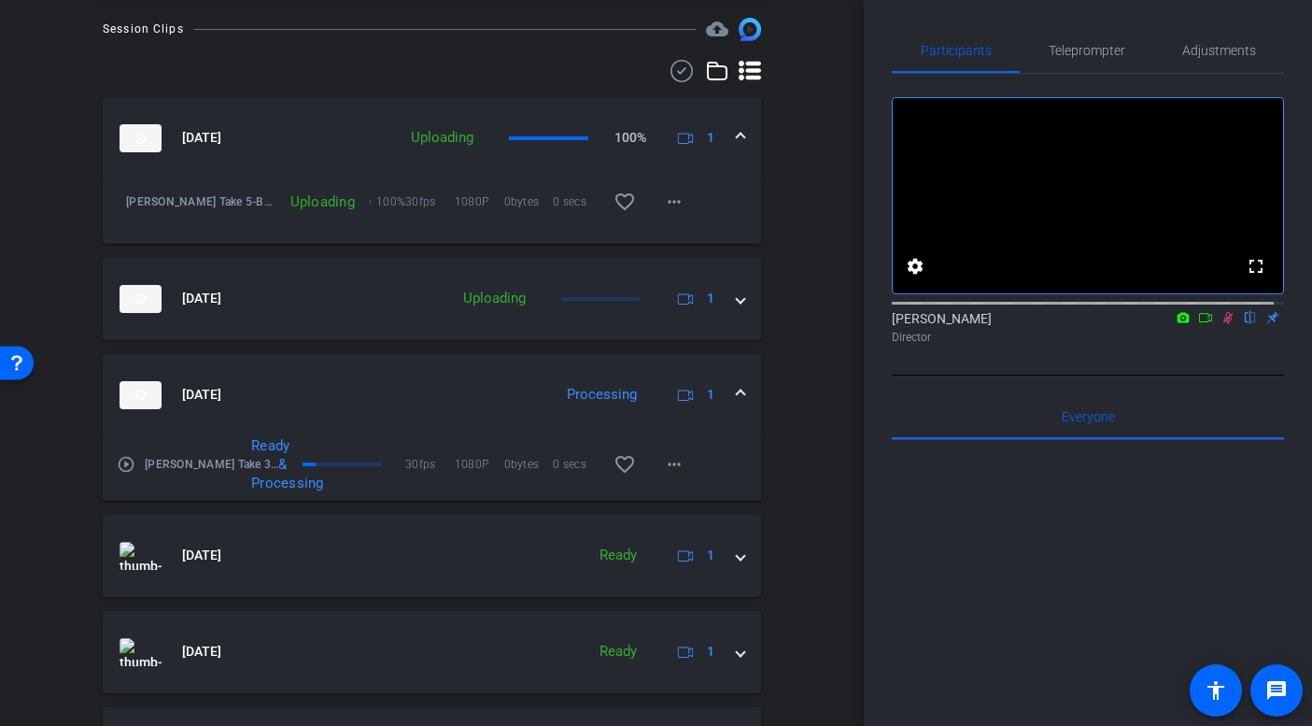
scroll to position [616, 0]
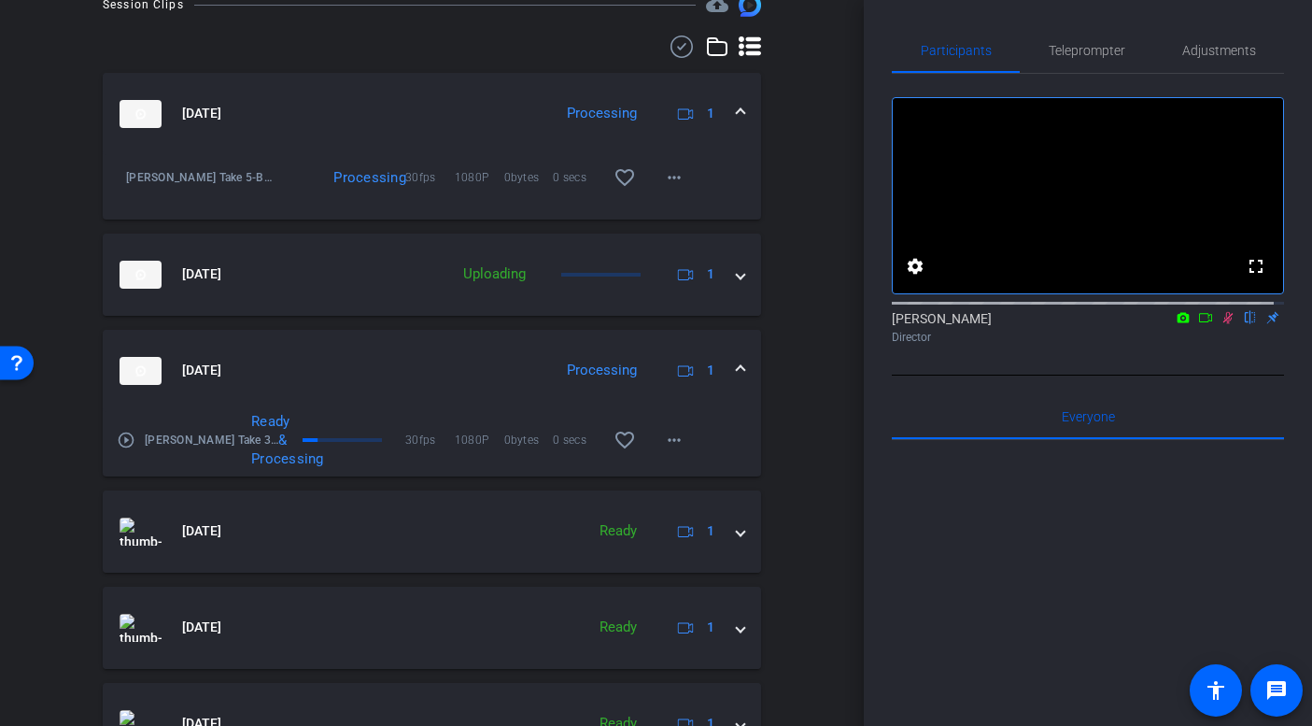
click at [822, 275] on div "arrow_back BMS Onc MM Recordings Back to project Send invite account_box grid_o…" at bounding box center [432, 363] width 864 height 726
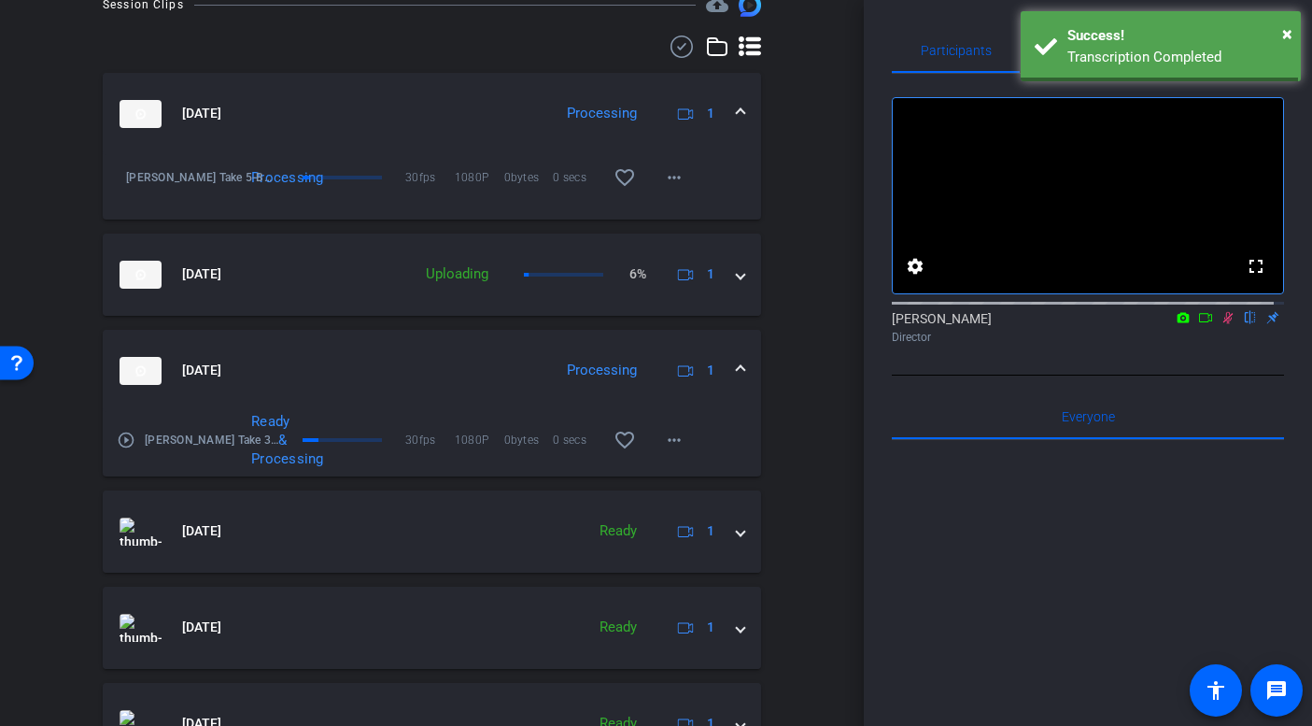
scroll to position [551, 0]
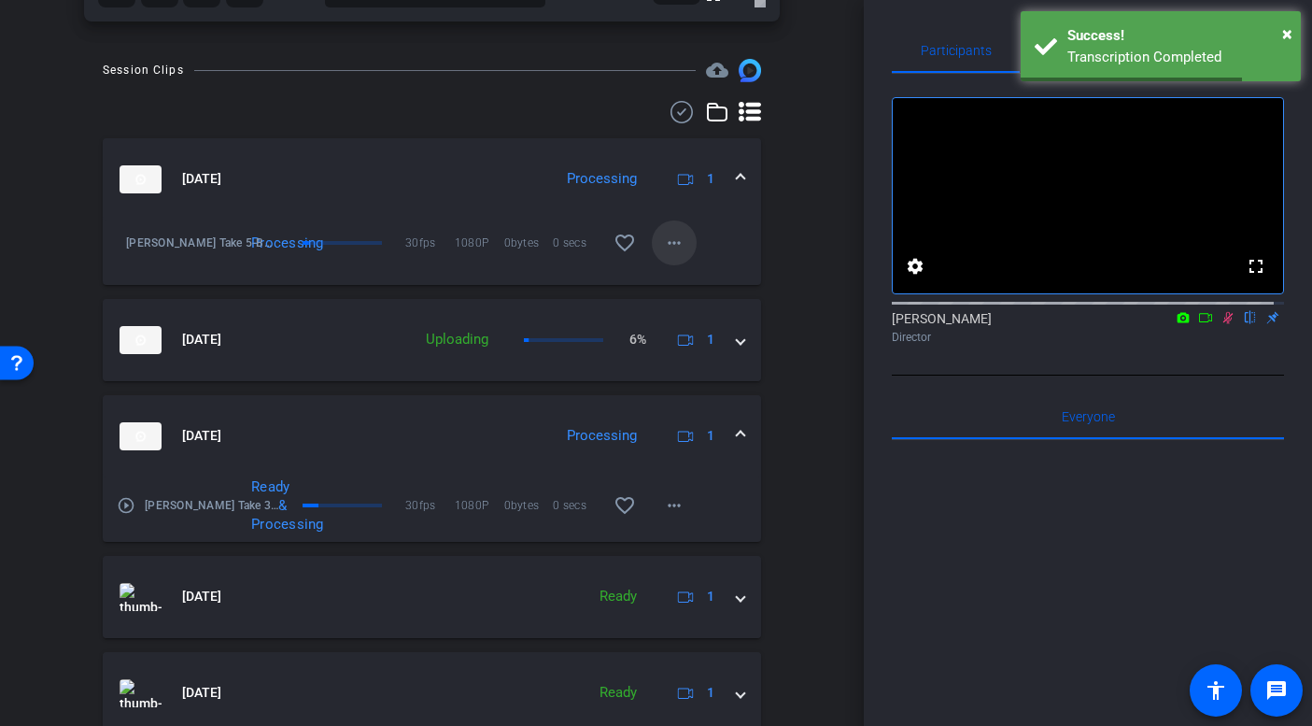
click at [671, 241] on mat-icon "more_horiz" at bounding box center [674, 243] width 22 height 22
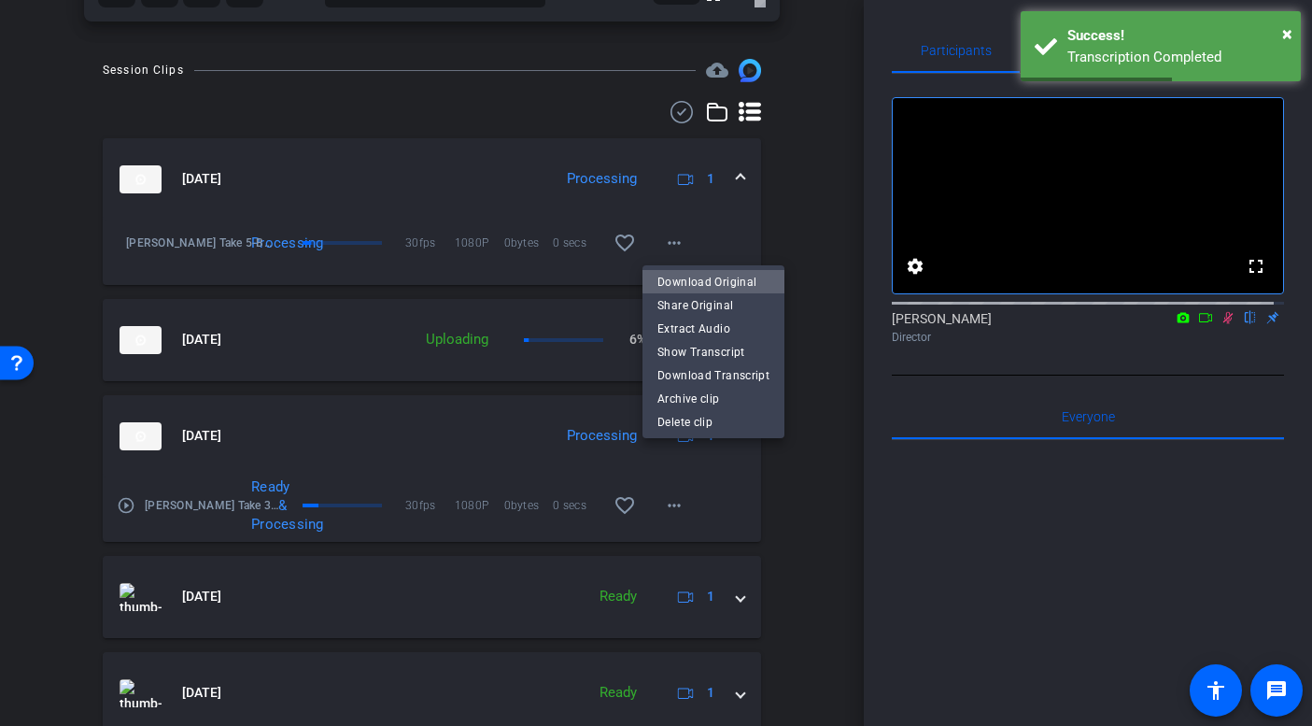
click at [714, 279] on span "Download Original" at bounding box center [714, 281] width 112 height 22
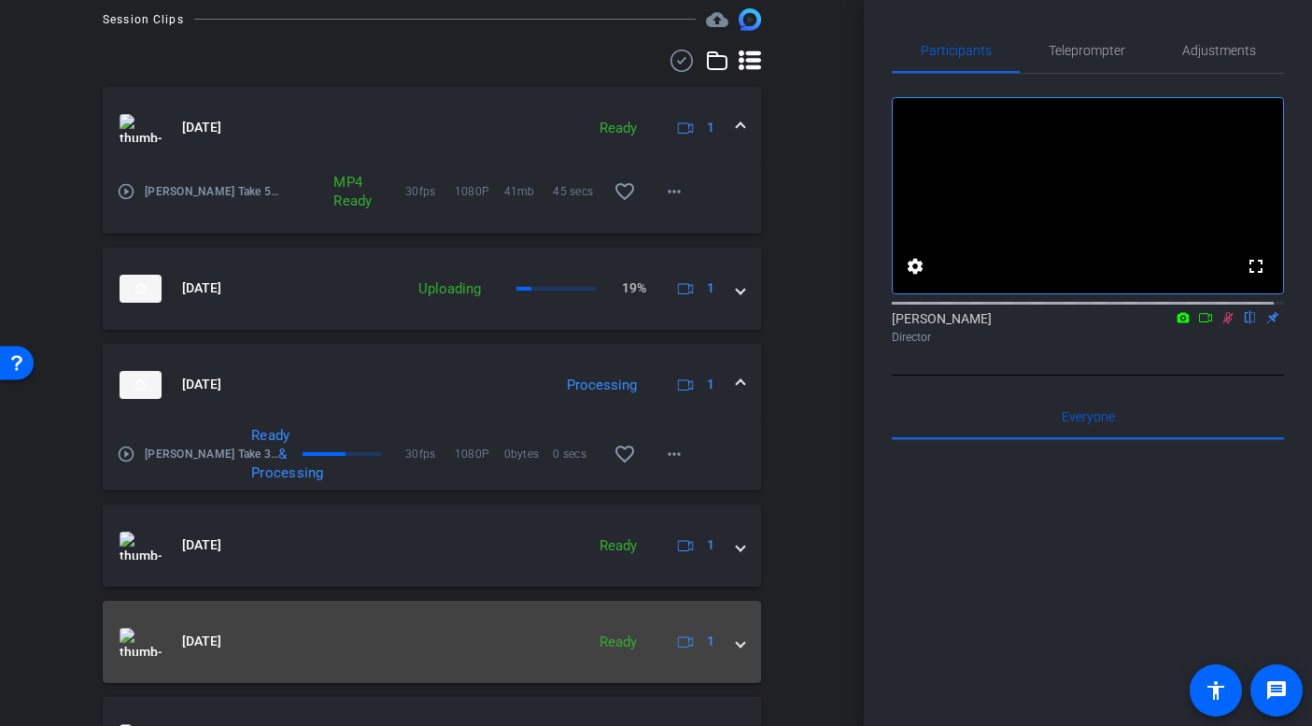
scroll to position [500, 0]
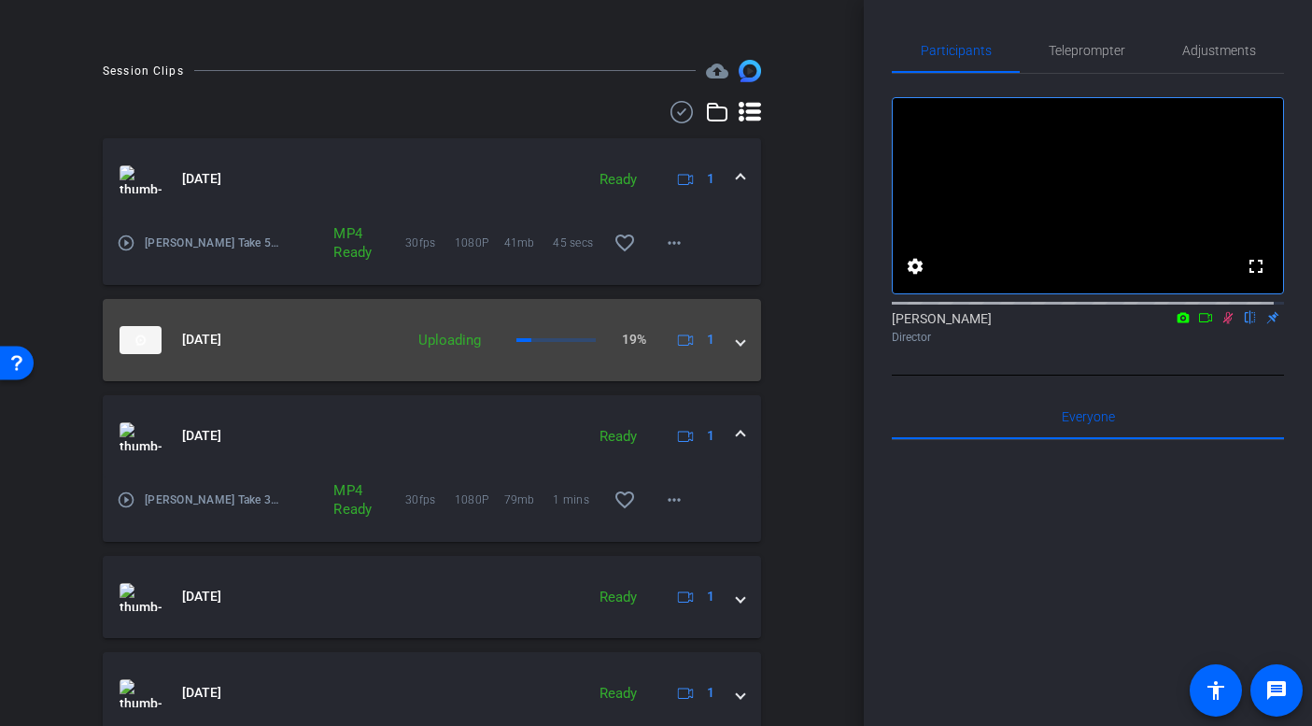
click at [576, 361] on mat-expansion-panel-header "Aug 20, 2025 Uploading 19% 1" at bounding box center [432, 340] width 658 height 82
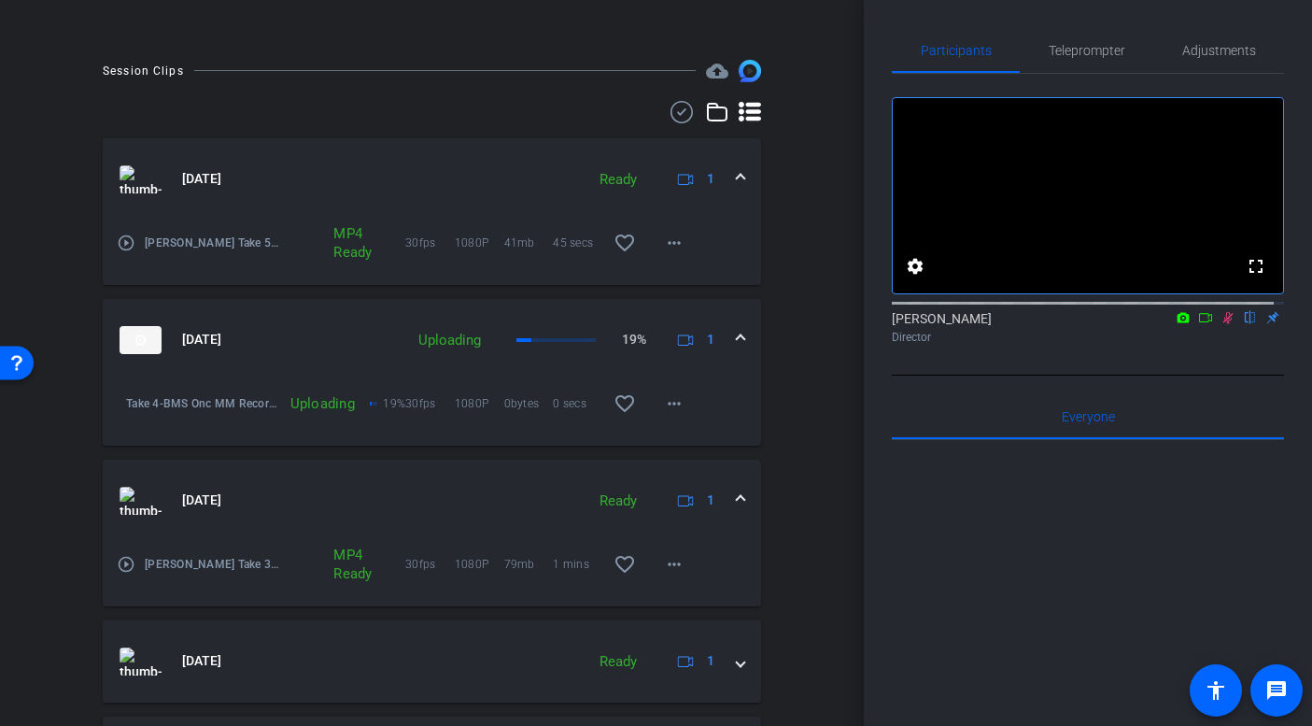
click at [530, 370] on mat-expansion-panel-header "Aug 20, 2025 Uploading 19% 1" at bounding box center [432, 340] width 658 height 82
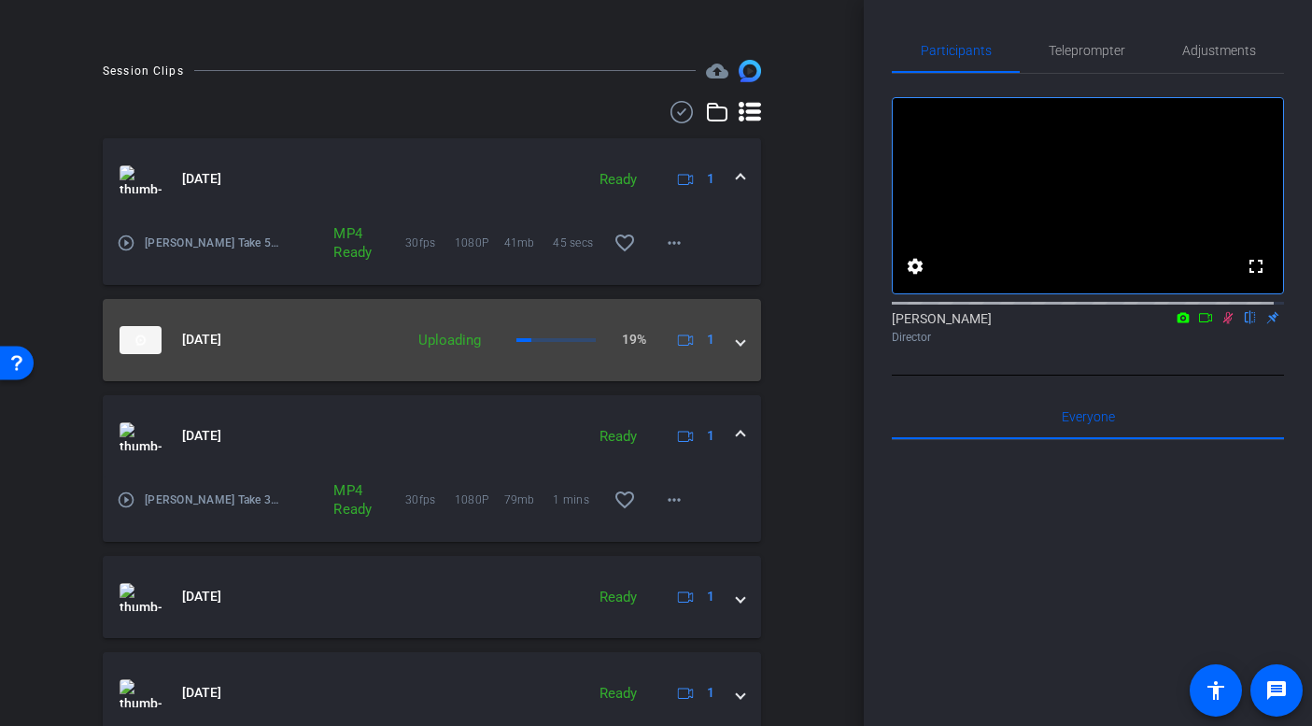
click at [579, 350] on mat-panel-description "Uploading 19% 1" at bounding box center [565, 340] width 313 height 28
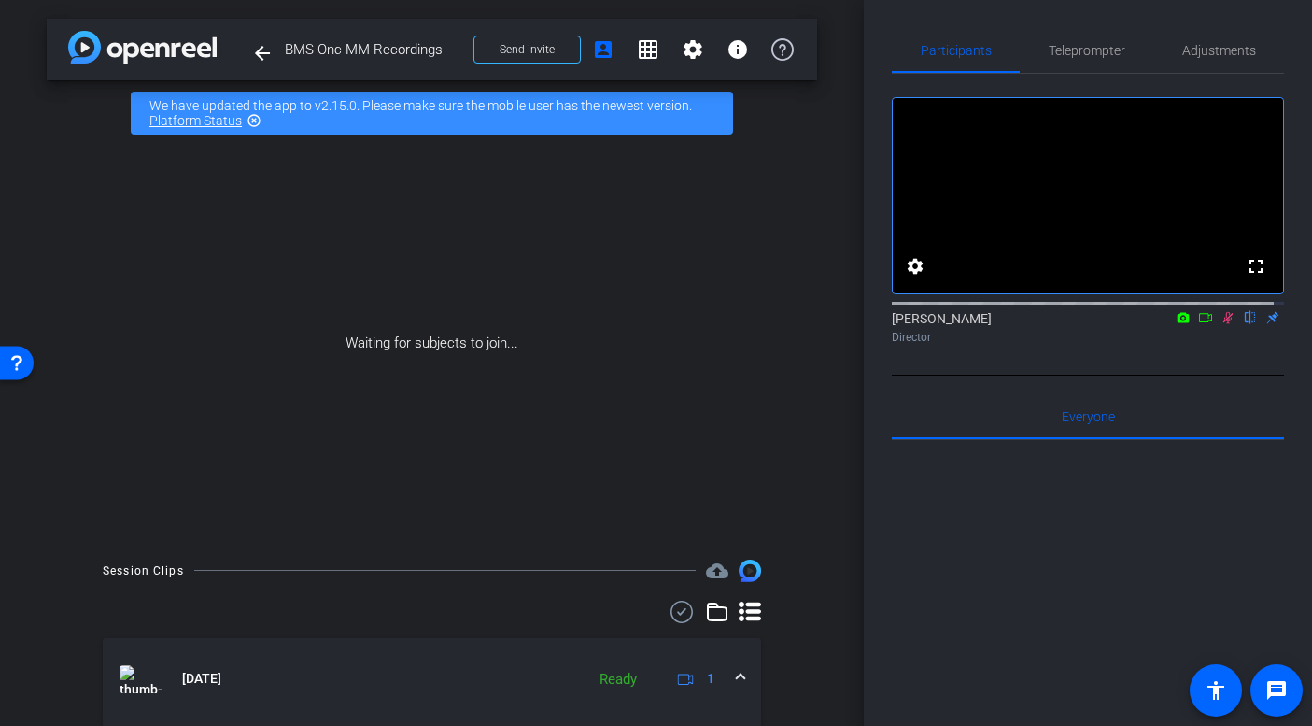
scroll to position [491, 0]
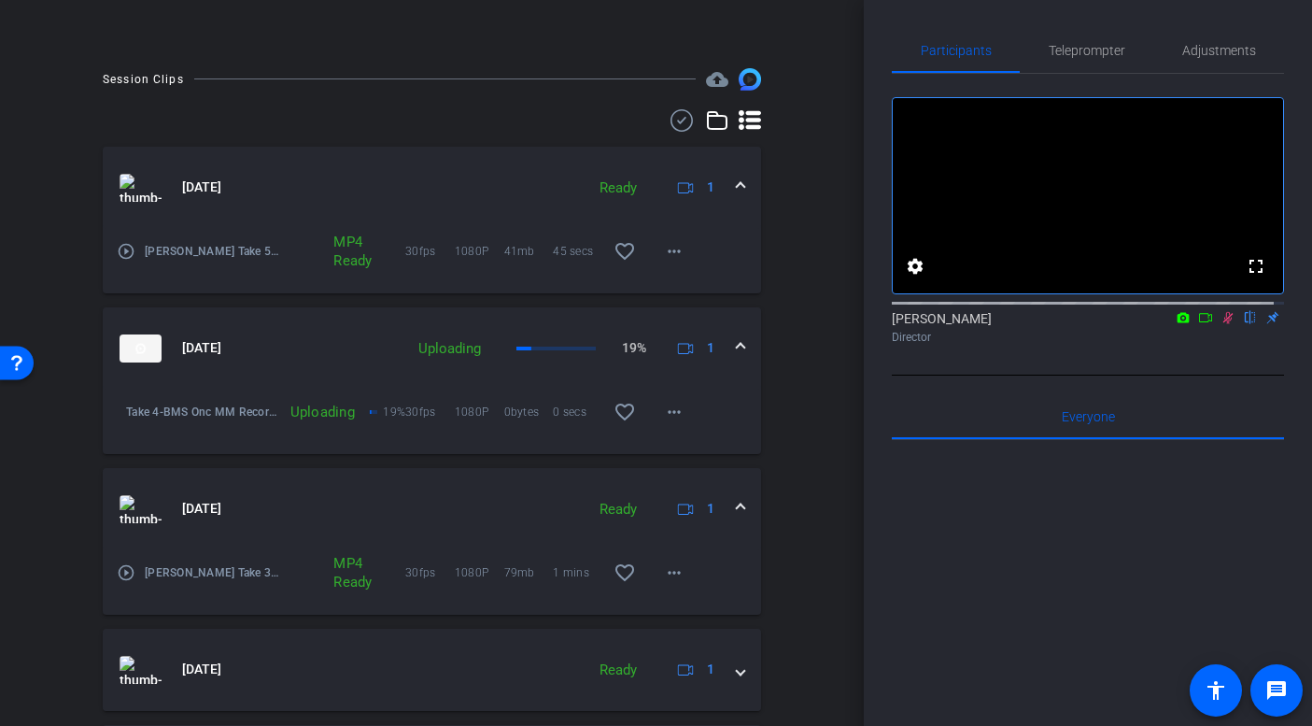
click at [530, 353] on mat-panel-description "Uploading 19% 1" at bounding box center [565, 348] width 313 height 28
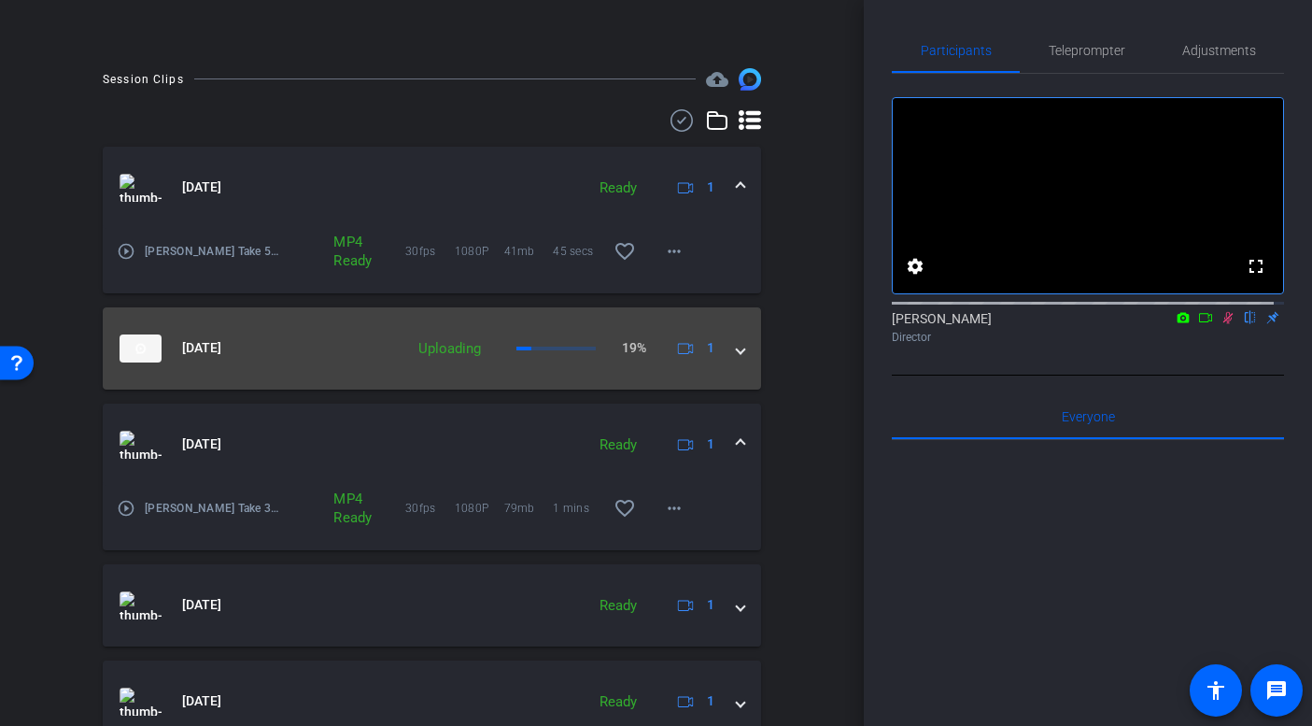
click at [532, 345] on mat-panel-description "Uploading 19% 1" at bounding box center [565, 348] width 313 height 28
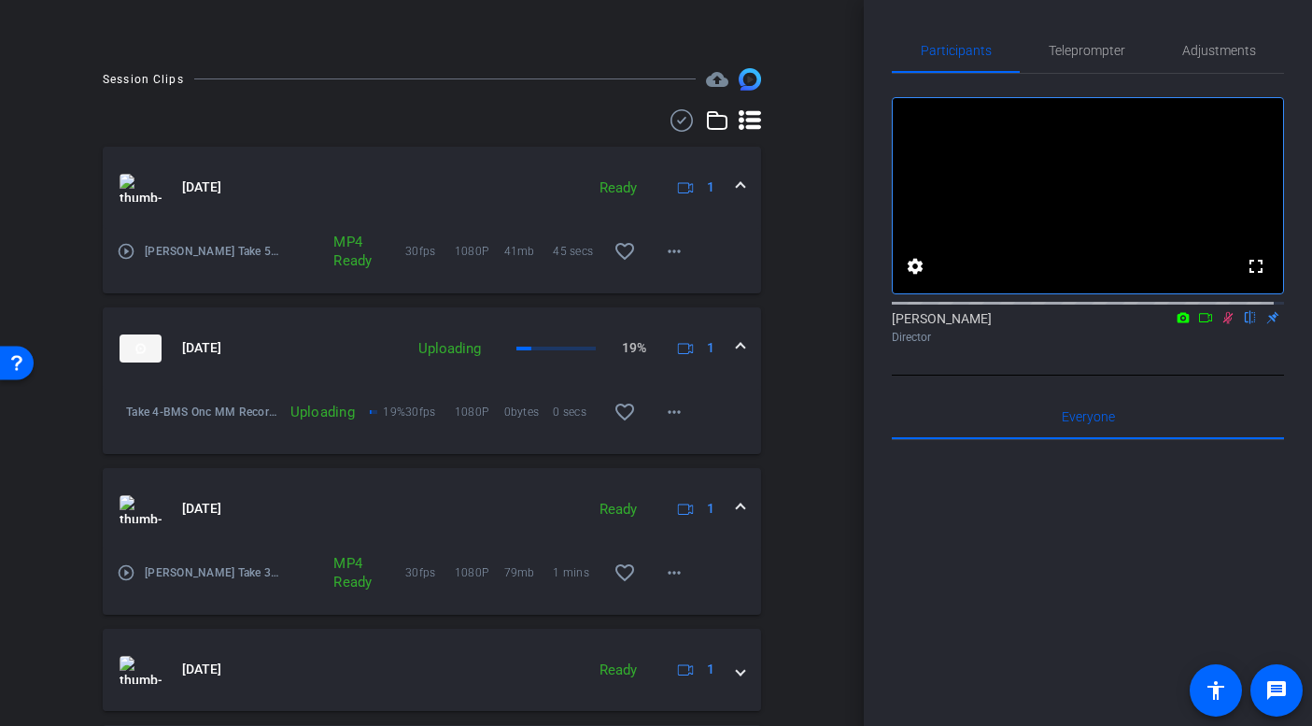
click at [502, 375] on mat-expansion-panel-header "Aug 20, 2025 Uploading 19% 1" at bounding box center [432, 348] width 658 height 82
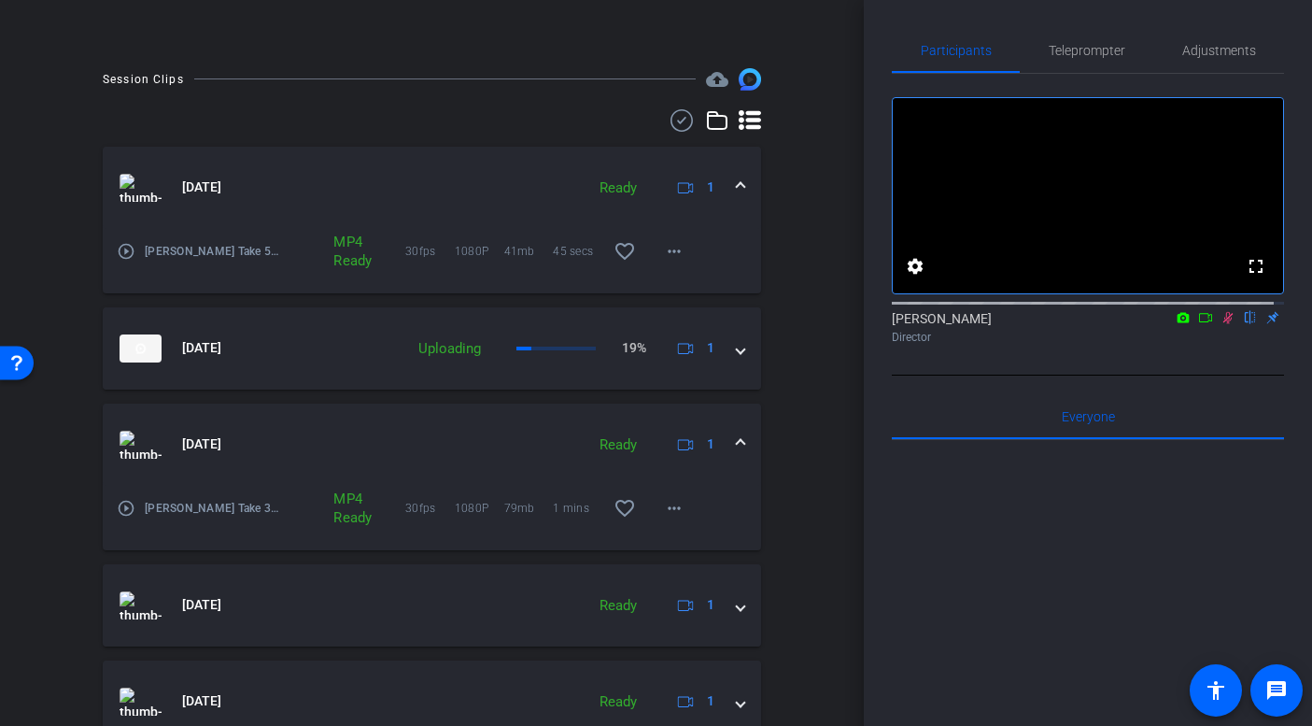
click at [1221, 324] on icon at bounding box center [1228, 317] width 15 height 13
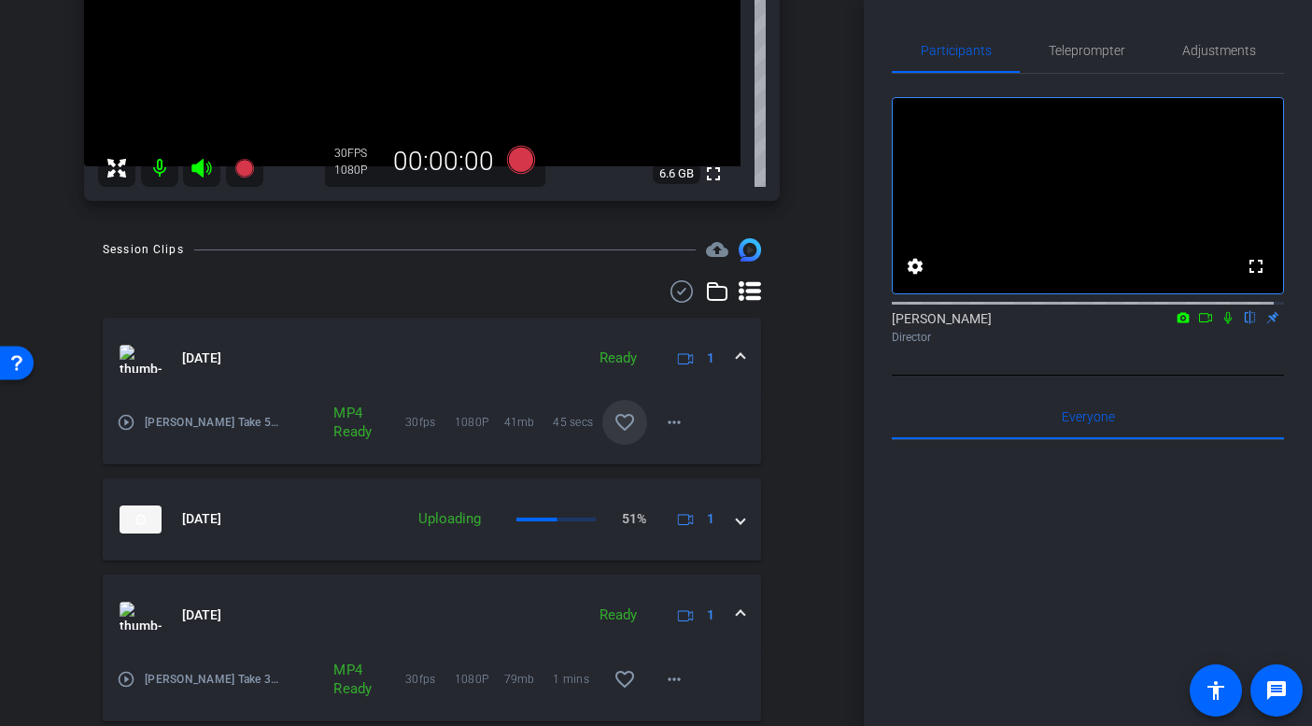
scroll to position [208, 0]
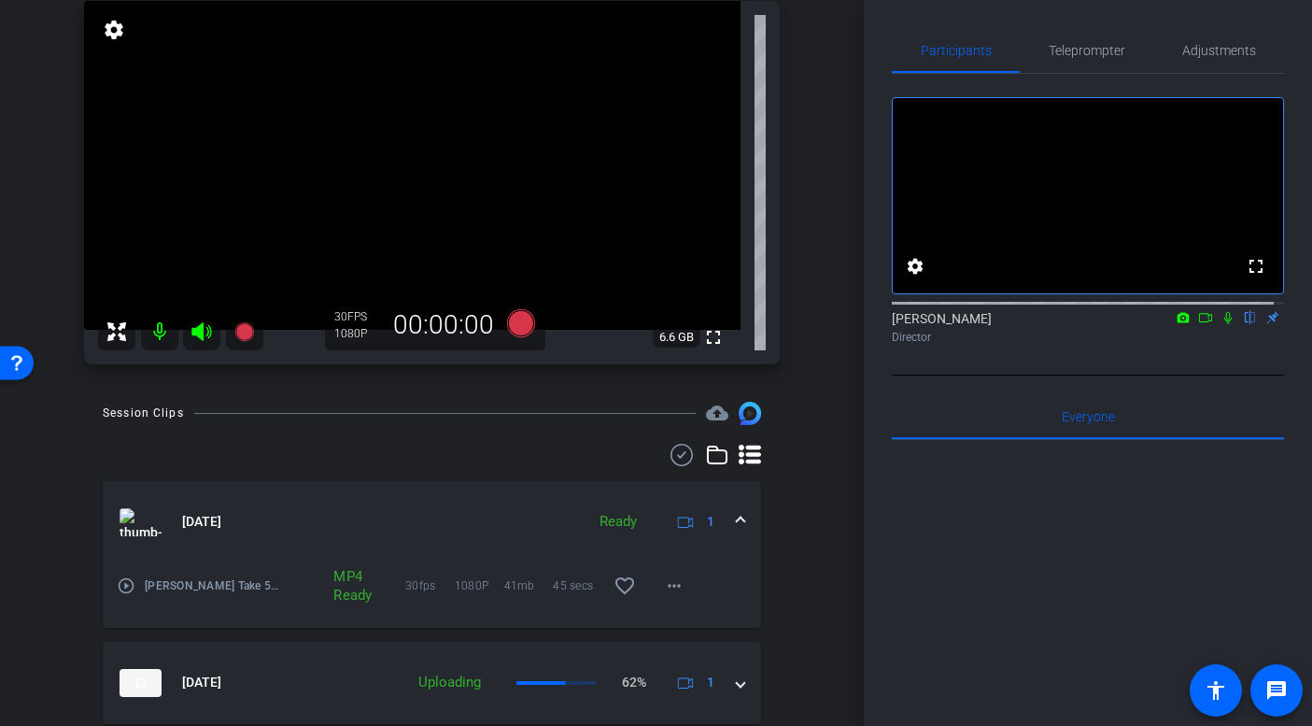
click at [1224, 324] on icon at bounding box center [1227, 318] width 7 height 12
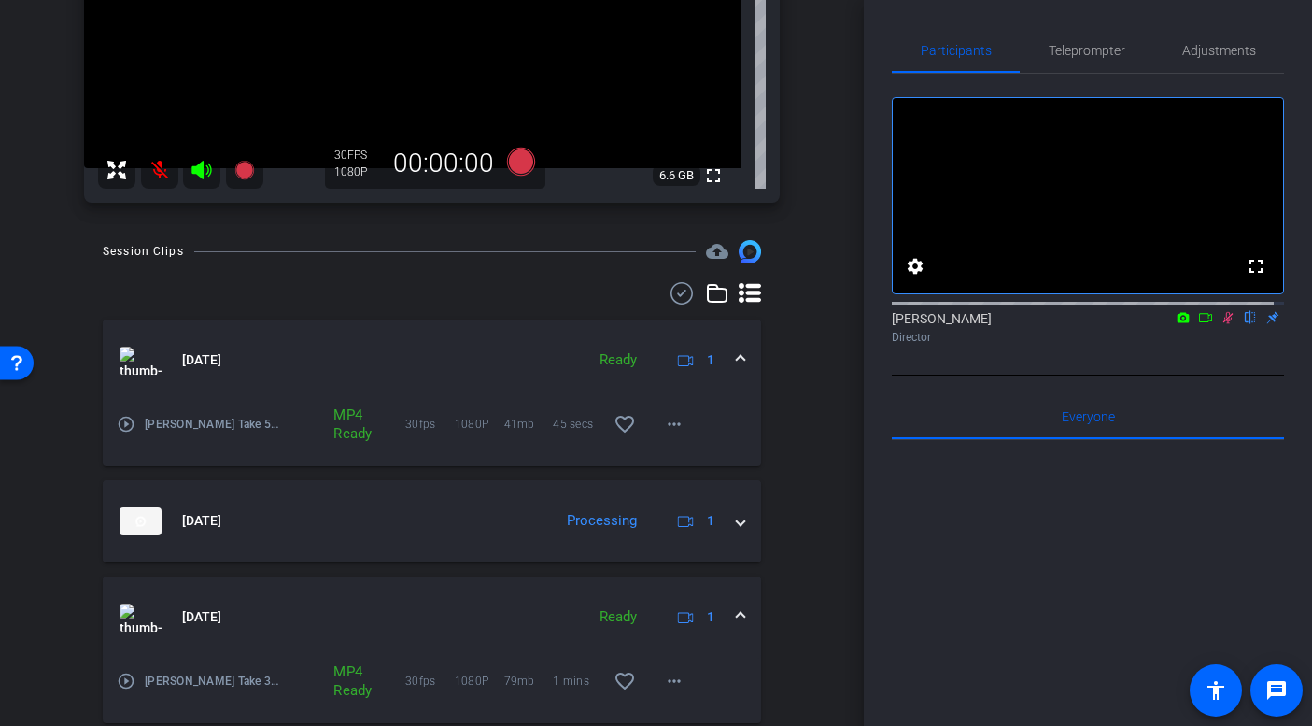
scroll to position [485, 0]
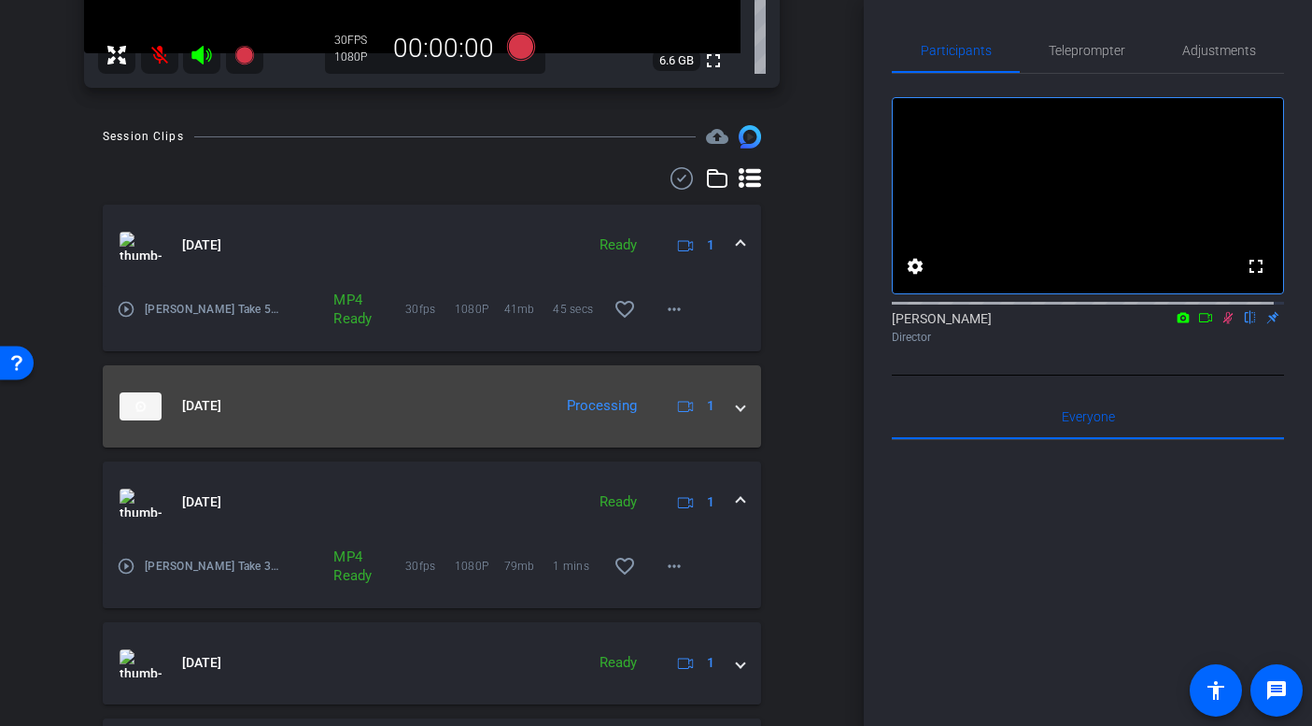
click at [737, 403] on span at bounding box center [740, 406] width 7 height 20
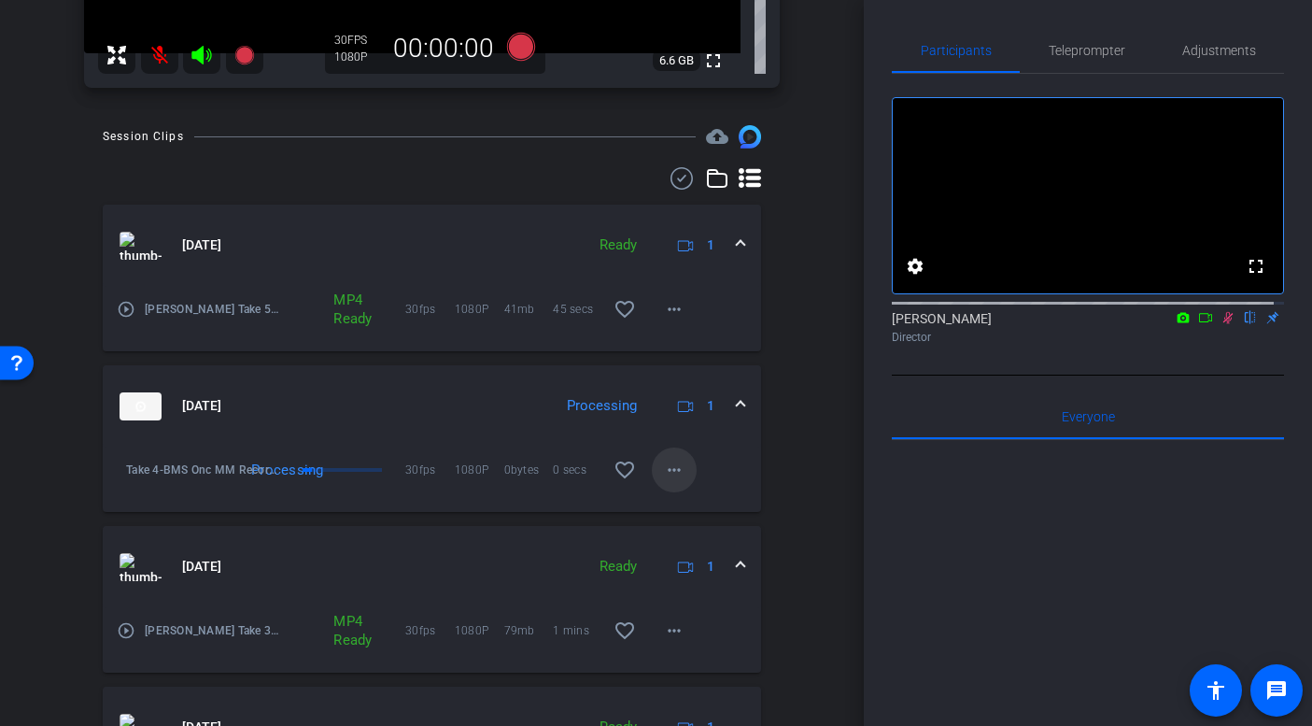
click at [663, 463] on mat-icon "more_horiz" at bounding box center [674, 470] width 22 height 22
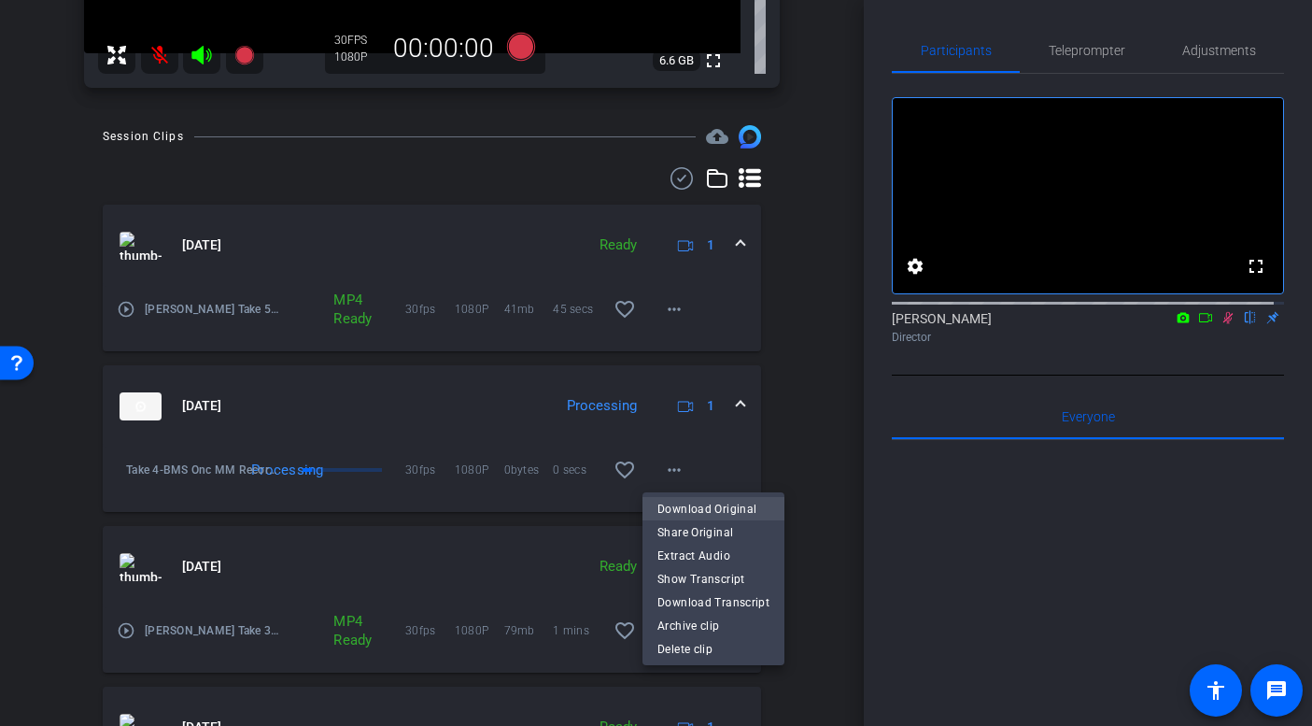
click at [675, 507] on span "Download Original" at bounding box center [714, 508] width 112 height 22
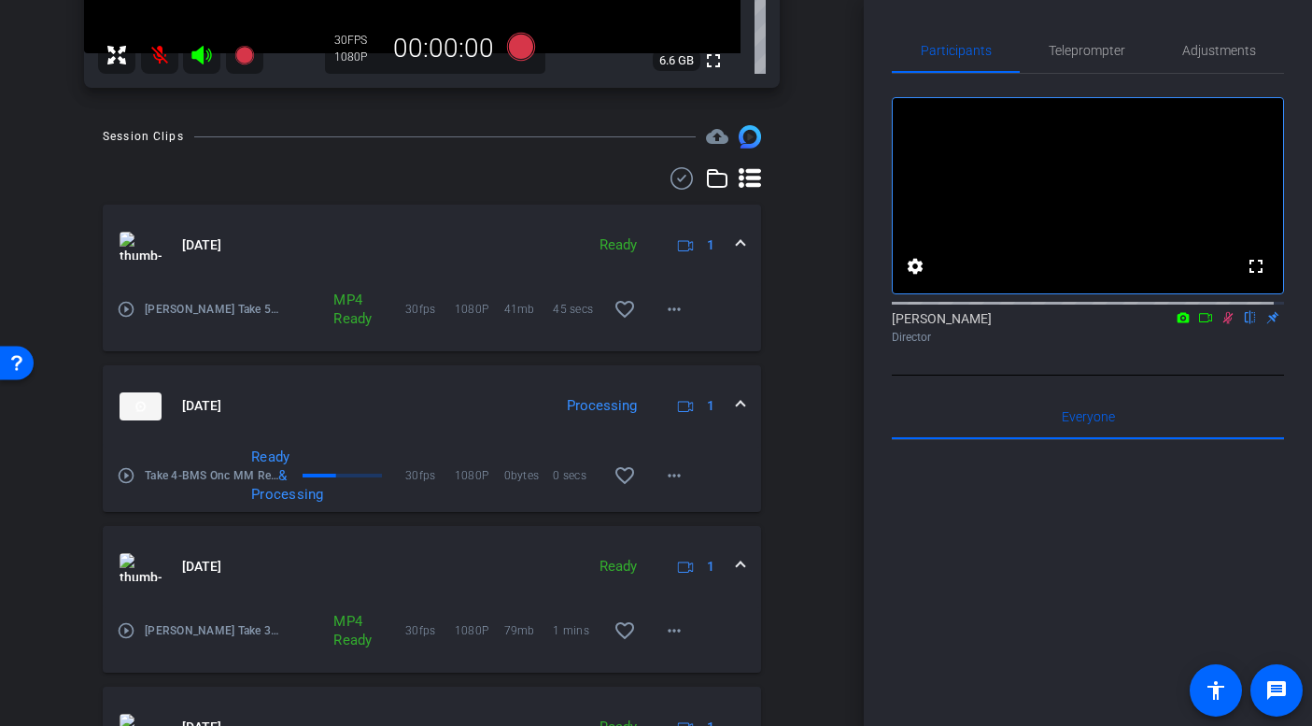
click at [1223, 324] on icon at bounding box center [1228, 317] width 15 height 13
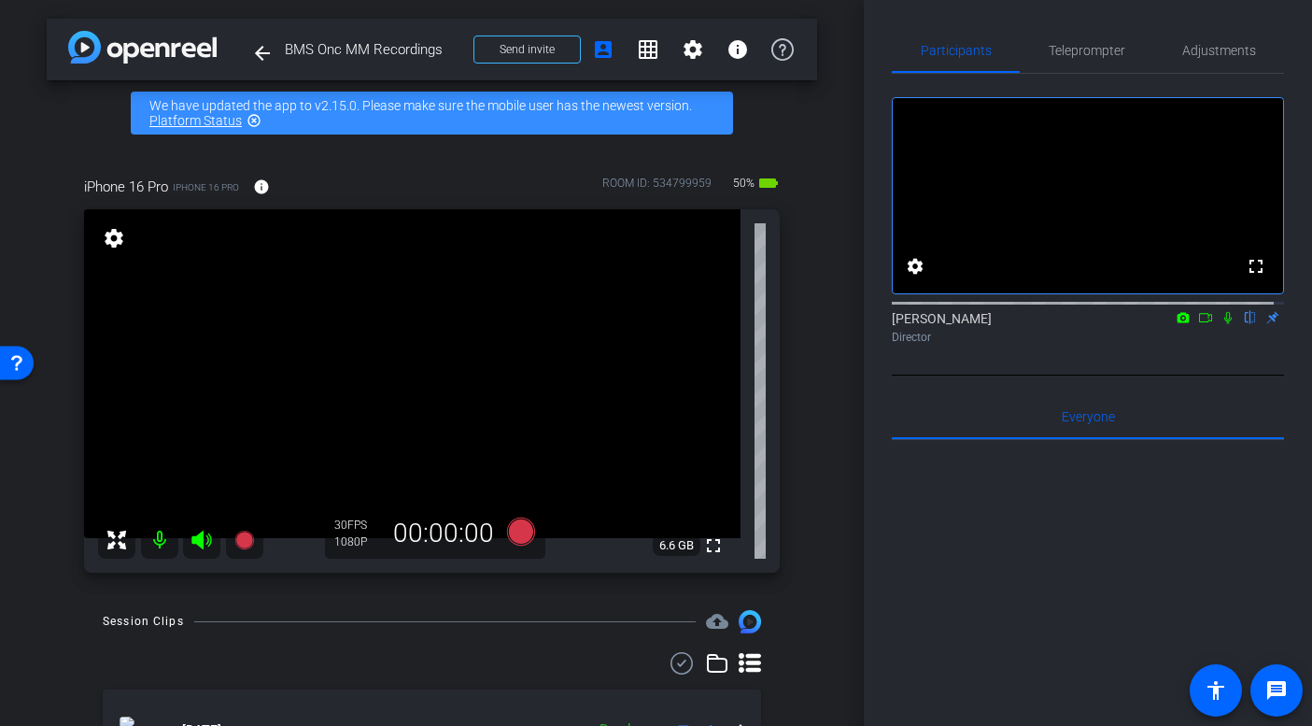
click at [166, 543] on mat-icon at bounding box center [159, 539] width 37 height 37
click at [156, 539] on mat-icon at bounding box center [159, 539] width 37 height 37
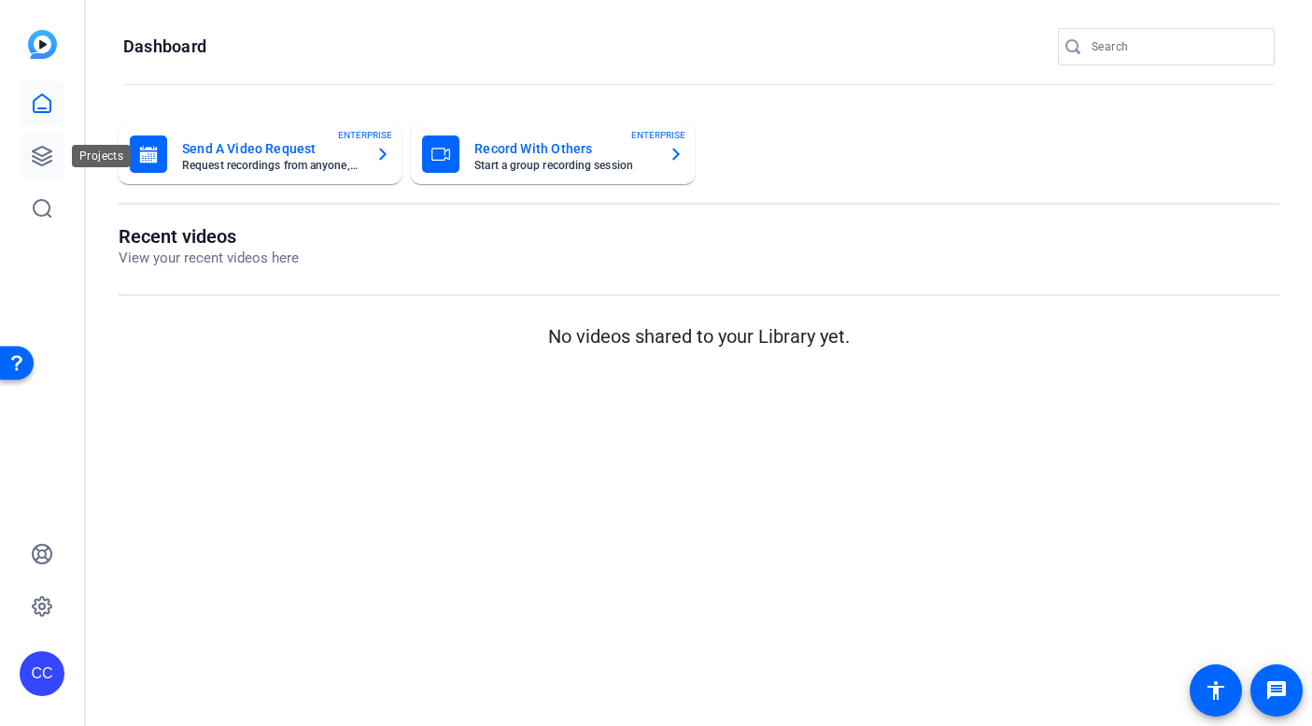
click at [64, 152] on link at bounding box center [42, 156] width 45 height 45
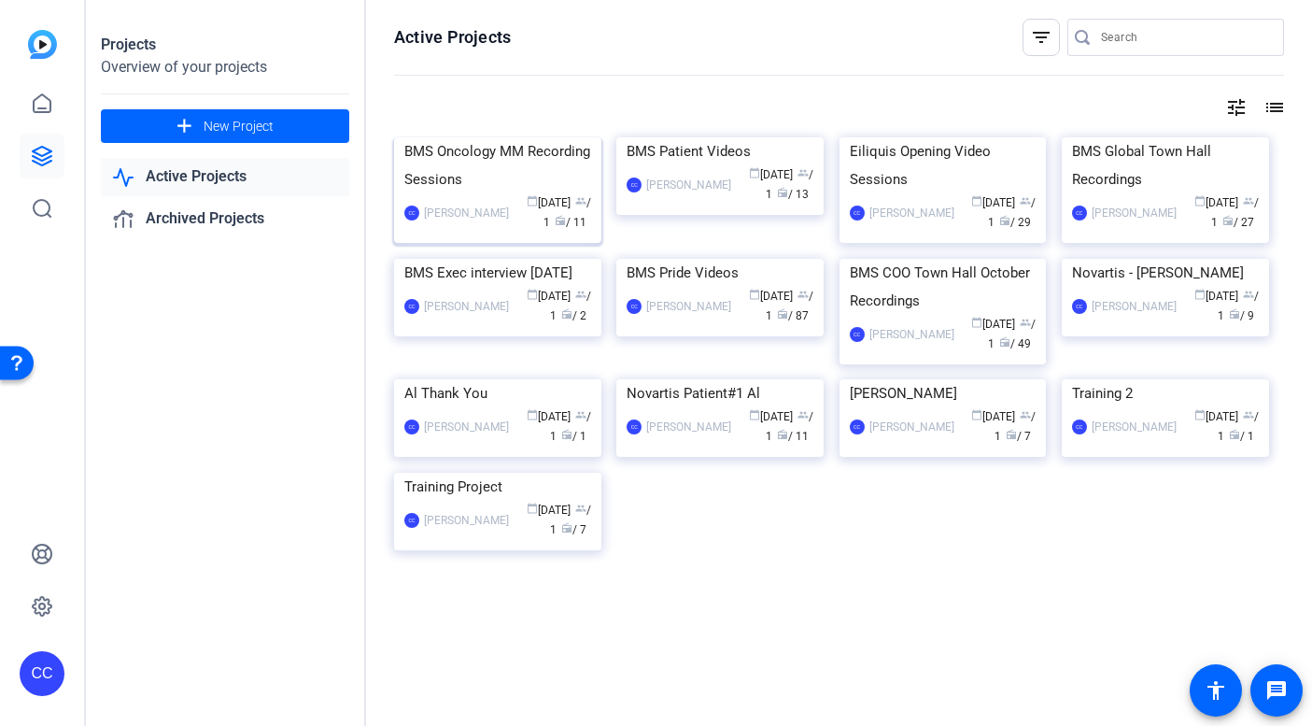
click at [474, 193] on div "BMS Oncology MM Recording Sessions" at bounding box center [497, 165] width 187 height 56
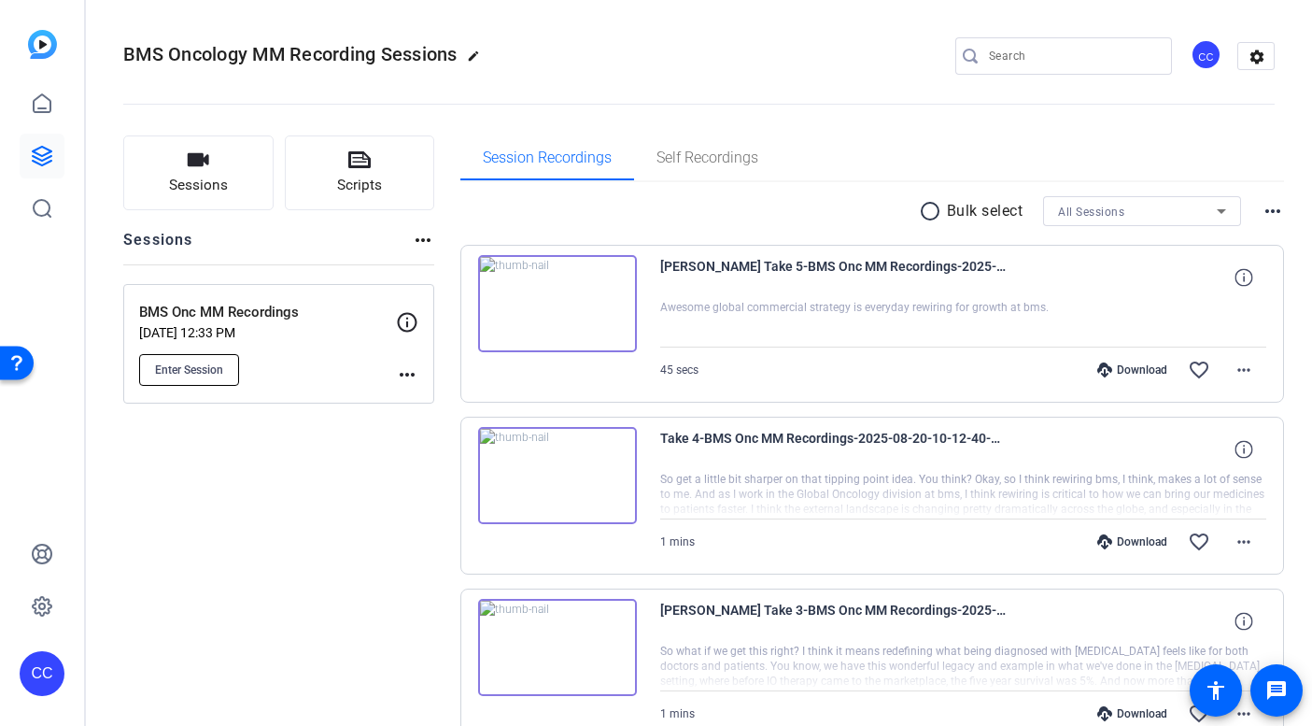
click at [192, 367] on span "Enter Session" at bounding box center [189, 369] width 68 height 15
click at [37, 149] on icon at bounding box center [42, 156] width 22 height 22
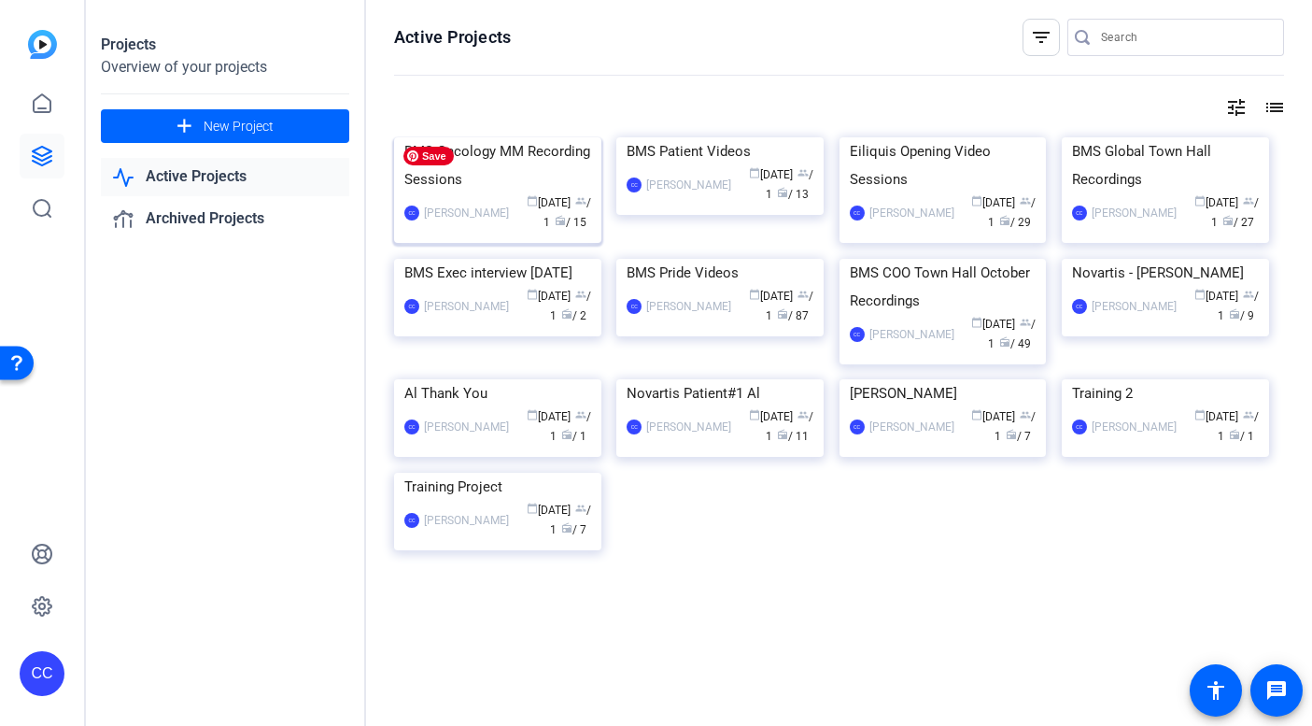
click at [415, 137] on img at bounding box center [497, 137] width 207 height 0
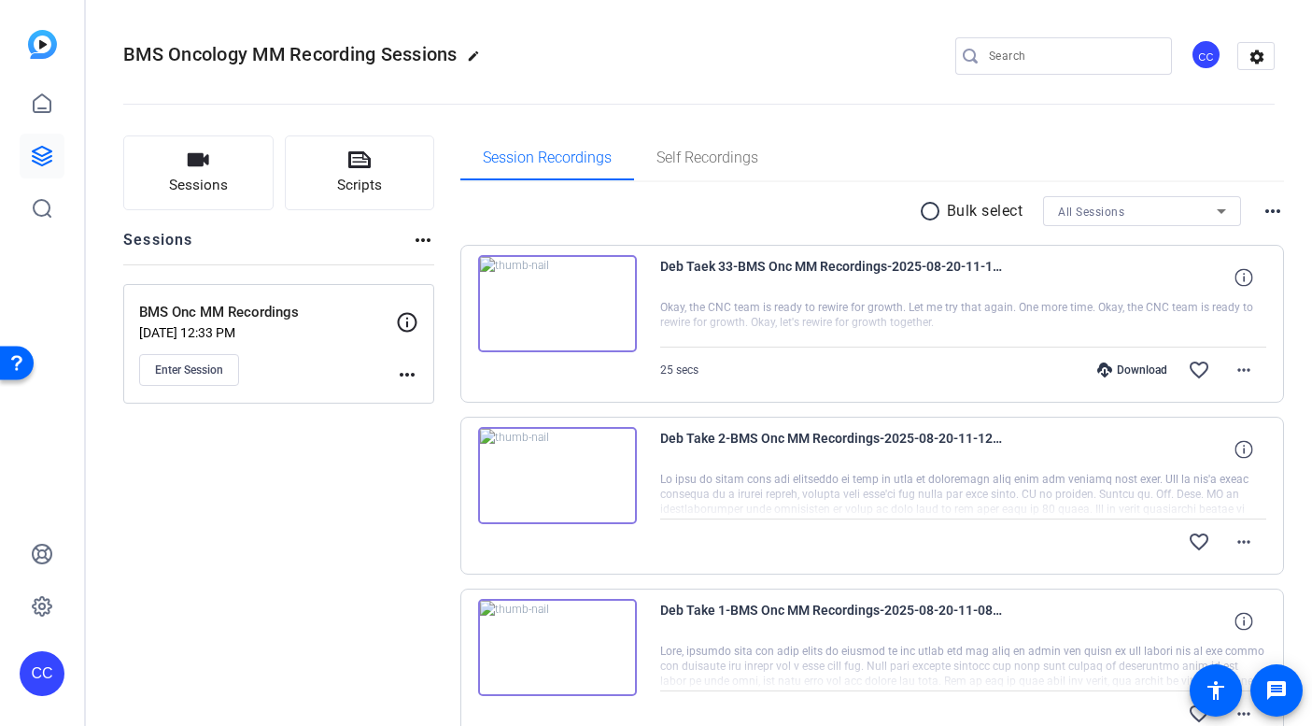
click at [220, 342] on div "BMS Onc MM Recordings Aug 18, 2025 @ 12:33 PM Enter Session" at bounding box center [267, 344] width 257 height 84
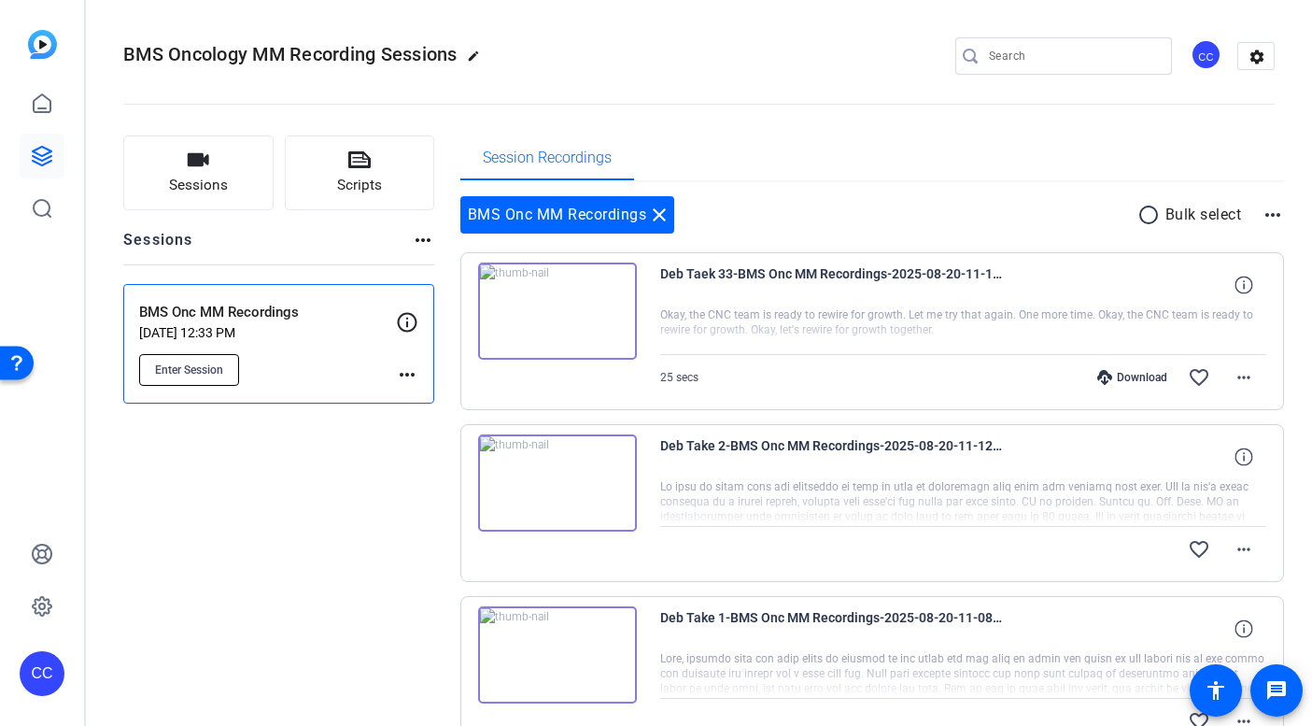
click at [217, 360] on button "Enter Session" at bounding box center [189, 370] width 100 height 32
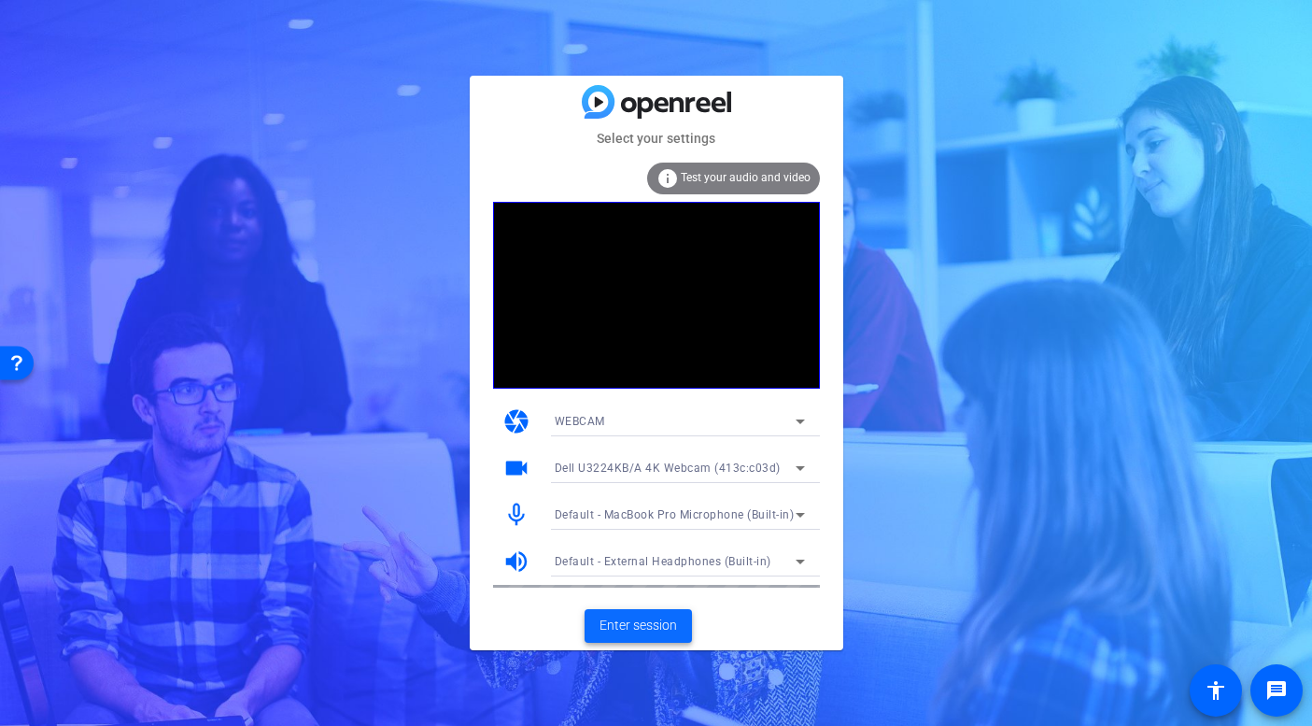
click at [632, 630] on span "Enter session" at bounding box center [639, 625] width 78 height 20
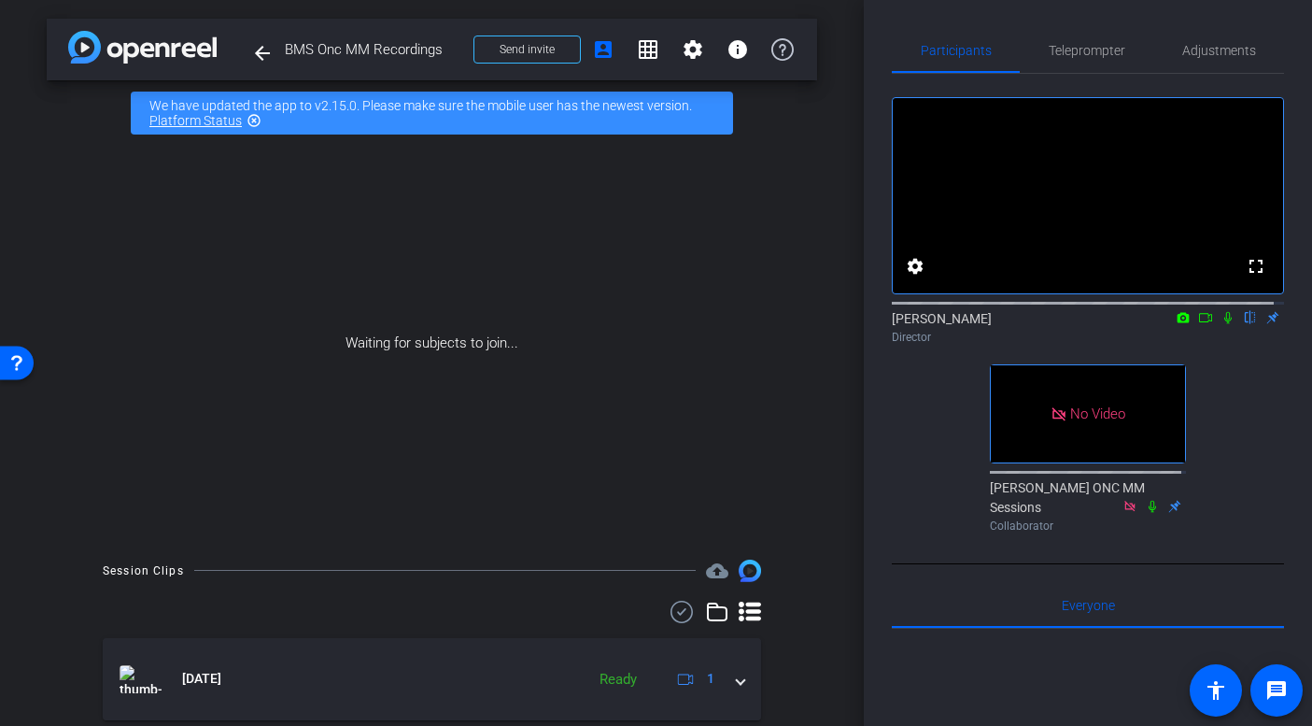
click at [1198, 324] on icon at bounding box center [1205, 317] width 15 height 13
click at [1247, 324] on icon at bounding box center [1250, 318] width 7 height 12
click at [1250, 326] on mat-icon at bounding box center [1250, 317] width 22 height 17
click at [524, 48] on span "Send invite" at bounding box center [527, 49] width 55 height 15
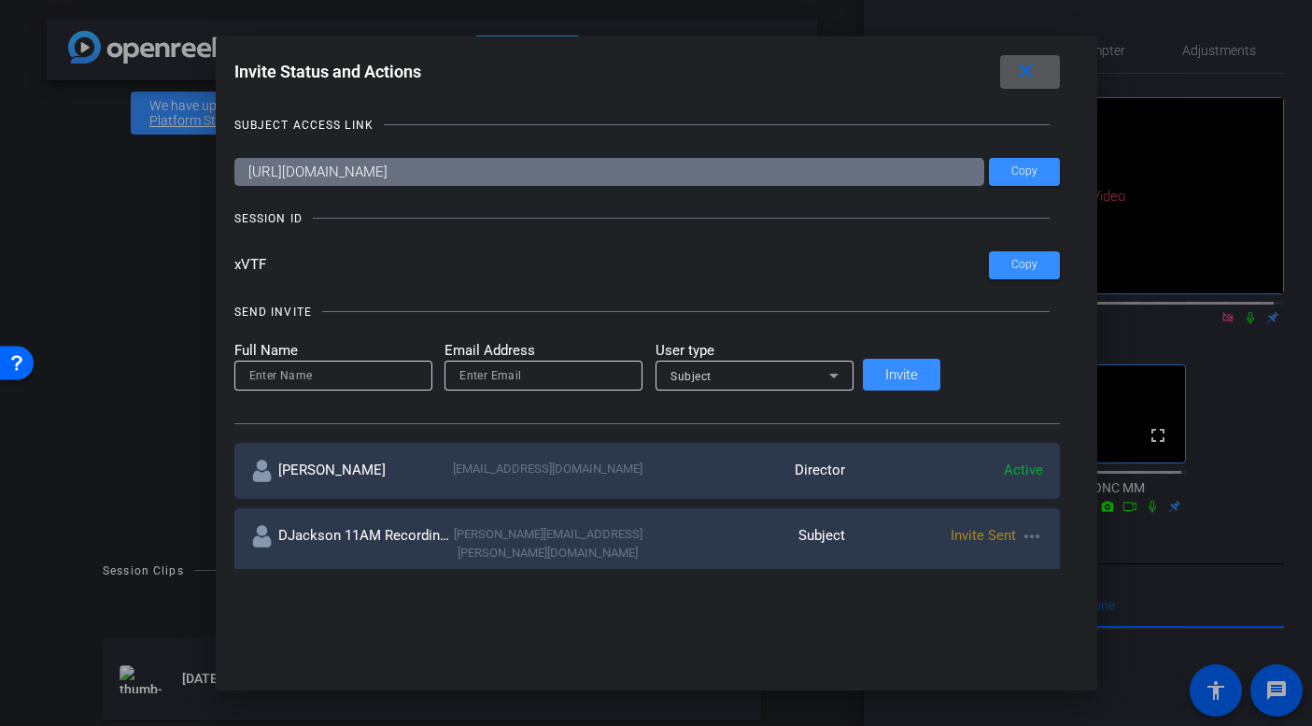
click at [1219, 336] on div at bounding box center [656, 363] width 1312 height 726
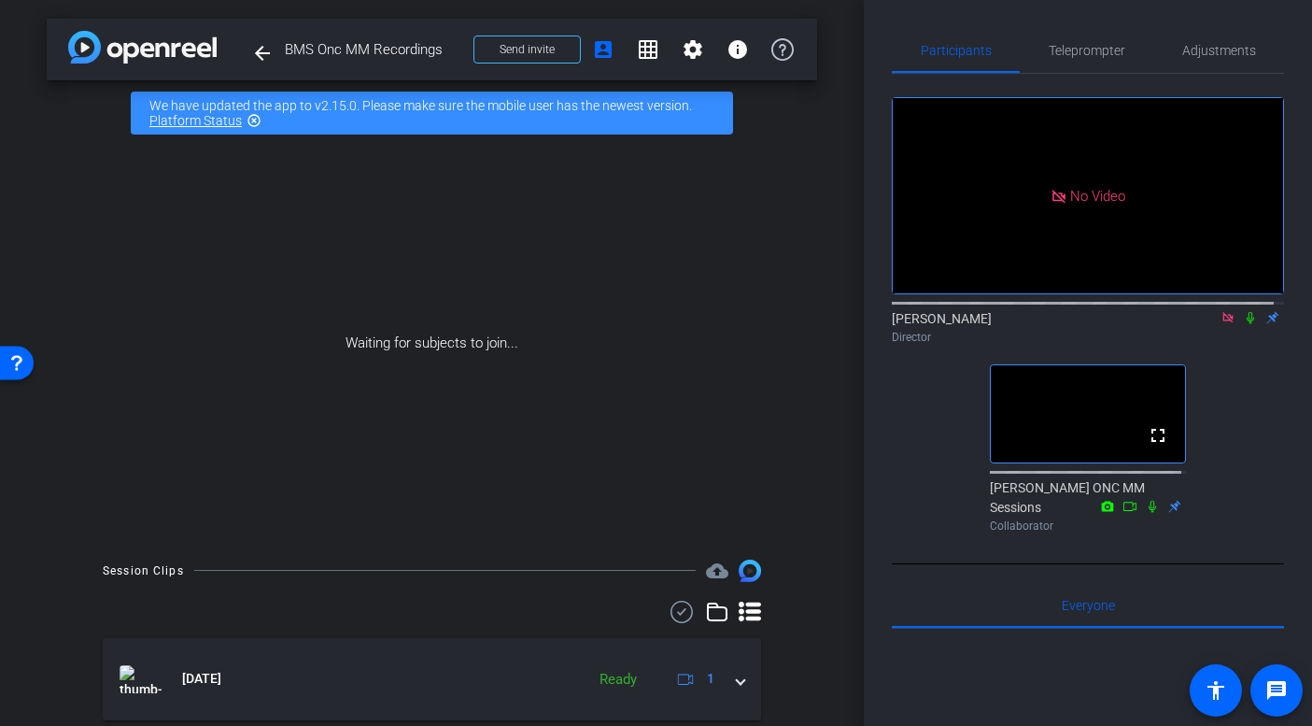
click at [1221, 324] on icon at bounding box center [1228, 317] width 15 height 13
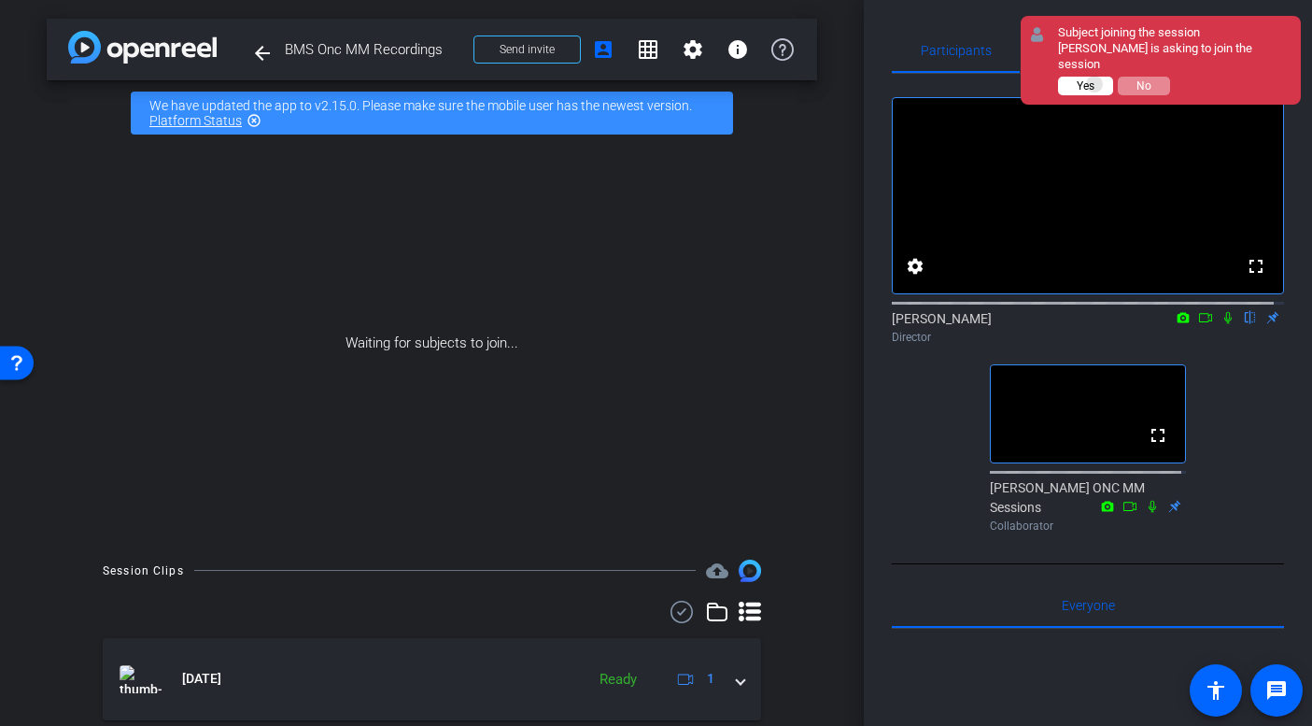
click at [1095, 84] on button "Yes" at bounding box center [1085, 86] width 55 height 19
click at [1087, 82] on span "Yes" at bounding box center [1086, 85] width 18 height 13
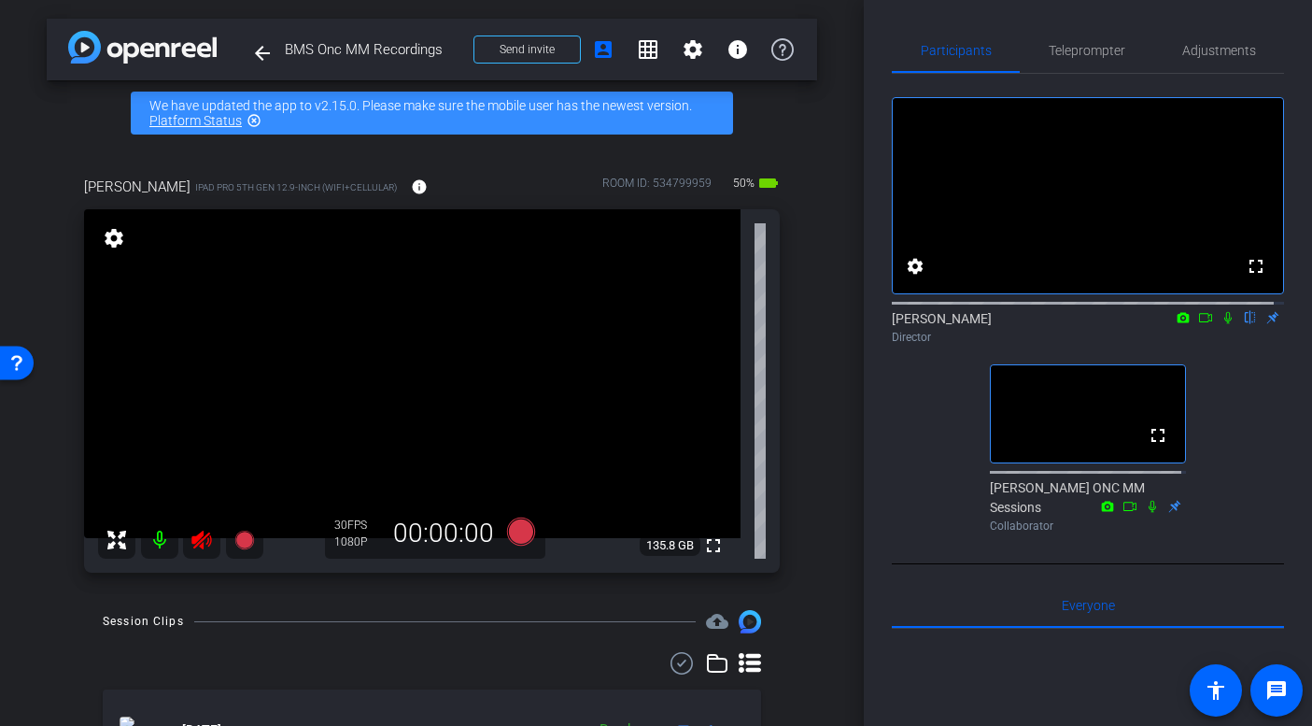
click at [208, 542] on icon at bounding box center [201, 540] width 20 height 19
click at [1094, 50] on span "Teleprompter" at bounding box center [1087, 50] width 77 height 13
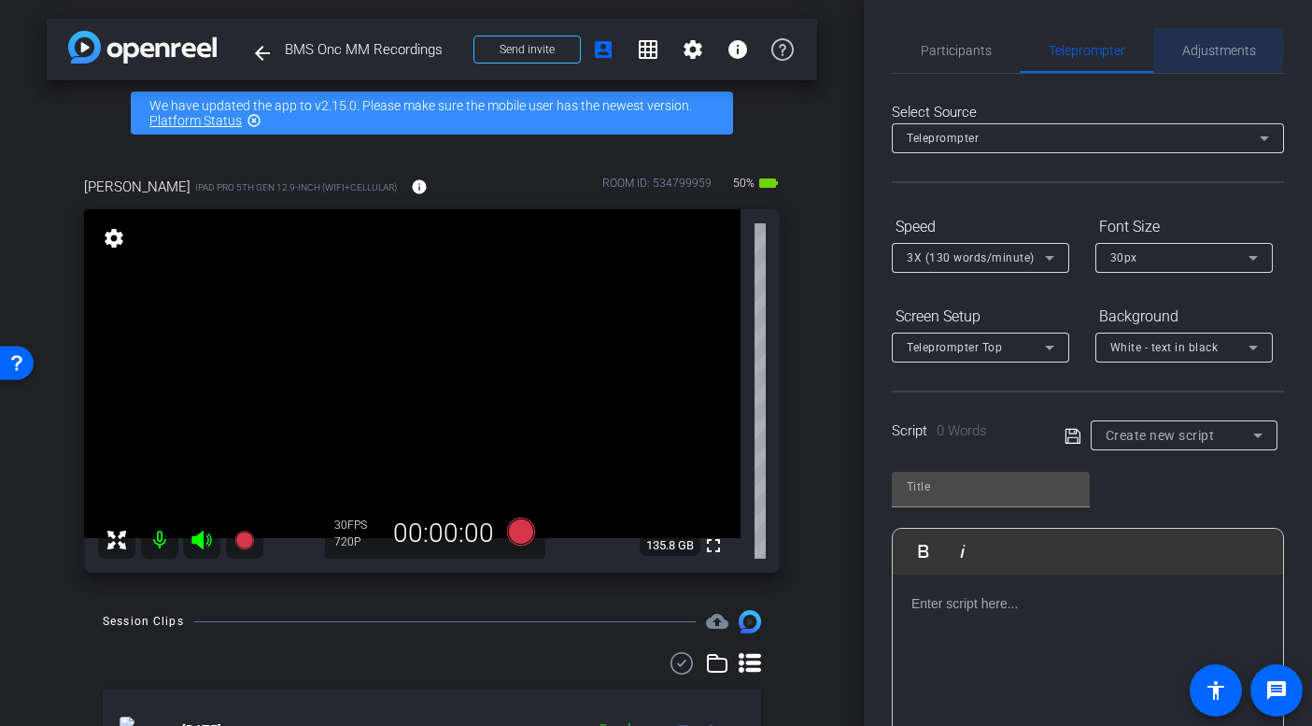
click at [1196, 50] on span "Adjustments" at bounding box center [1219, 50] width 74 height 13
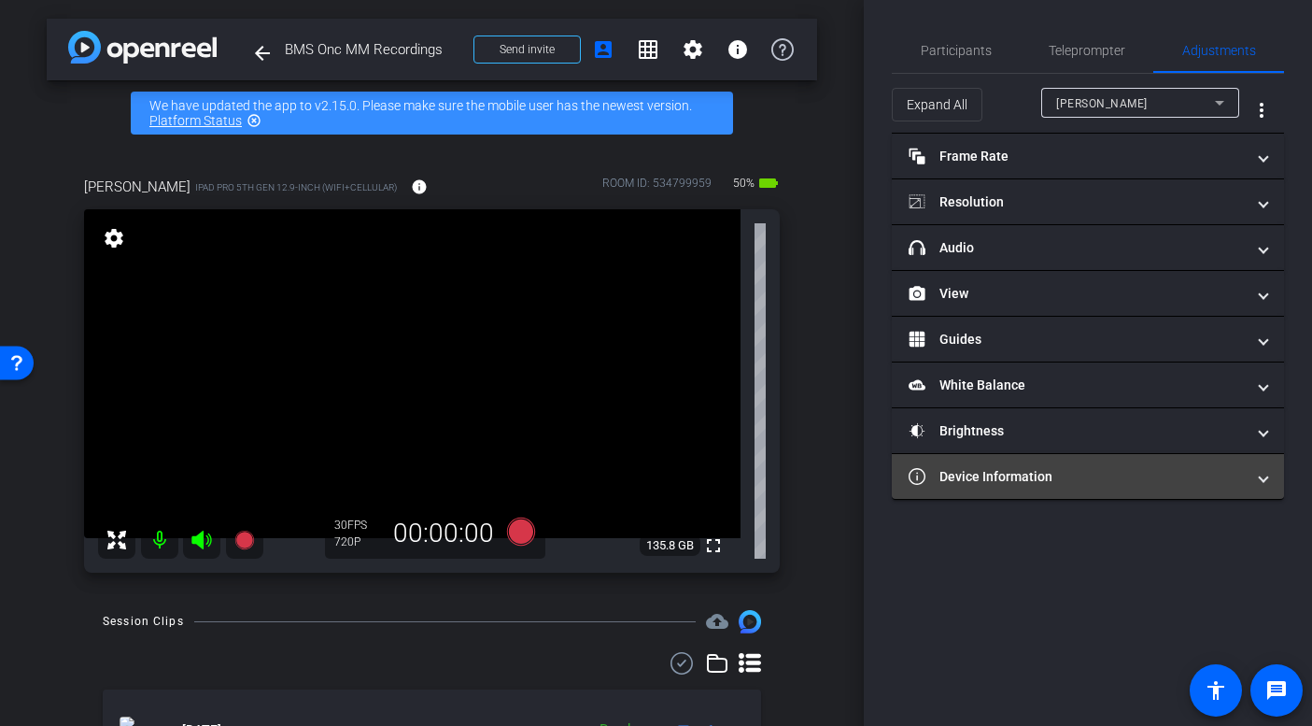
click at [985, 481] on mat-panel-title "Device Information" at bounding box center [1077, 477] width 336 height 20
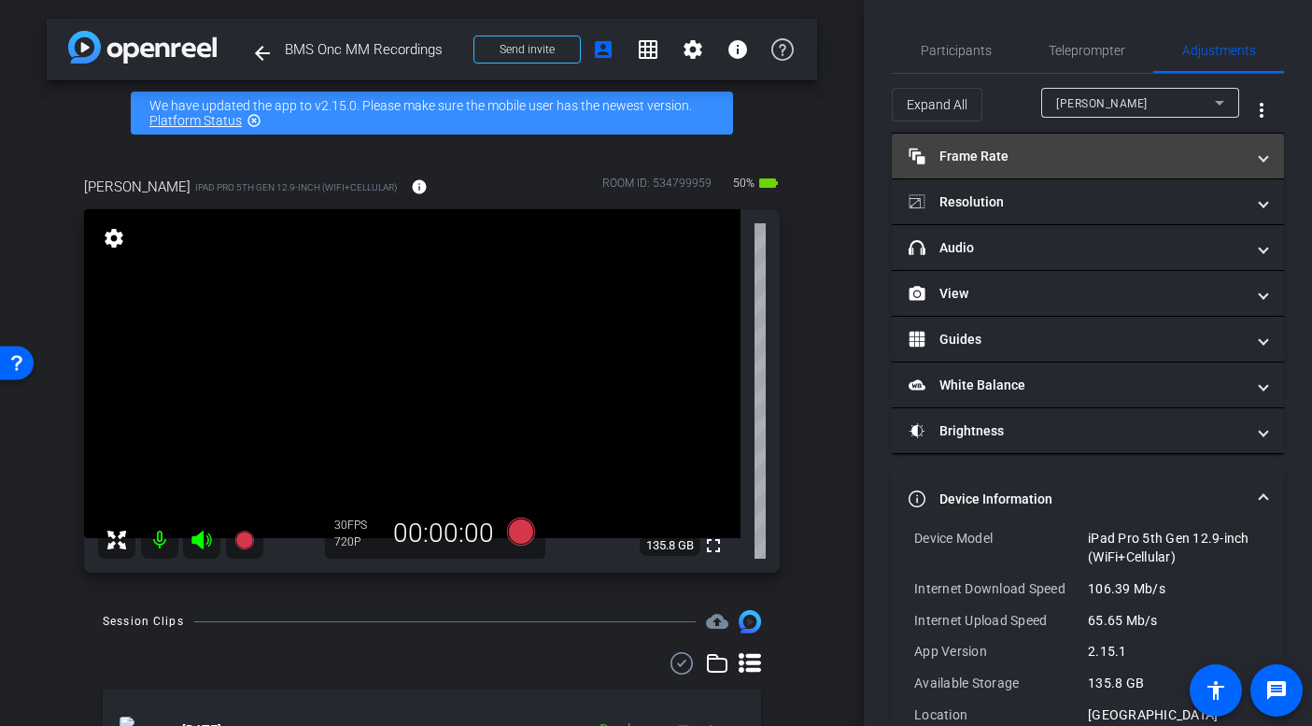
click at [1169, 159] on mat-panel-title "Frame Rate Frame Rate" at bounding box center [1077, 157] width 336 height 20
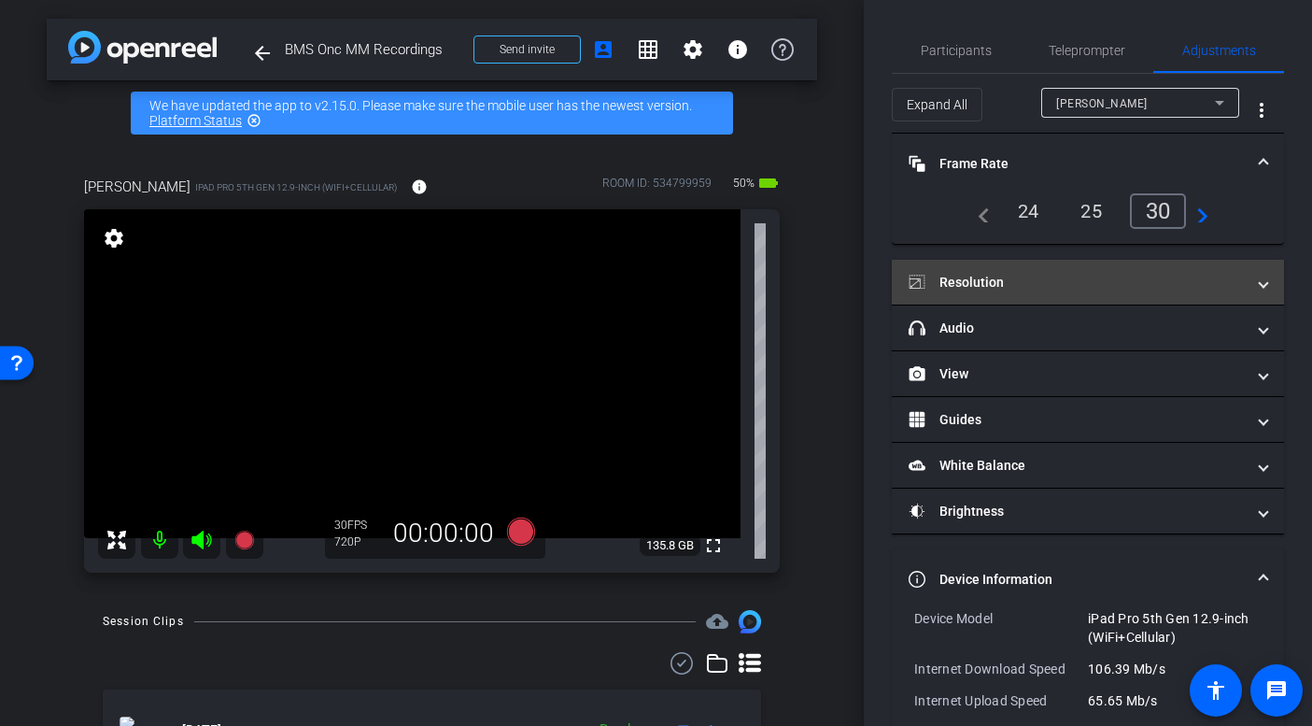
click at [1007, 273] on mat-panel-title "Resolution" at bounding box center [1077, 283] width 336 height 20
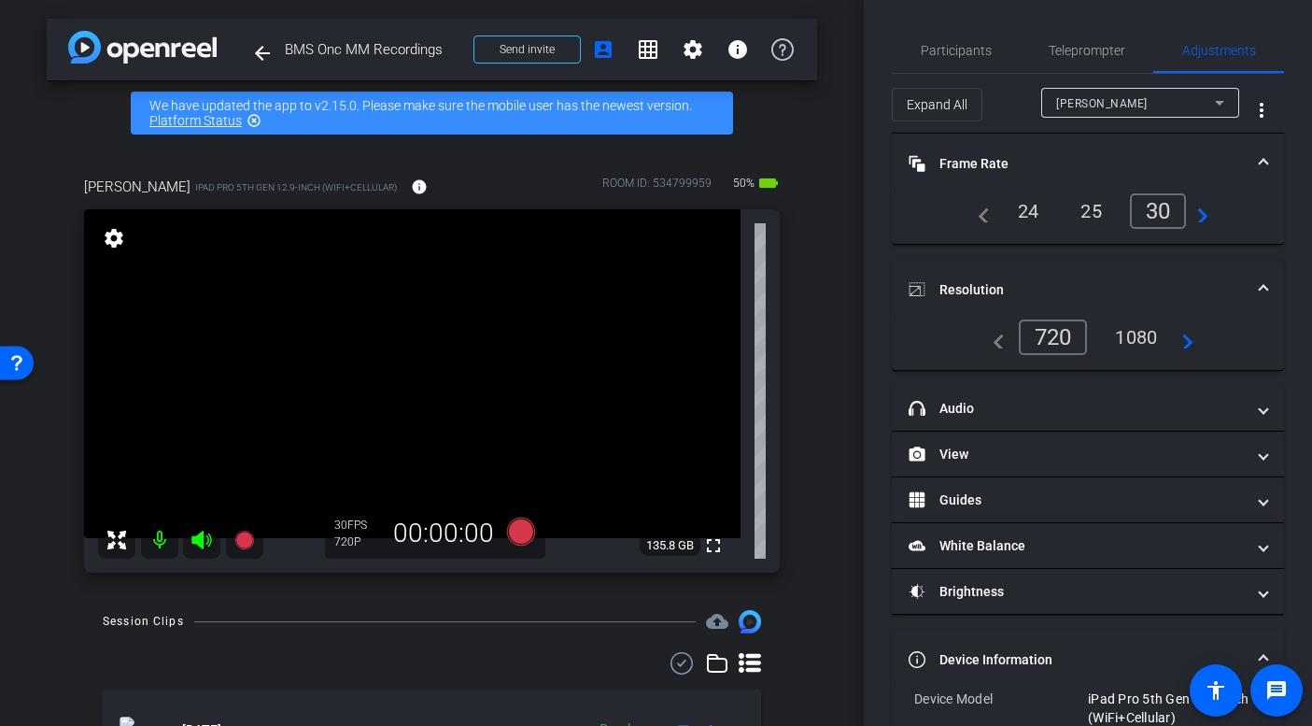
click at [1145, 332] on div "1080" at bounding box center [1136, 337] width 70 height 32
click at [1190, 340] on mat-icon "navigate_next" at bounding box center [1183, 337] width 22 height 22
click at [1148, 341] on div "1080" at bounding box center [1131, 336] width 81 height 35
click at [965, 49] on span "Participants" at bounding box center [956, 50] width 71 height 13
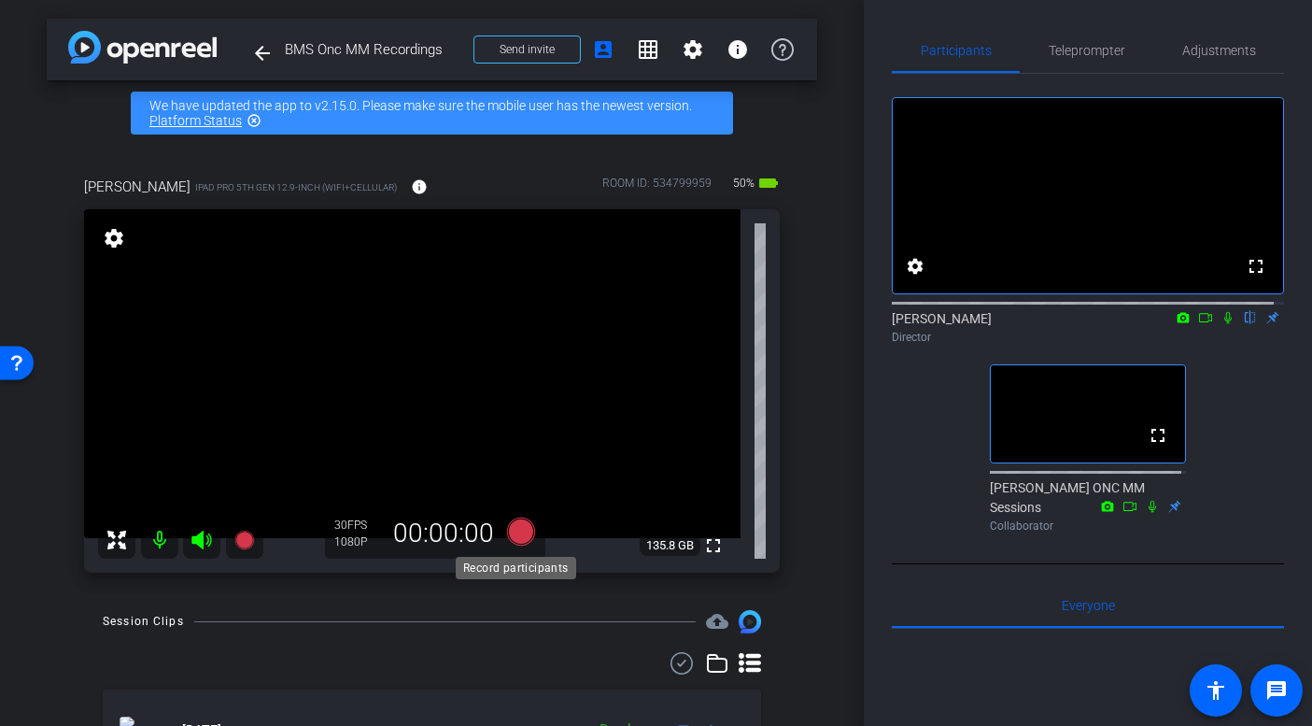
click at [526, 529] on icon at bounding box center [520, 531] width 28 height 28
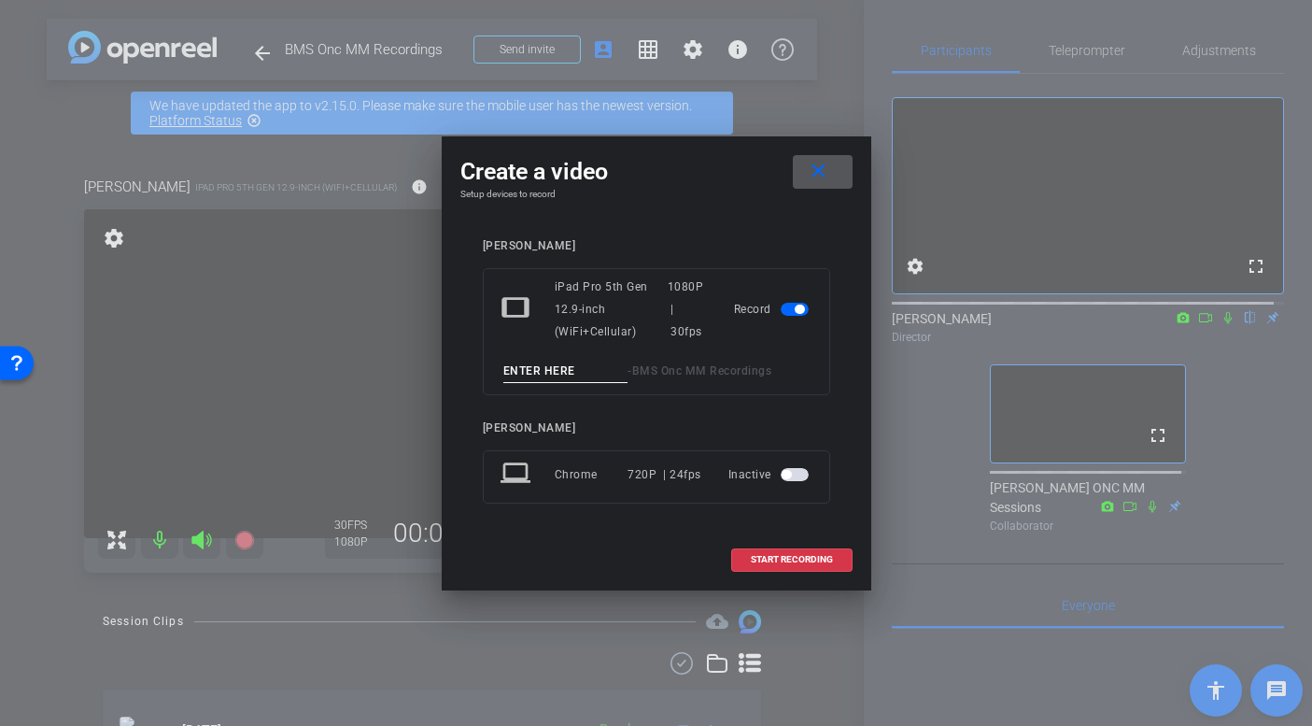
click at [551, 369] on input at bounding box center [565, 371] width 125 height 23
type input "Deb Test"
click at [812, 551] on span at bounding box center [792, 559] width 120 height 45
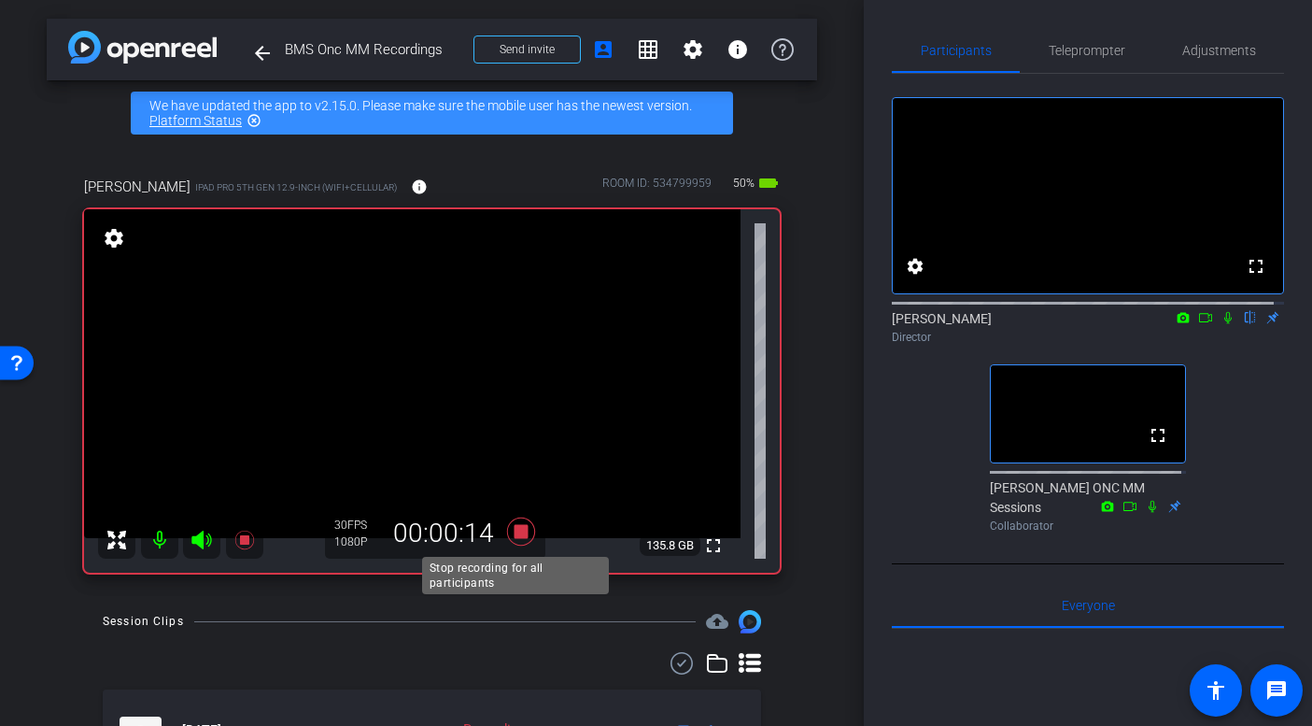
click at [520, 531] on icon at bounding box center [520, 531] width 28 height 28
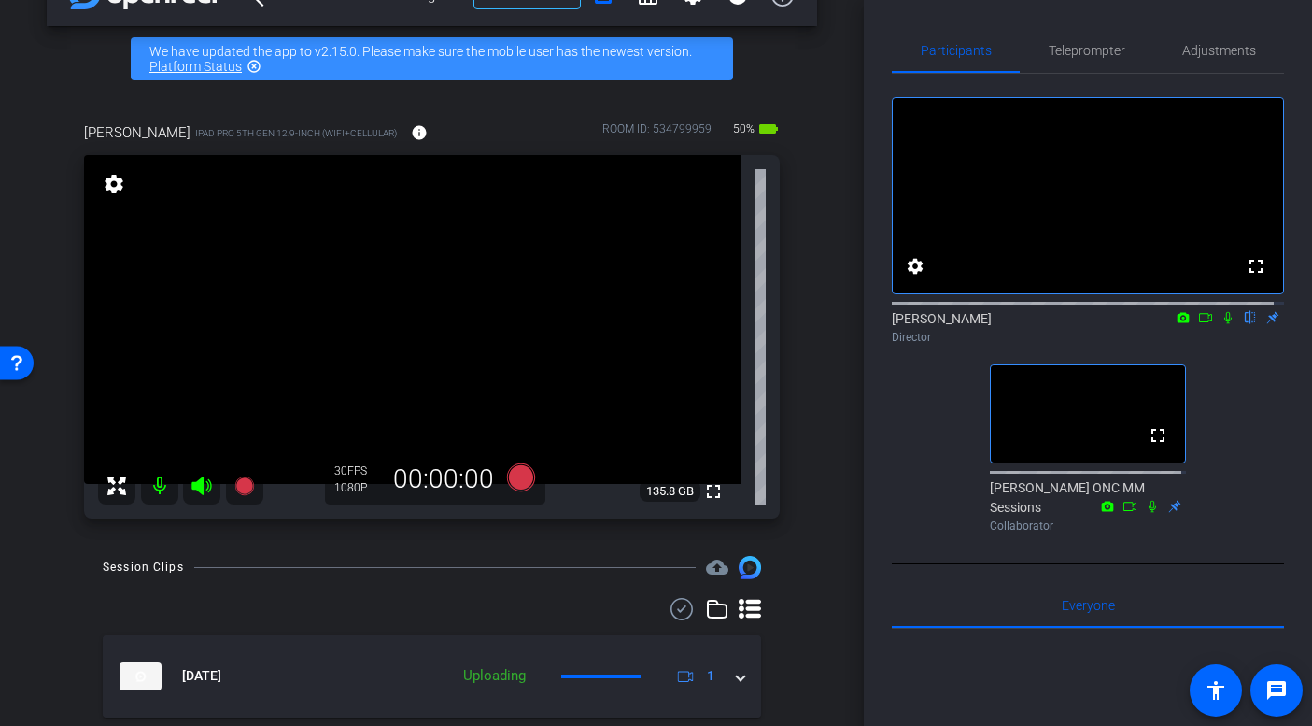
scroll to position [105, 0]
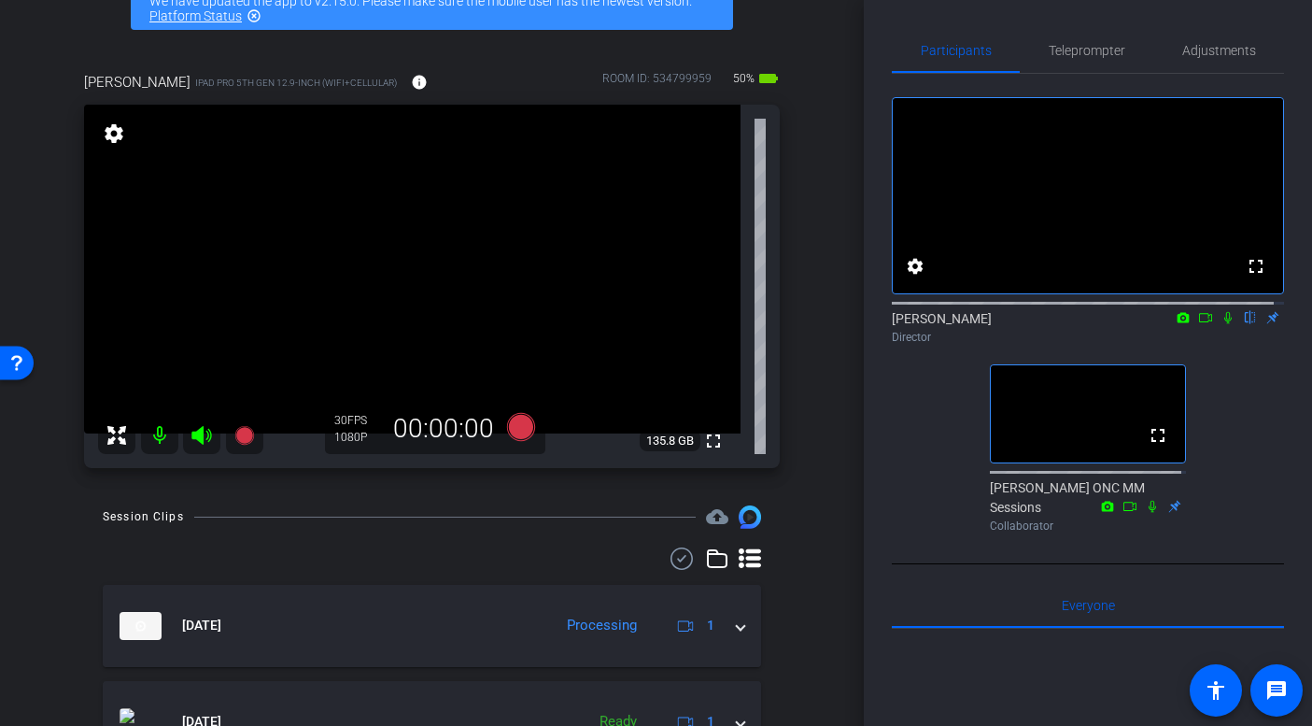
click at [1200, 324] on icon at bounding box center [1205, 317] width 15 height 13
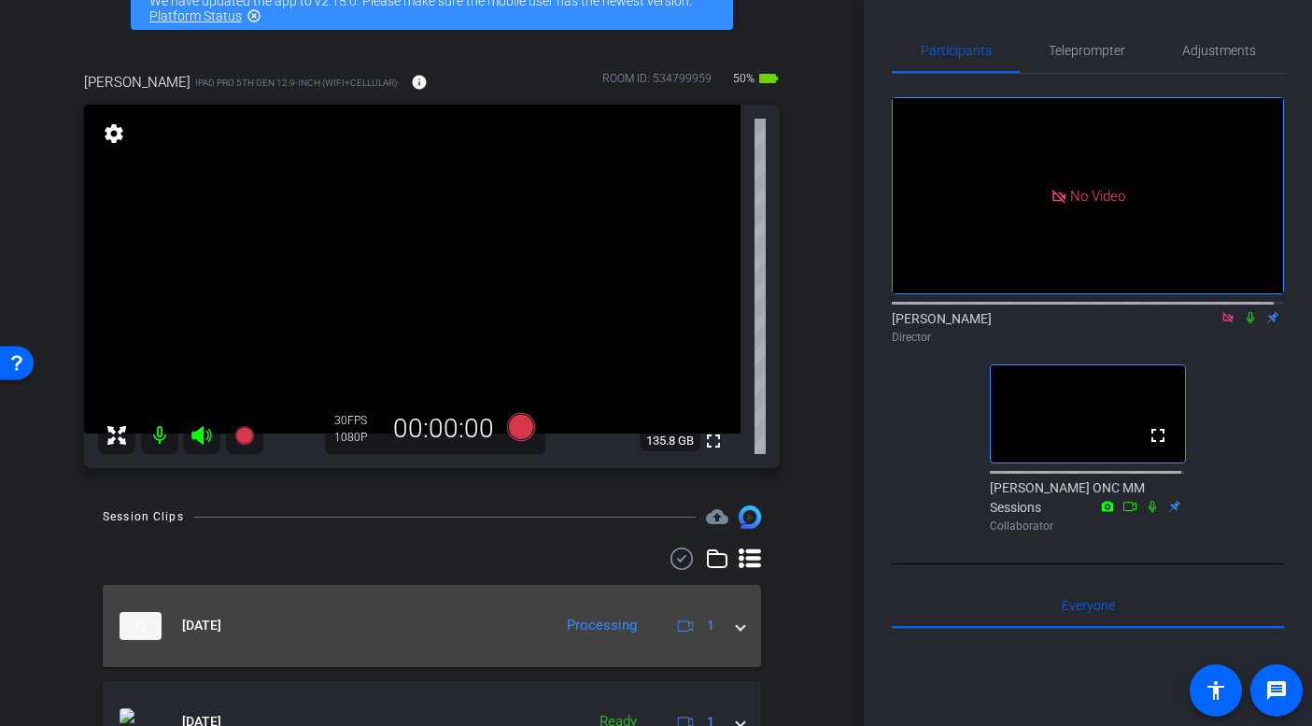
scroll to position [129, 0]
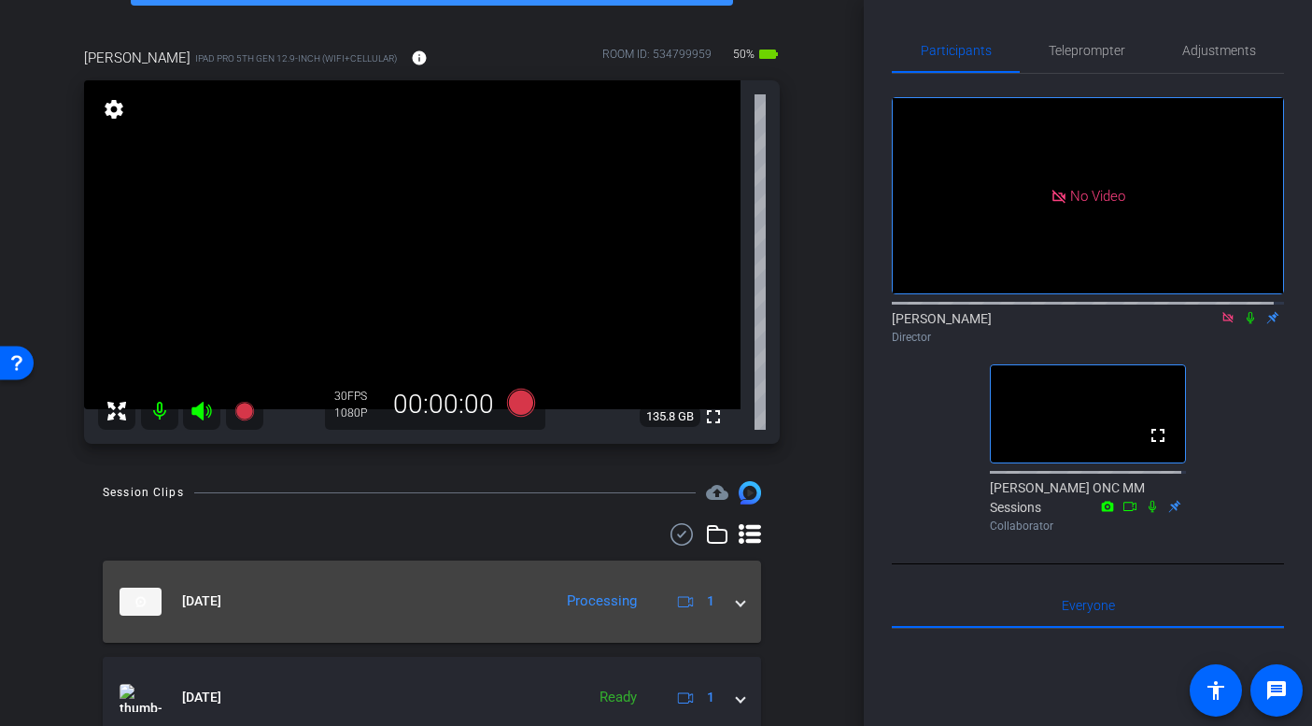
click at [737, 600] on span at bounding box center [740, 601] width 7 height 20
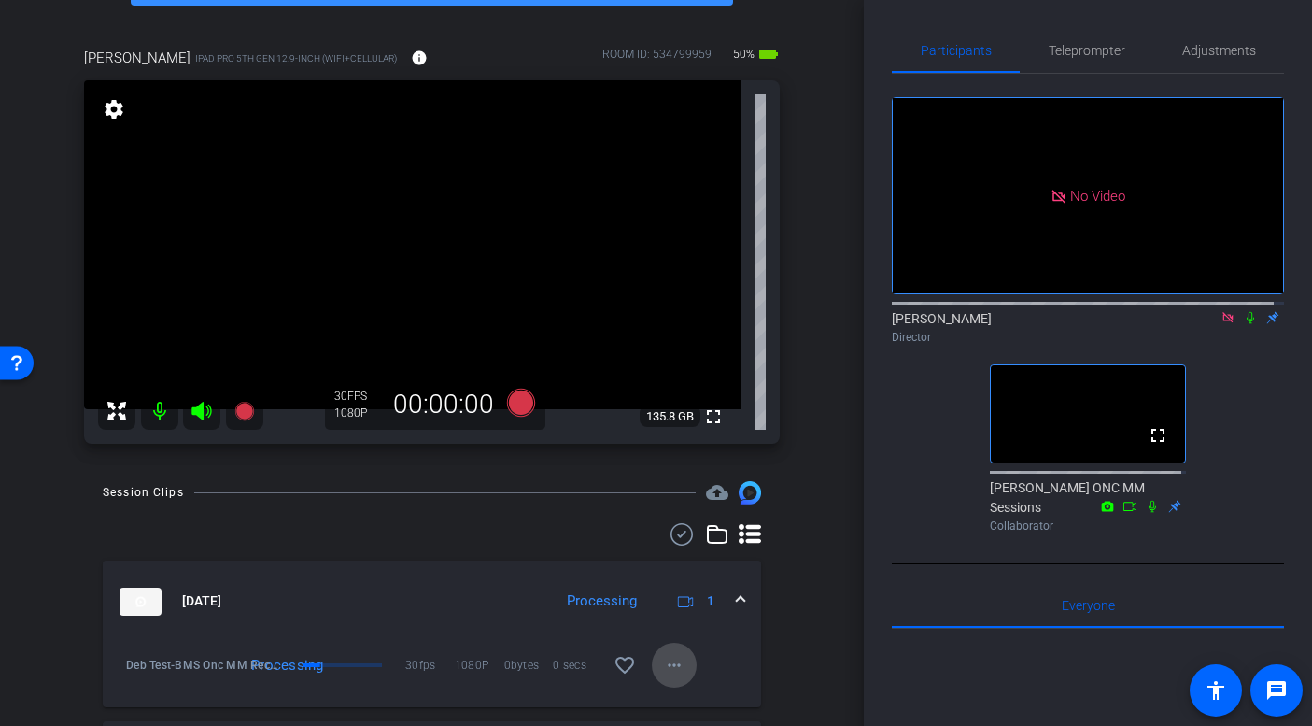
click at [670, 664] on mat-icon "more_horiz" at bounding box center [674, 665] width 22 height 22
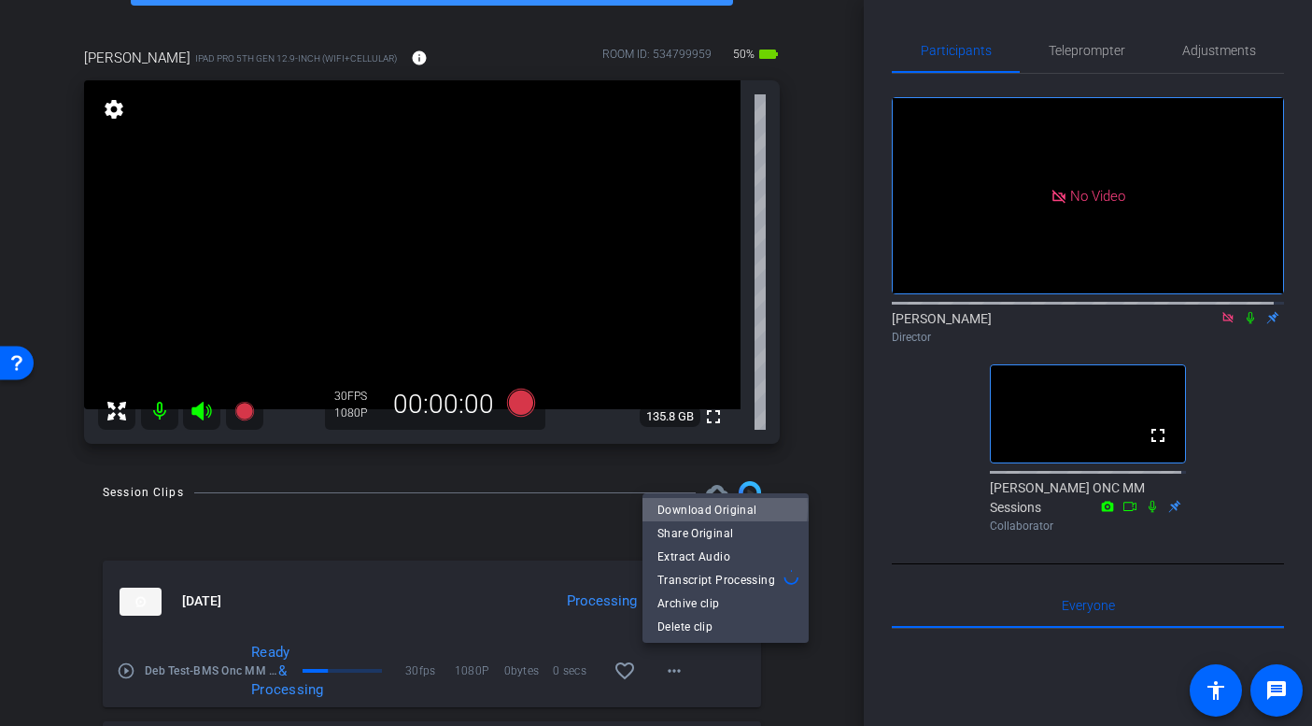
click at [703, 507] on span "Download Original" at bounding box center [726, 509] width 136 height 22
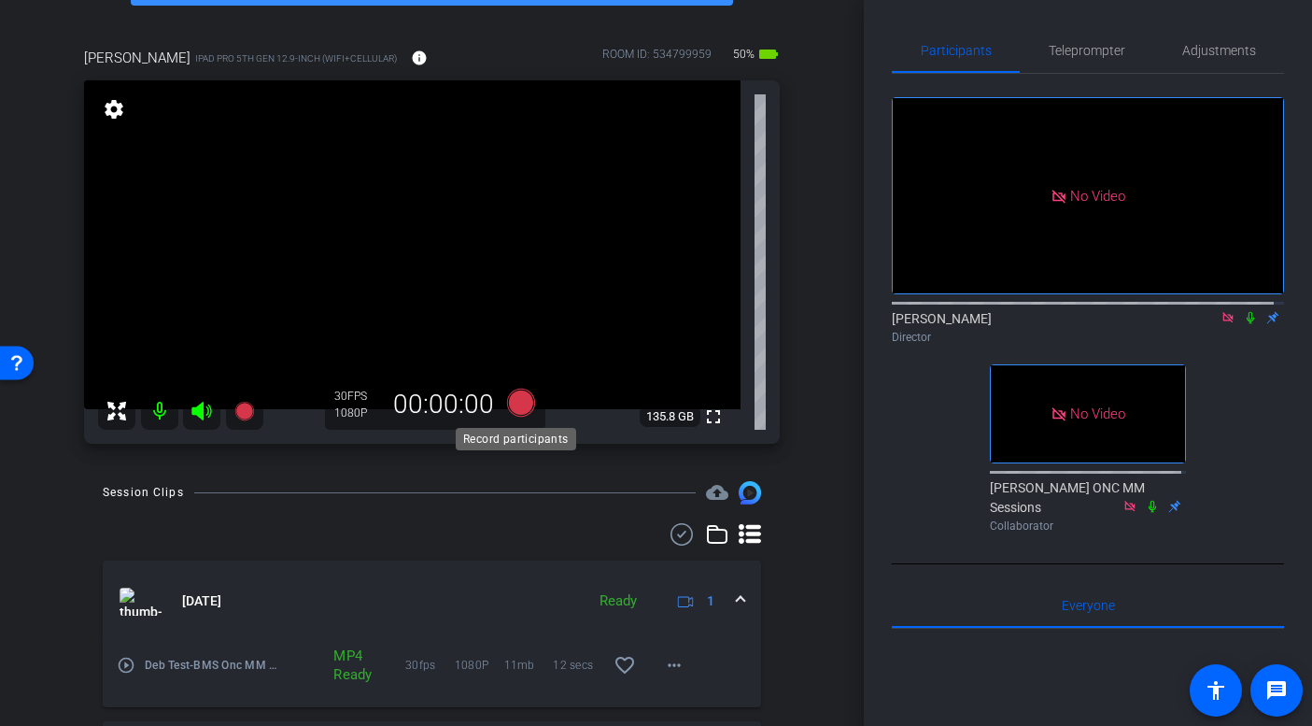
click at [513, 403] on icon at bounding box center [520, 403] width 28 height 28
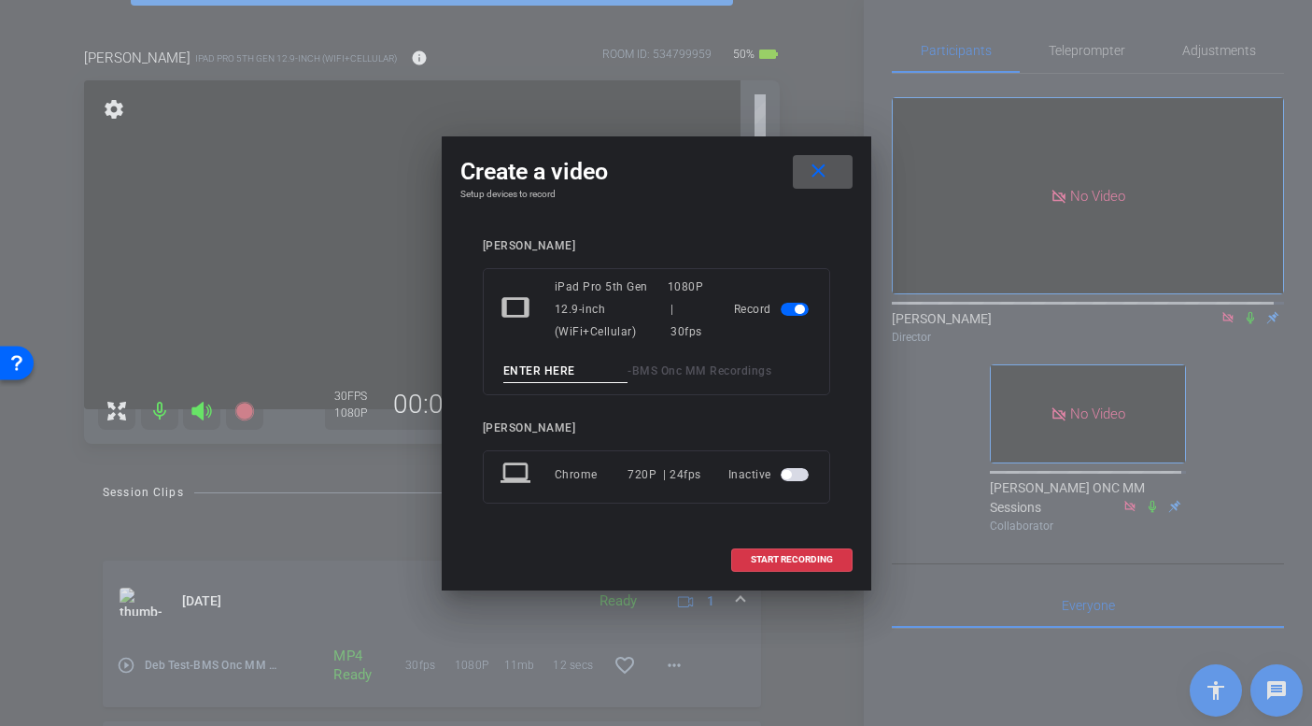
click at [540, 371] on input at bounding box center [565, 371] width 125 height 23
type input "Deb Take 1"
click at [831, 560] on span "START RECORDING" at bounding box center [792, 559] width 82 height 9
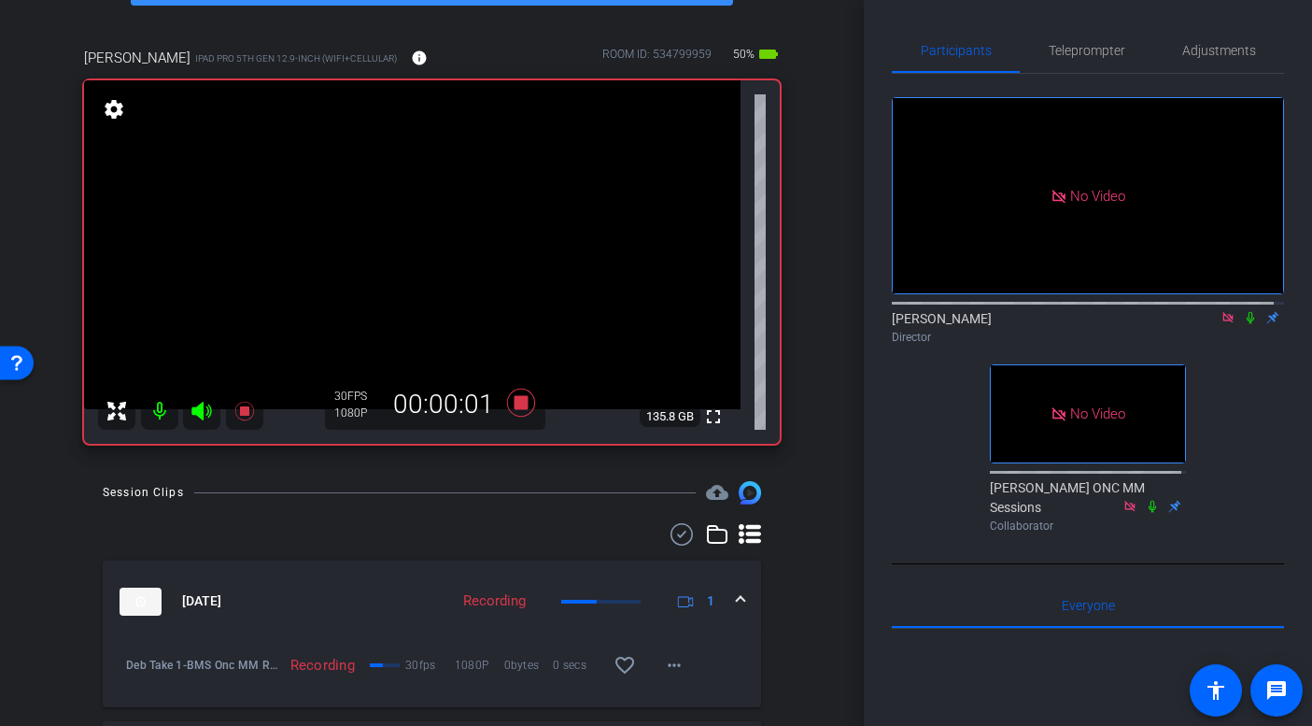
click at [1243, 324] on icon at bounding box center [1250, 317] width 15 height 13
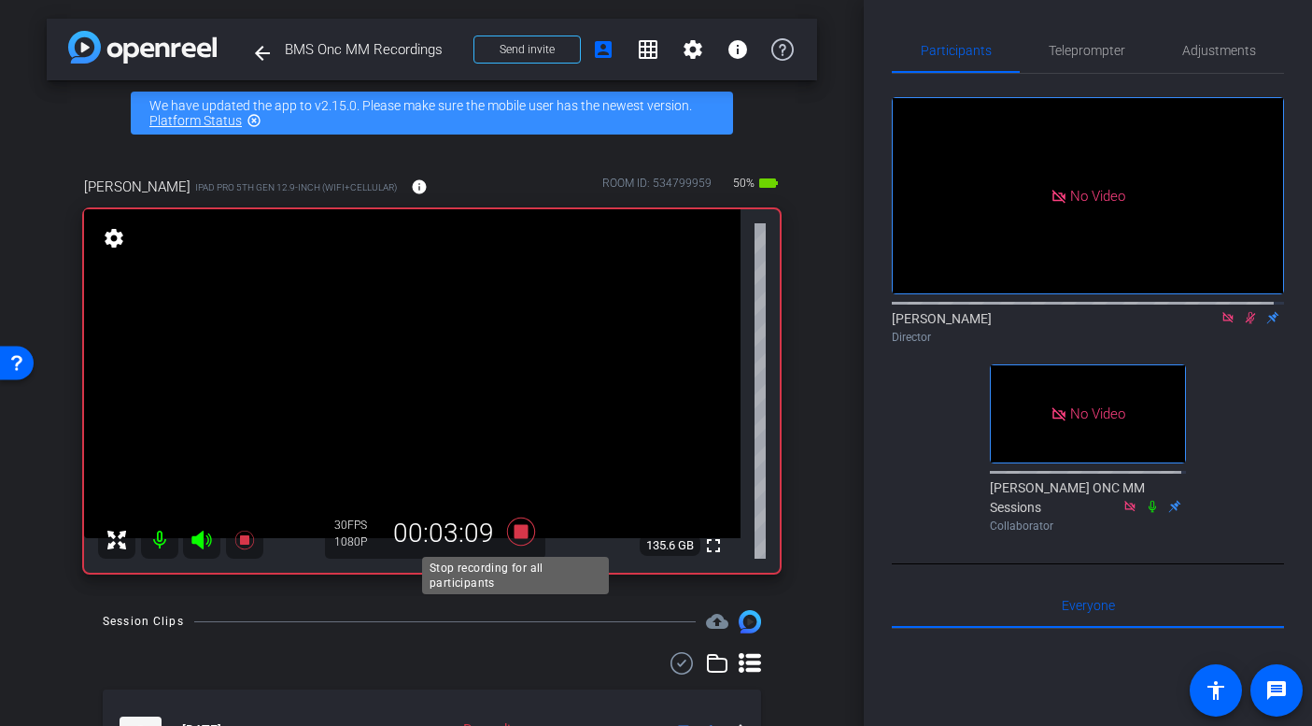
click at [516, 532] on icon at bounding box center [520, 531] width 28 height 28
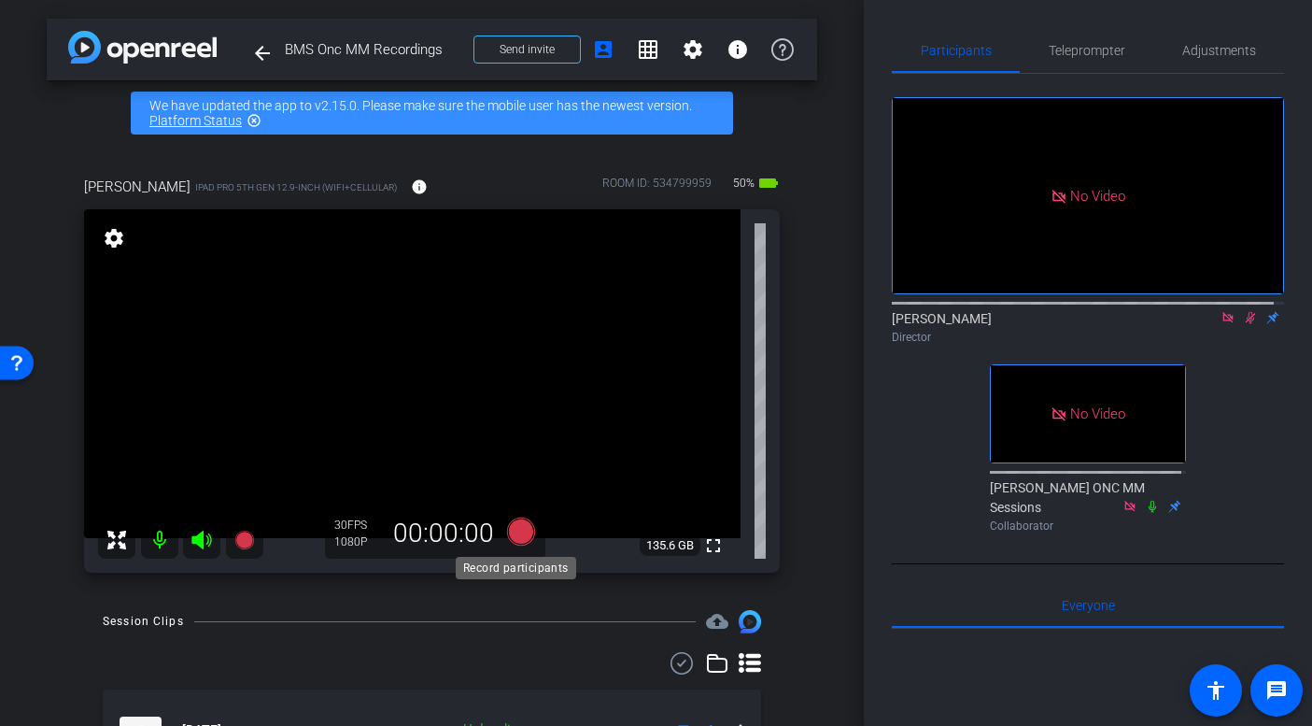
click at [515, 533] on icon at bounding box center [520, 531] width 28 height 28
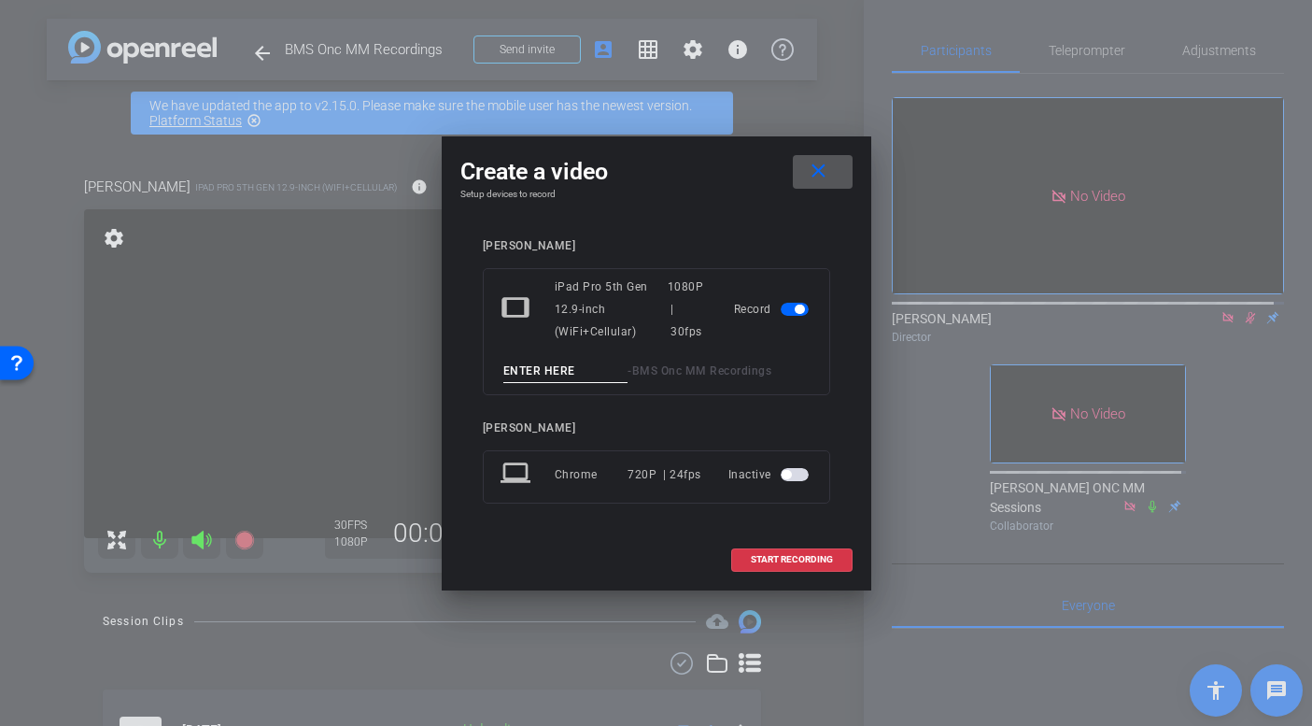
click at [536, 377] on input at bounding box center [565, 371] width 125 height 23
type input "Deb Take 2"
click at [801, 551] on span at bounding box center [792, 559] width 120 height 45
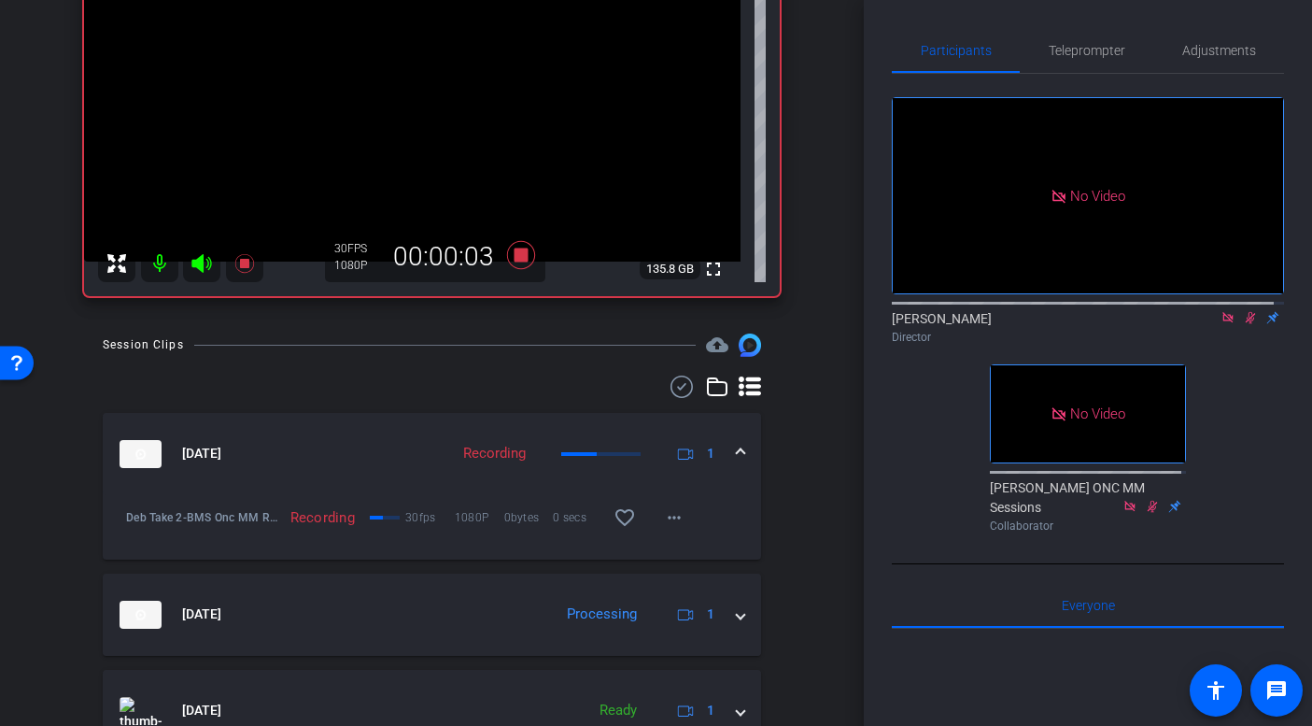
scroll to position [334, 0]
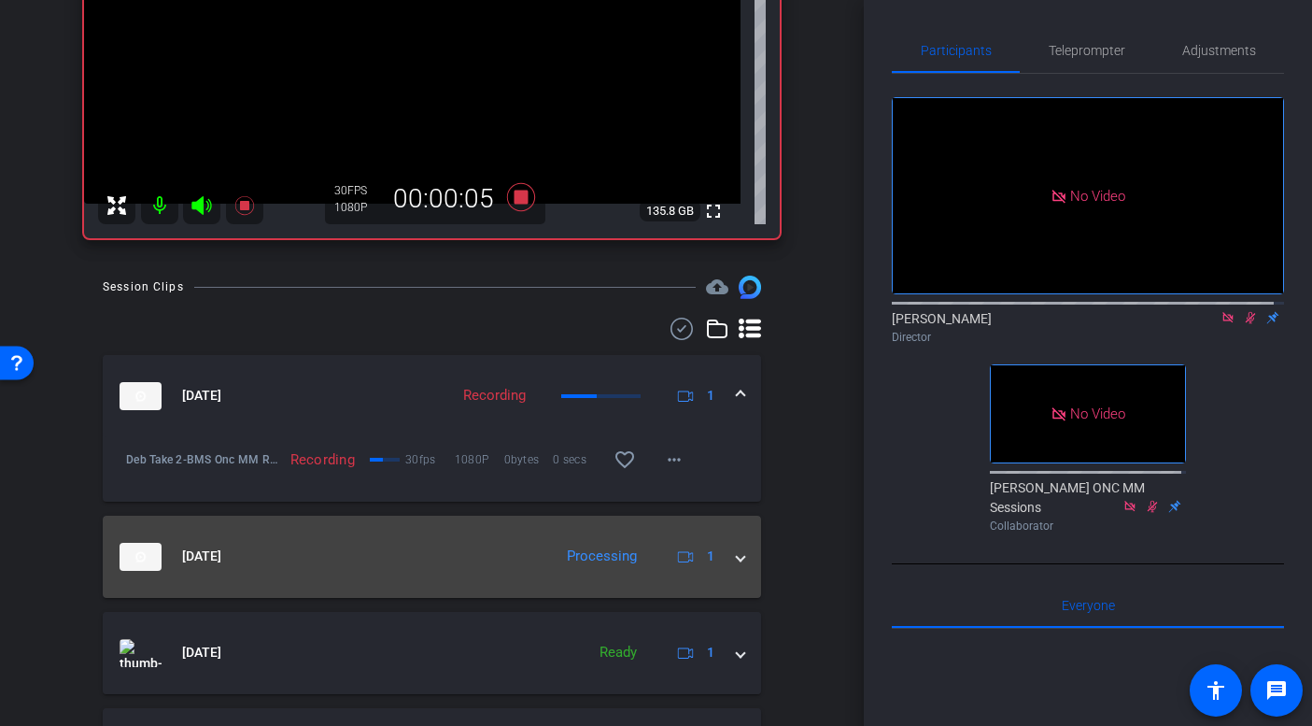
click at [737, 561] on span at bounding box center [740, 556] width 7 height 20
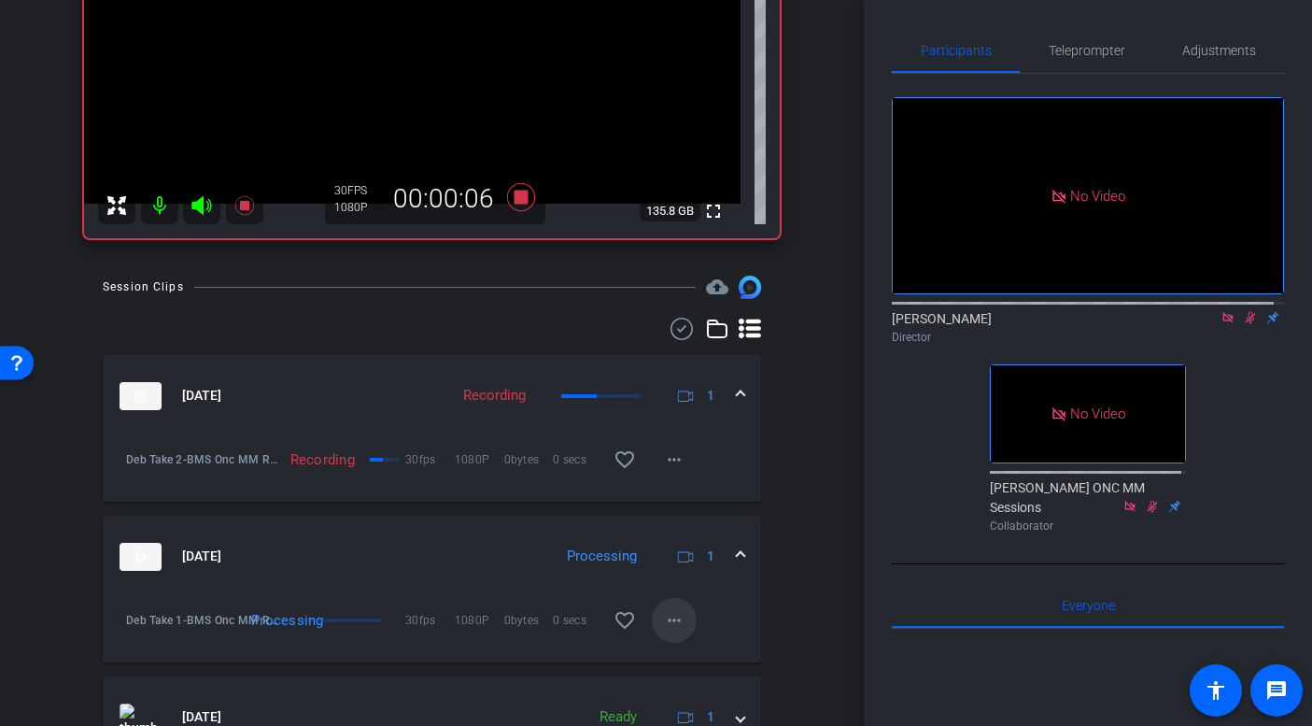
click at [664, 618] on mat-icon "more_horiz" at bounding box center [674, 620] width 22 height 22
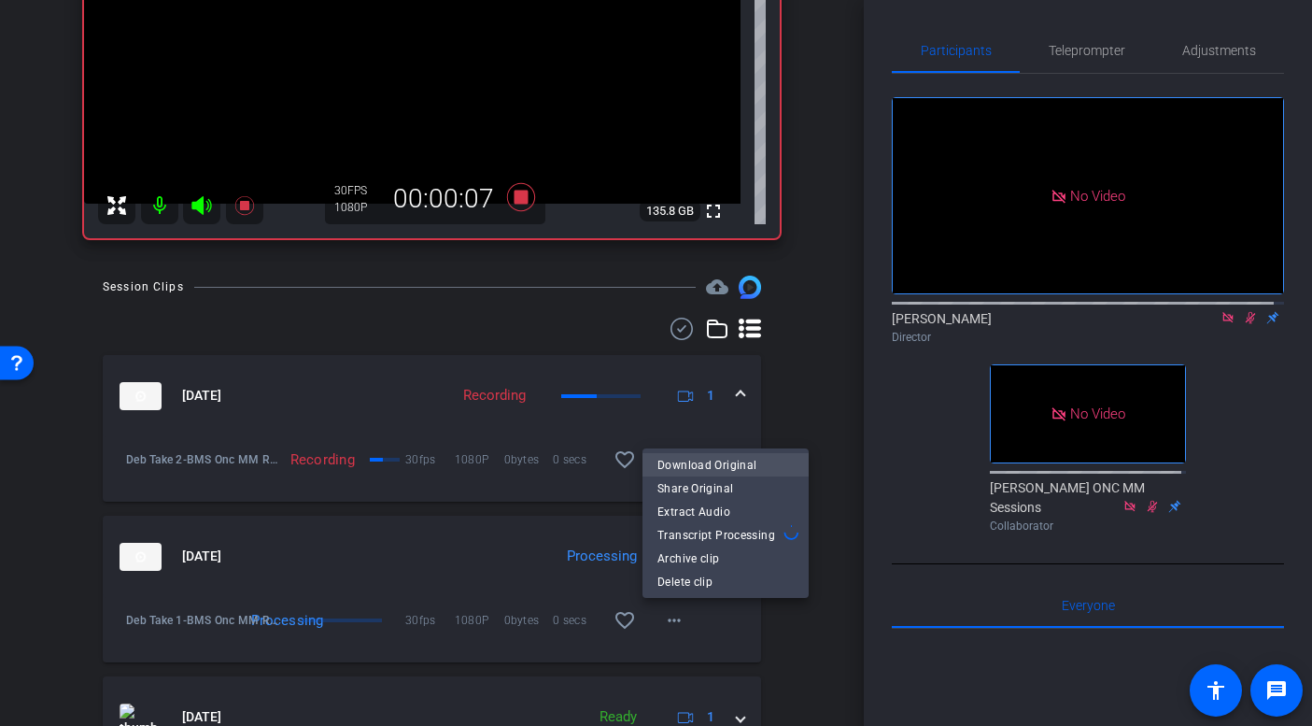
click at [707, 461] on span "Download Original" at bounding box center [726, 464] width 136 height 22
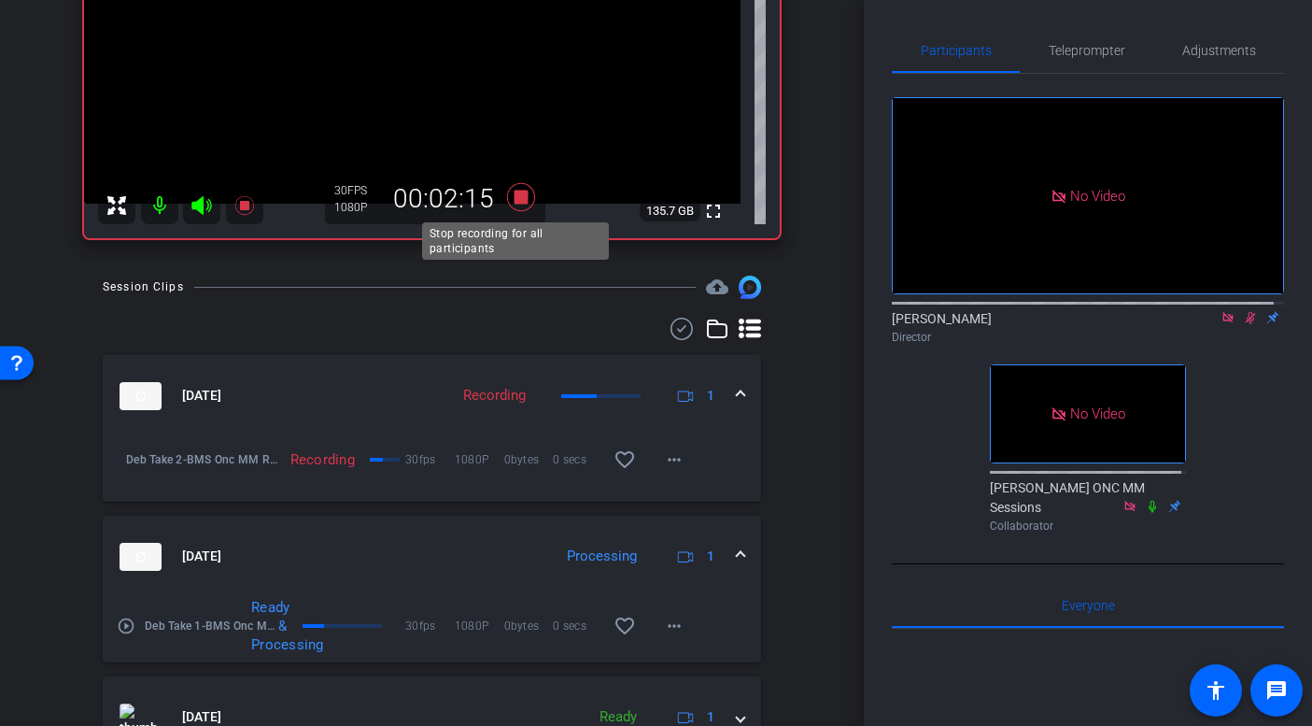
click at [519, 198] on icon at bounding box center [520, 197] width 28 height 28
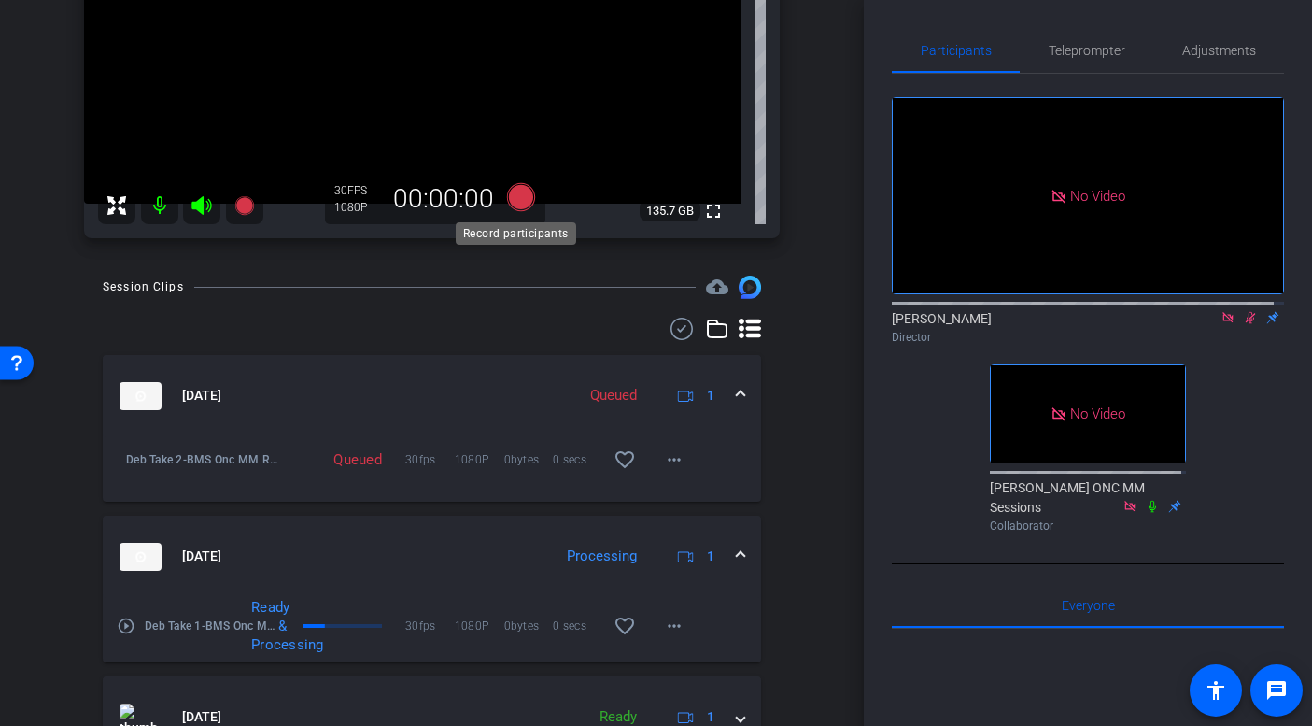
click at [511, 191] on icon at bounding box center [520, 197] width 28 height 28
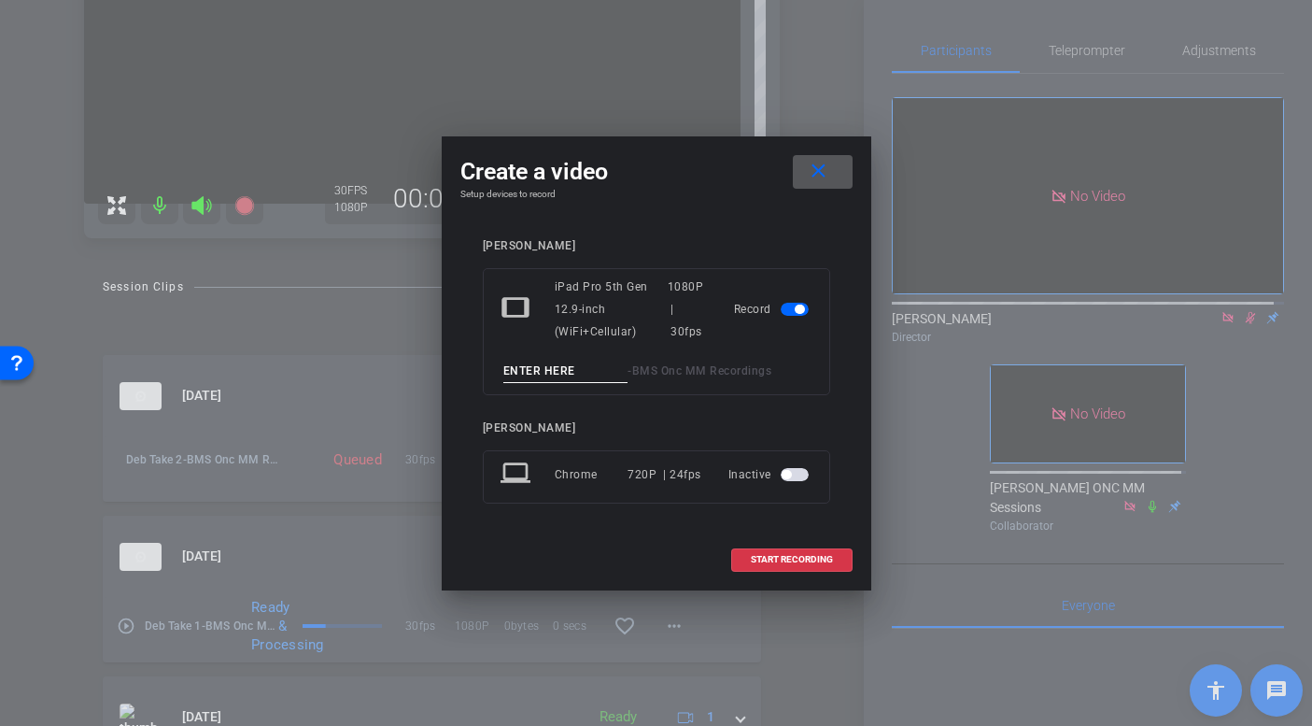
click at [586, 370] on input at bounding box center [565, 371] width 125 height 23
type input "Deb Taek 33"
click at [818, 555] on span "START RECORDING" at bounding box center [792, 559] width 82 height 9
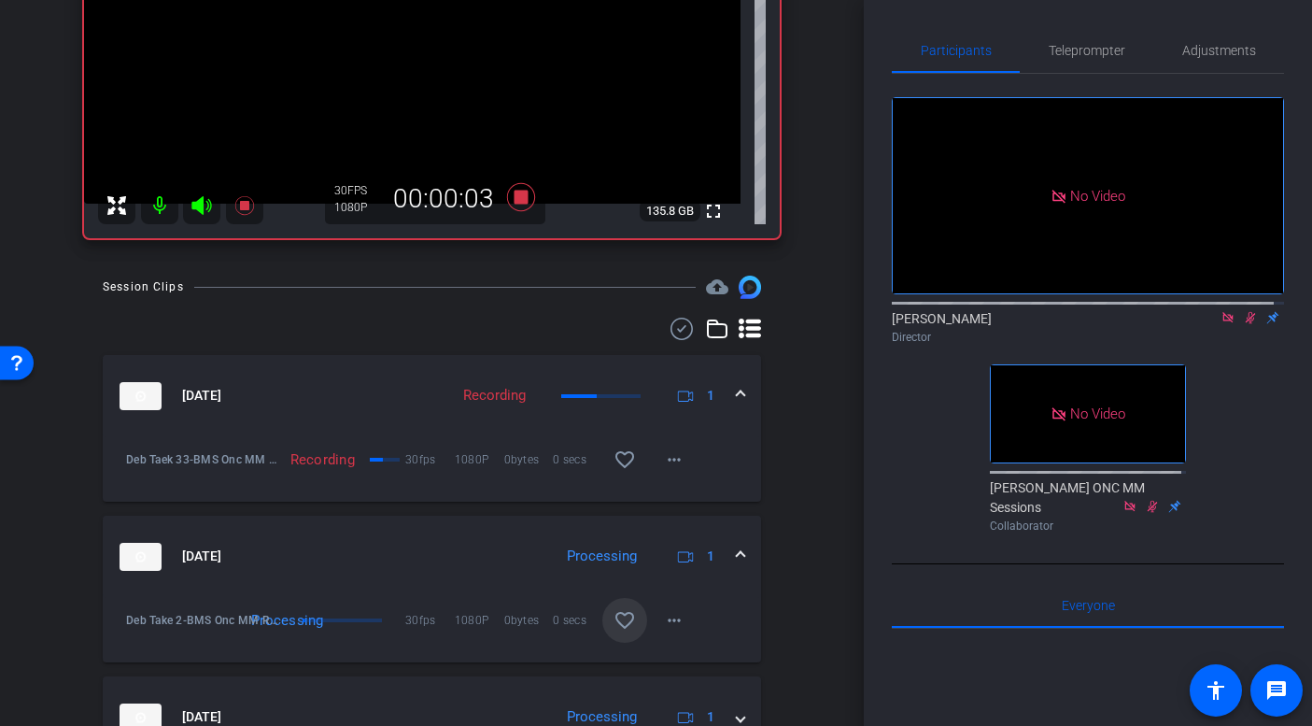
scroll to position [489, 0]
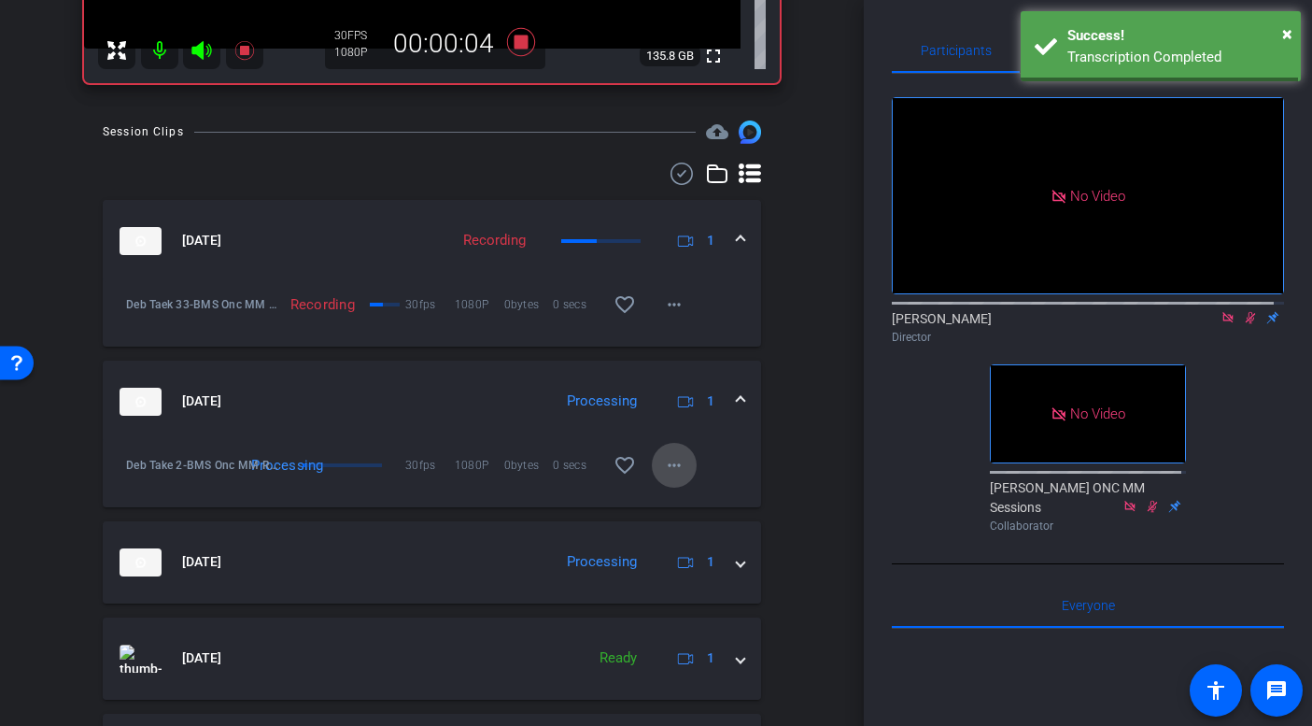
click at [663, 463] on mat-icon "more_horiz" at bounding box center [674, 465] width 22 height 22
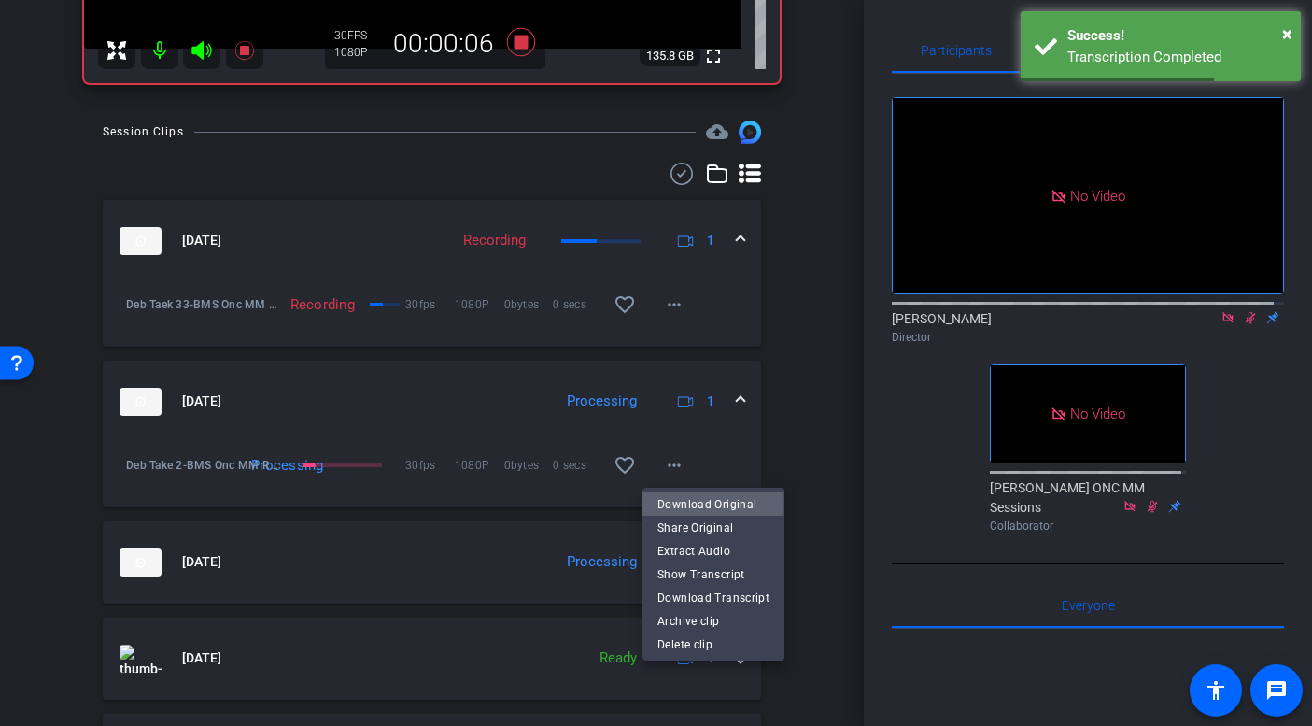
click at [677, 502] on span "Download Original" at bounding box center [714, 503] width 112 height 22
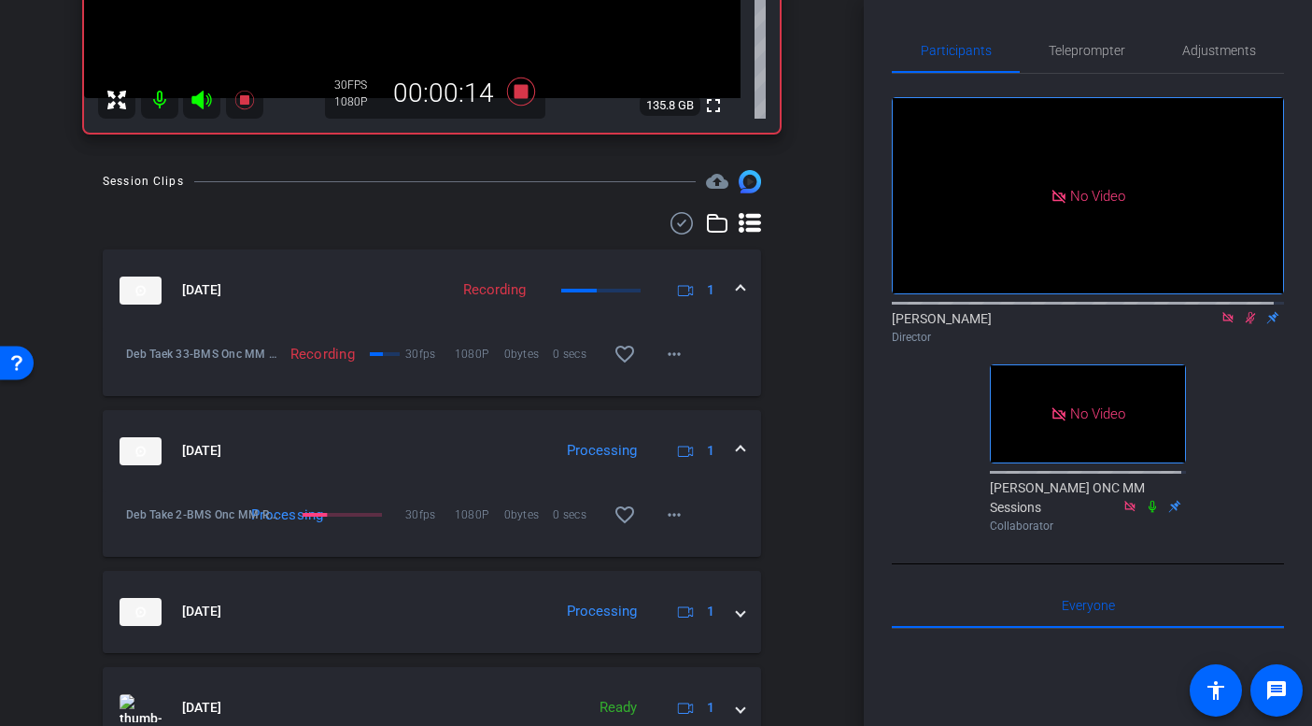
scroll to position [219, 0]
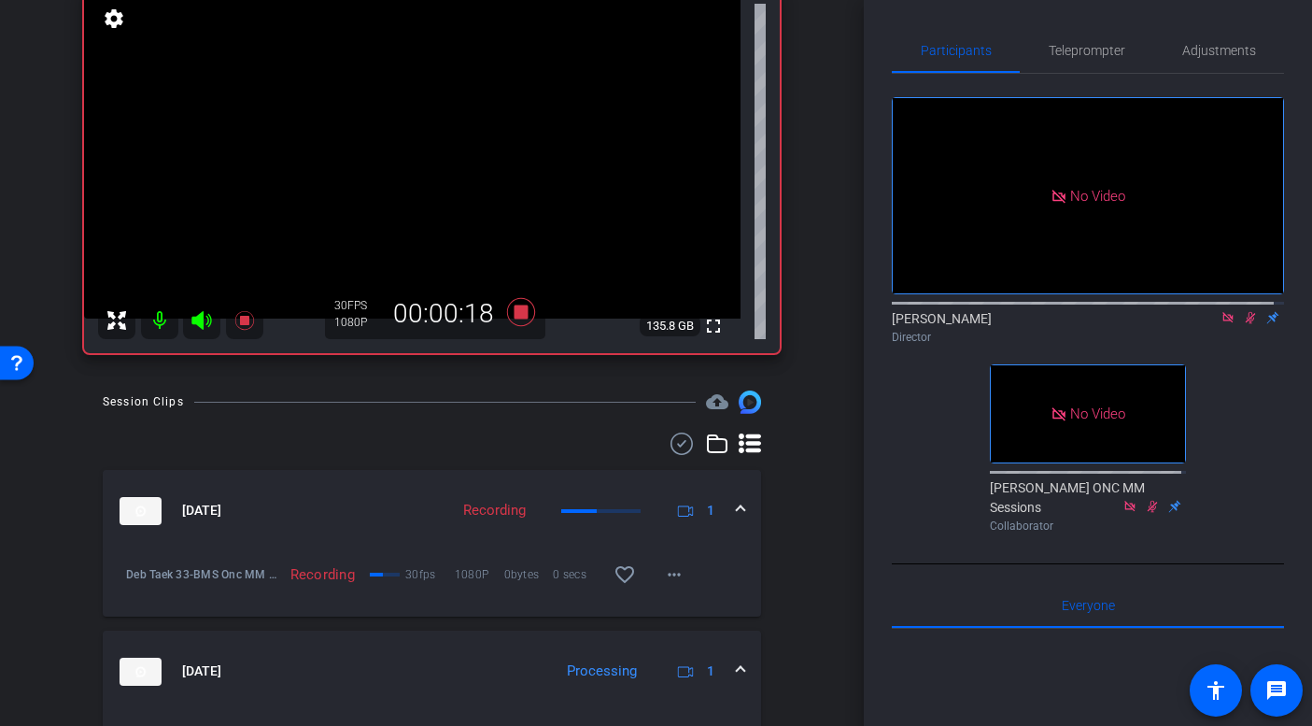
click at [839, 175] on div "arrow_back BMS Onc MM Recordings Back to project Send invite account_box grid_o…" at bounding box center [432, 144] width 864 height 726
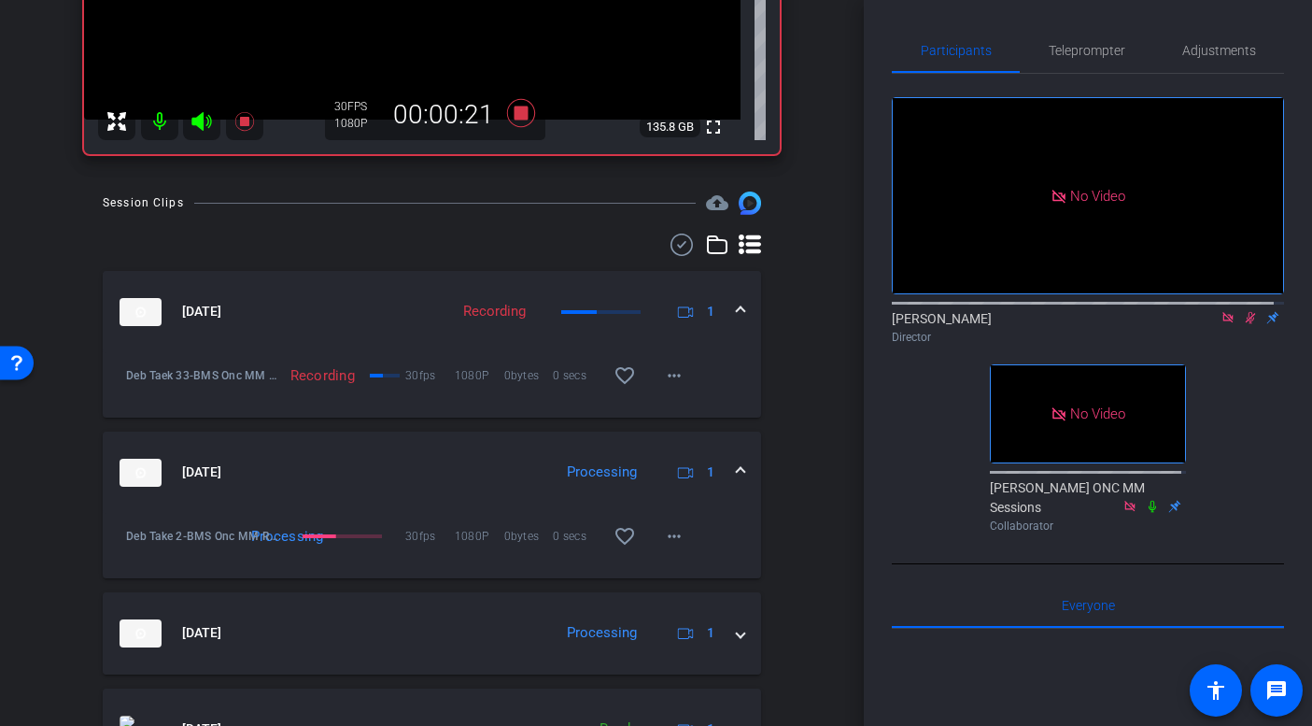
scroll to position [119, 0]
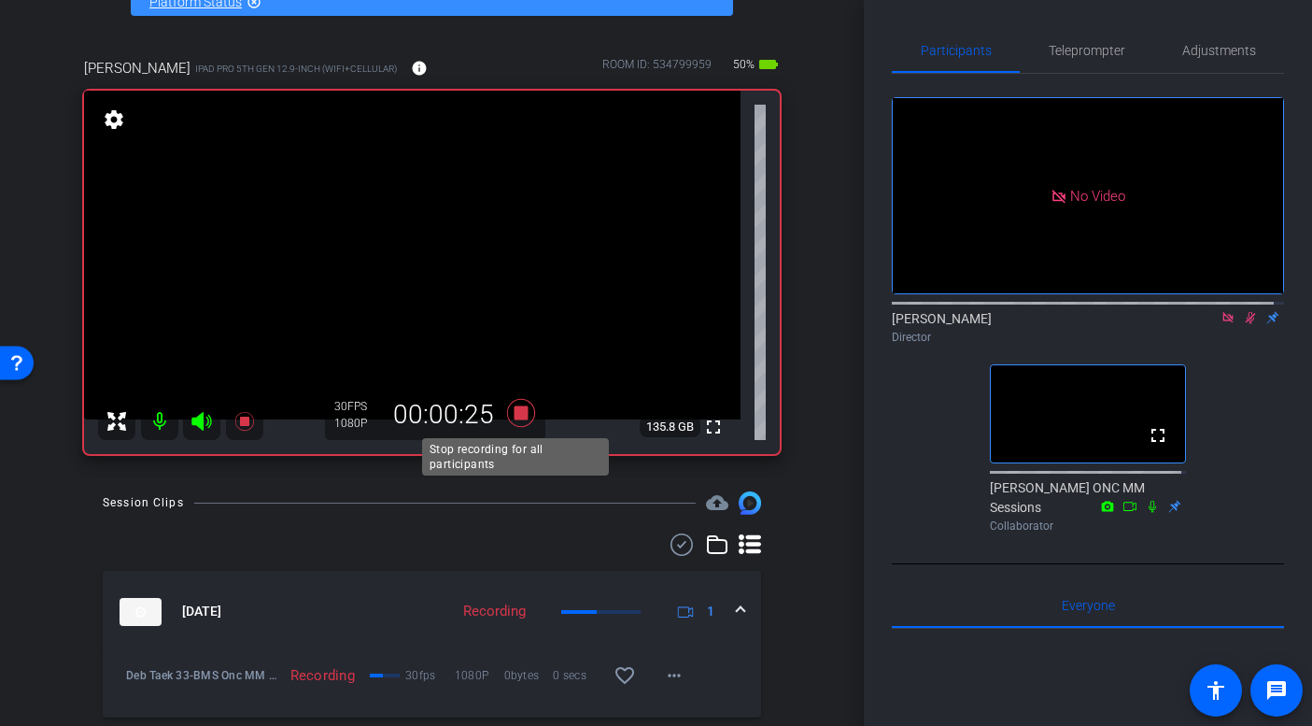
click at [514, 413] on icon at bounding box center [520, 413] width 28 height 28
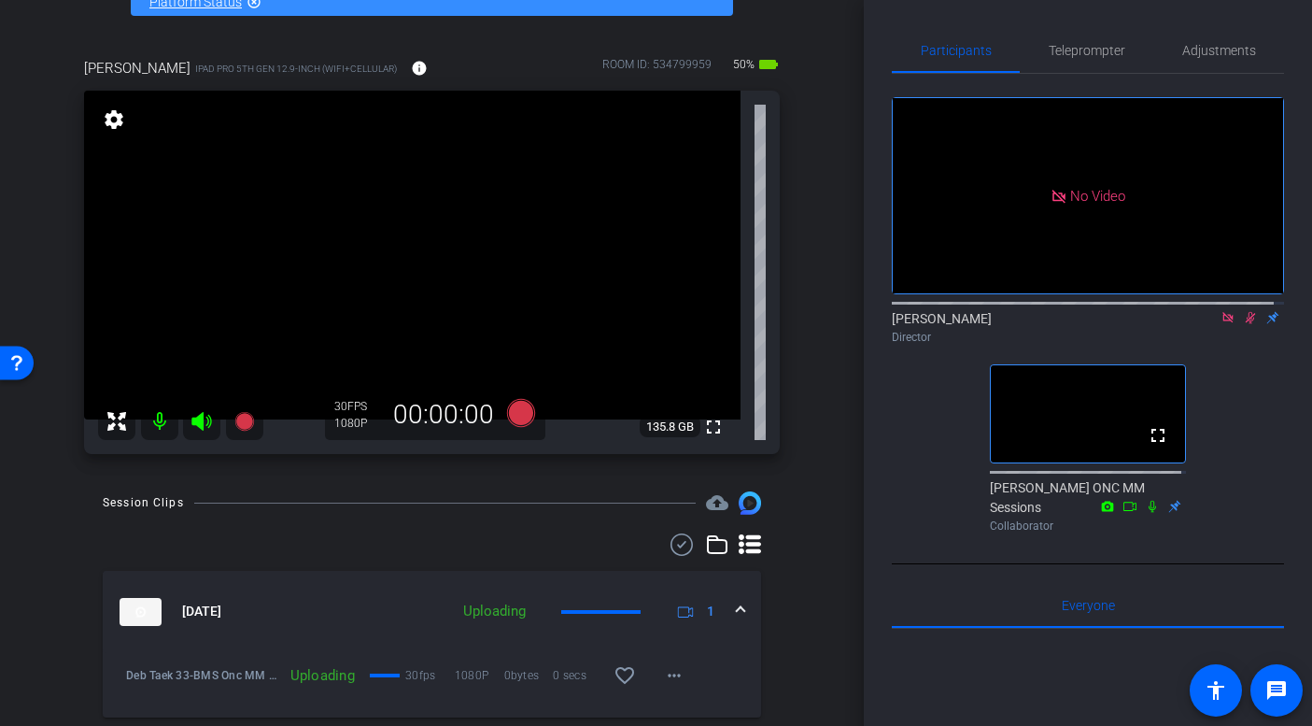
click at [1223, 322] on icon at bounding box center [1228, 317] width 10 height 10
click at [1221, 324] on icon at bounding box center [1228, 317] width 15 height 13
click at [665, 675] on mat-icon "more_horiz" at bounding box center [674, 675] width 22 height 22
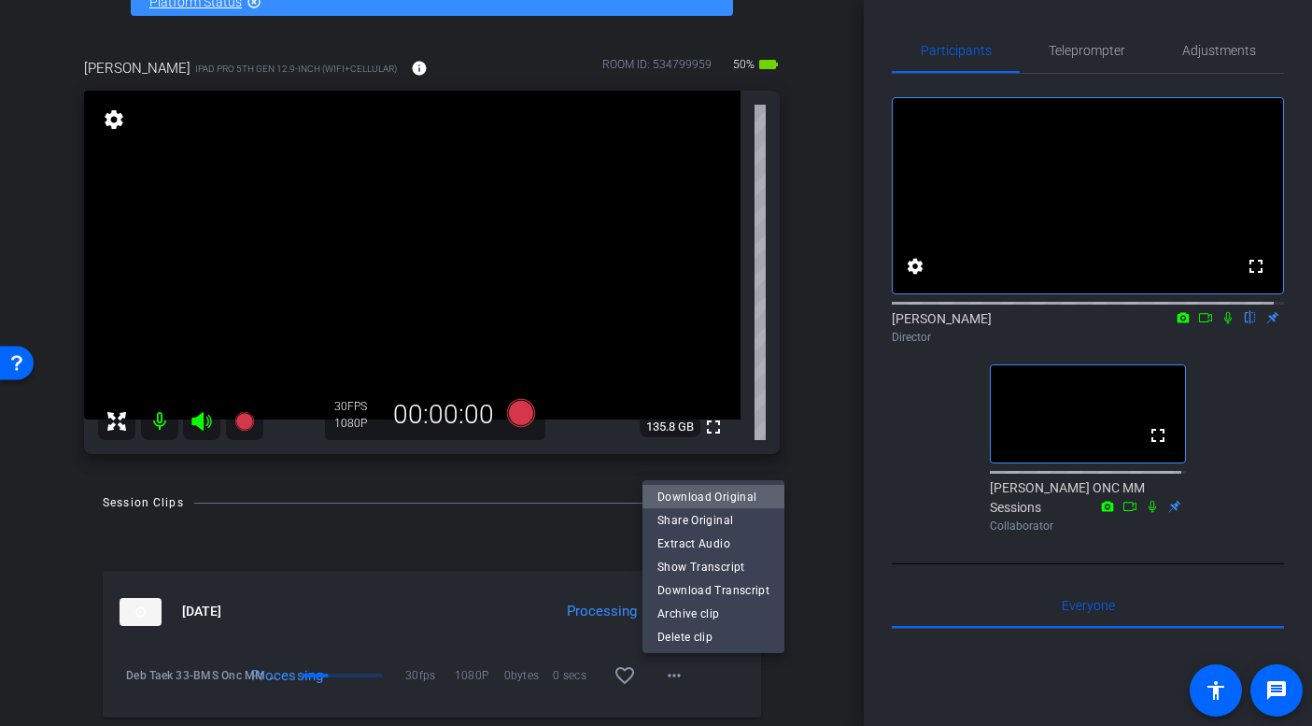
click at [722, 493] on span "Download Original" at bounding box center [714, 496] width 112 height 22
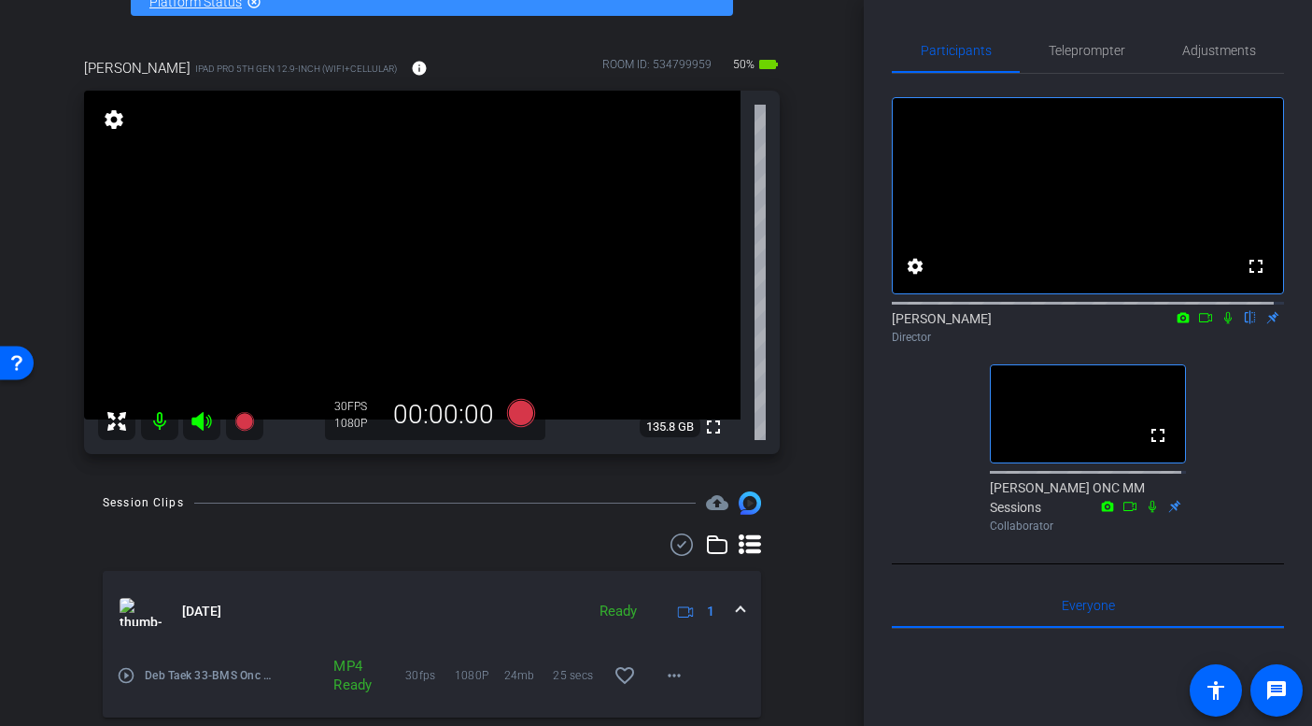
click at [1221, 324] on icon at bounding box center [1228, 317] width 15 height 13
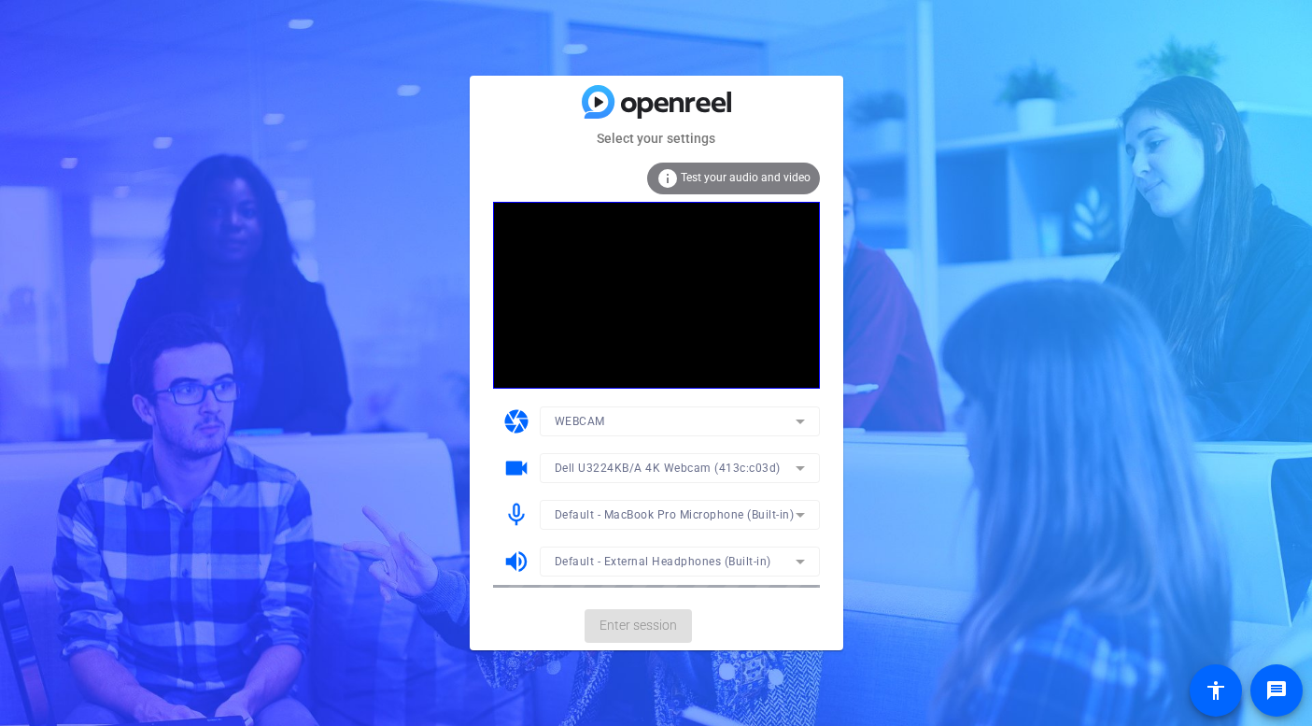
click at [654, 615] on mat-card-actions "Enter session" at bounding box center [657, 625] width 374 height 49
click at [653, 622] on span "Enter session" at bounding box center [639, 625] width 78 height 20
